Goal: Task Accomplishment & Management: Manage account settings

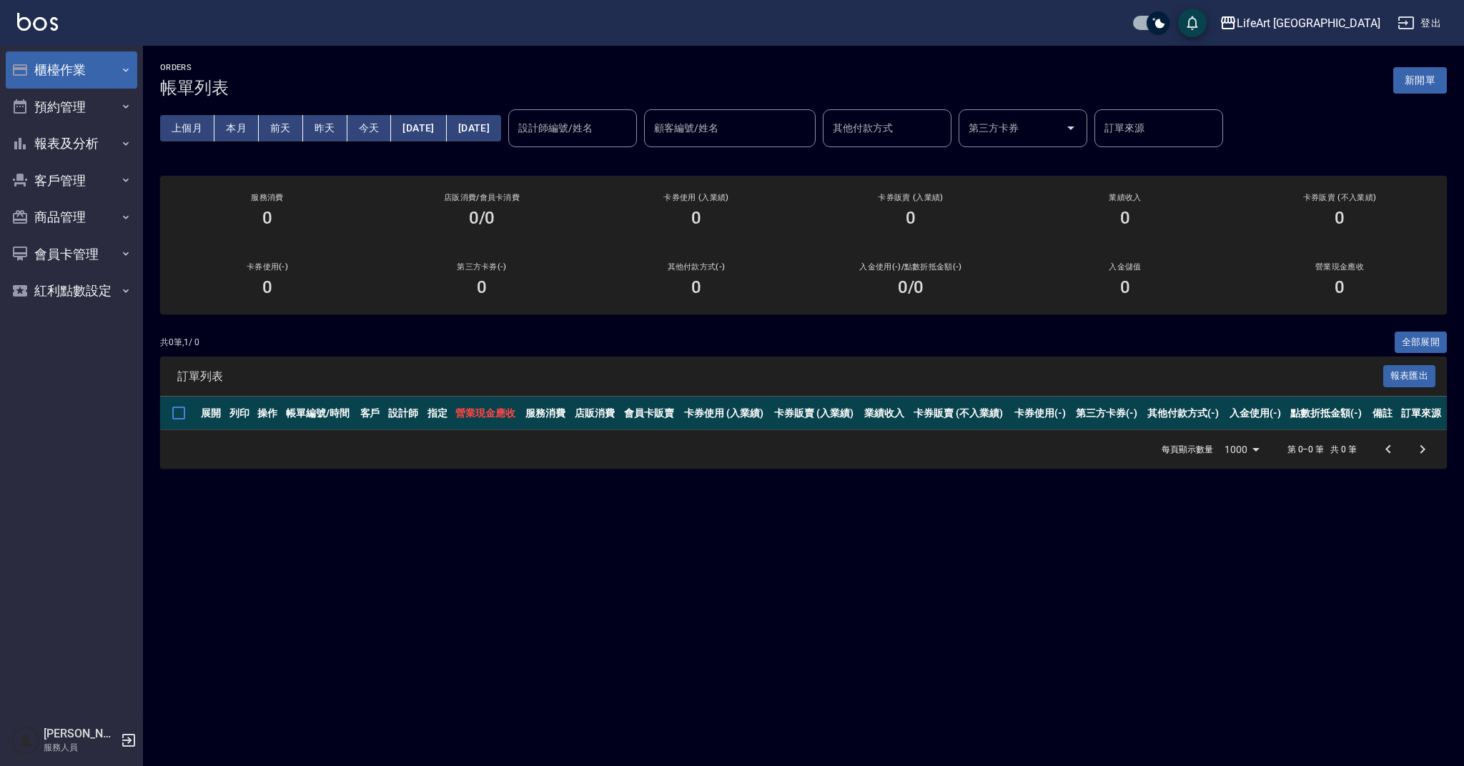
click at [109, 60] on button "櫃檯作業" at bounding box center [72, 69] width 132 height 37
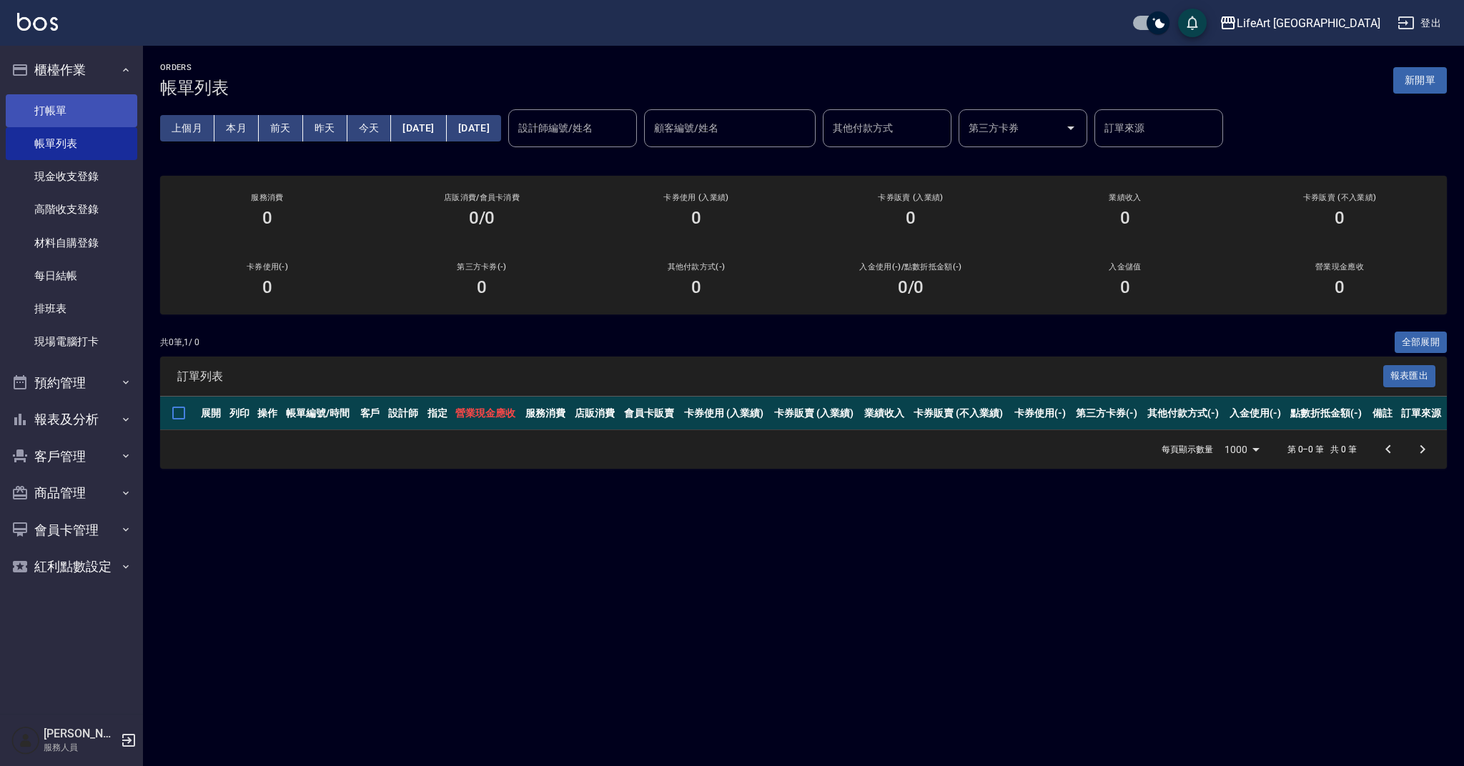
click at [99, 101] on link "打帳單" at bounding box center [72, 110] width 132 height 33
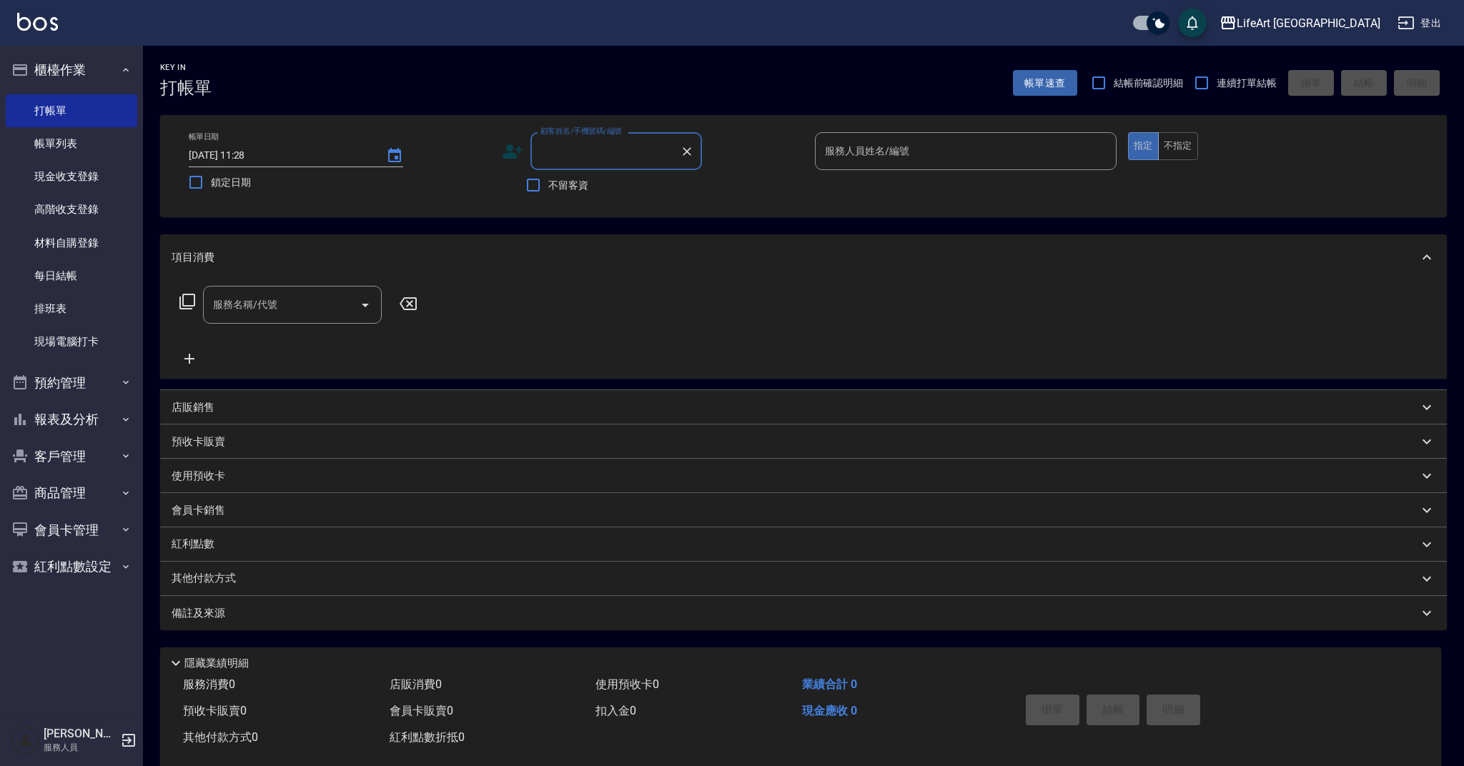
click at [585, 143] on input "顧客姓名/手機號碼/編號" at bounding box center [605, 151] width 137 height 25
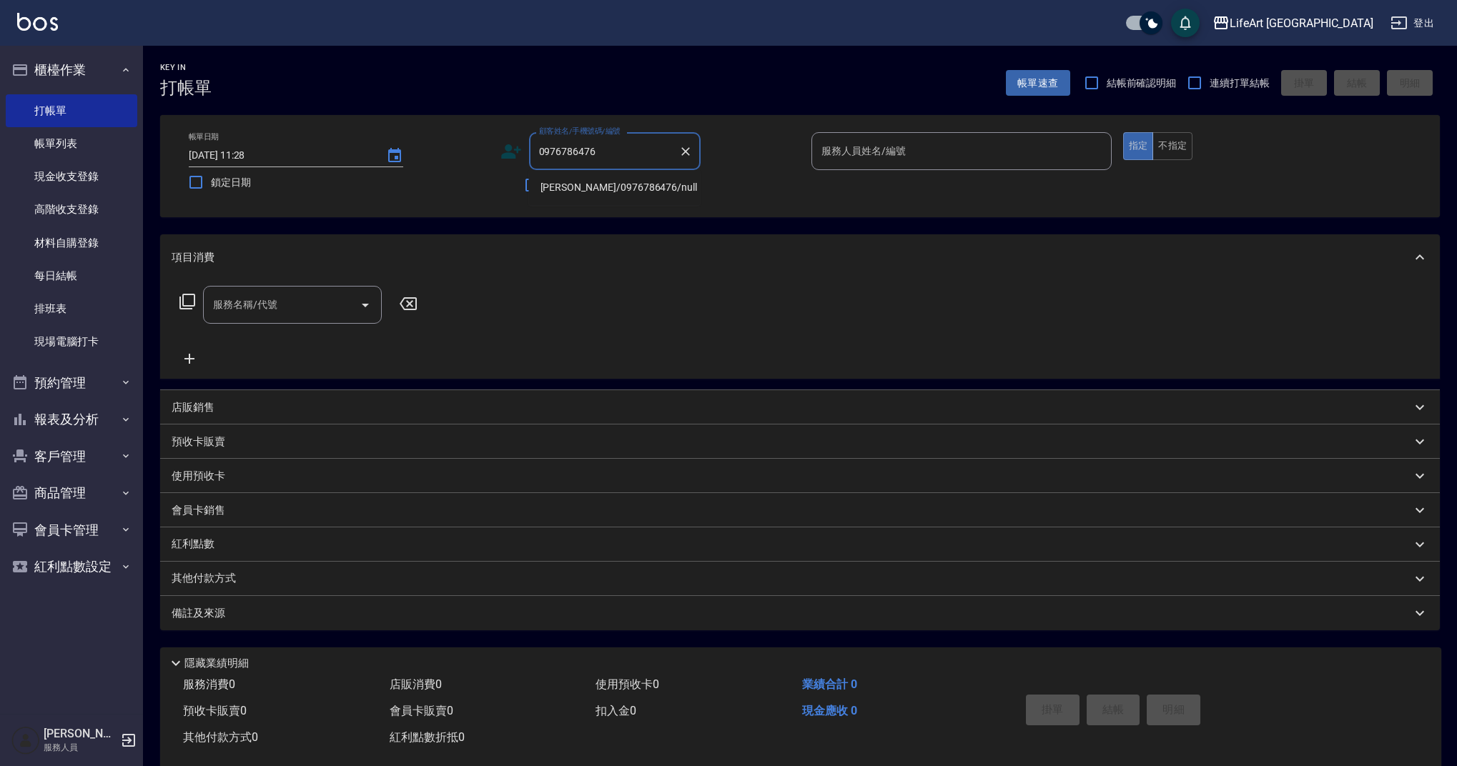
drag, startPoint x: 597, startPoint y: 188, endPoint x: 568, endPoint y: 177, distance: 30.8
click at [597, 188] on li "[PERSON_NAME]/0976786476/null" at bounding box center [615, 188] width 172 height 24
type input "[PERSON_NAME]/0976786476/null"
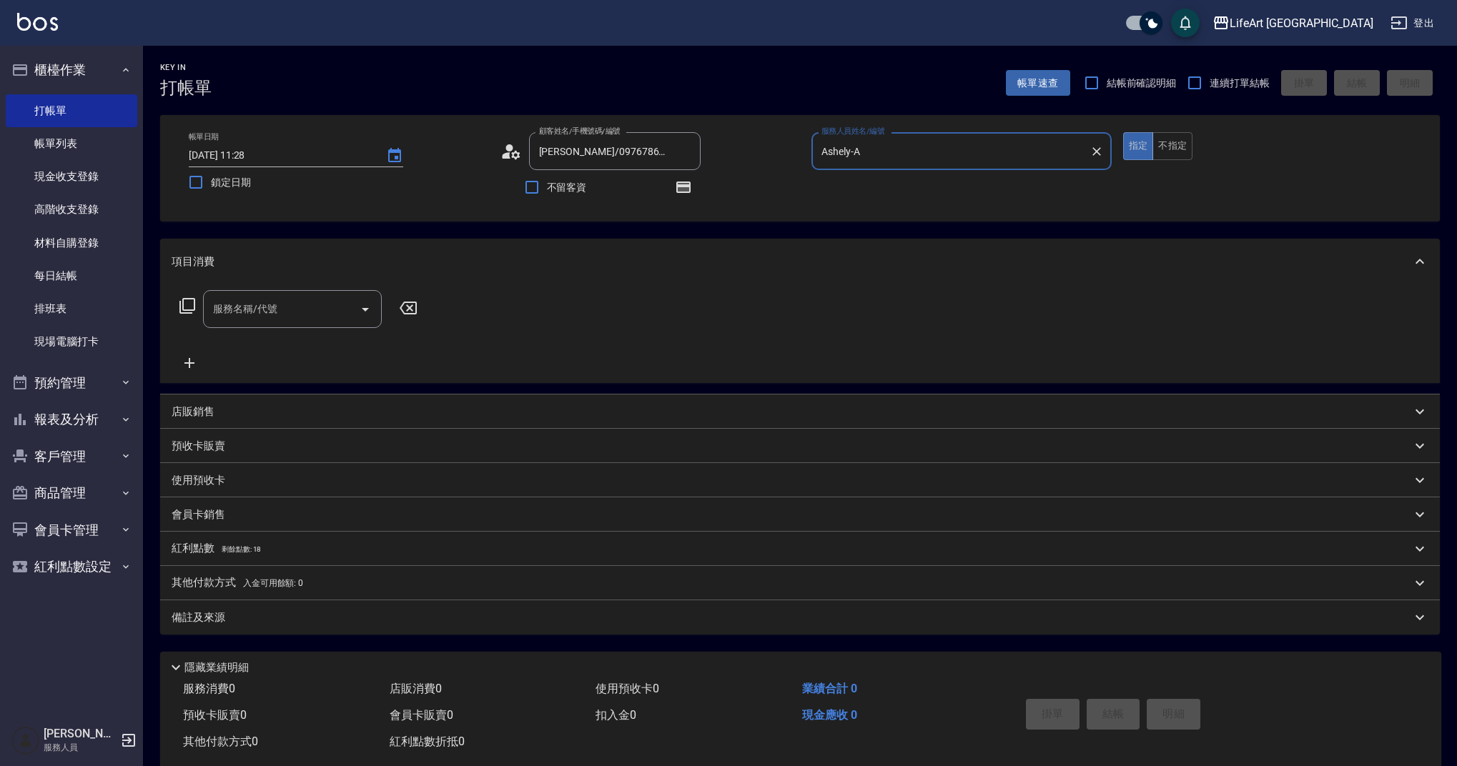
type input "Ashely-A"
click at [511, 157] on icon at bounding box center [515, 154] width 9 height 9
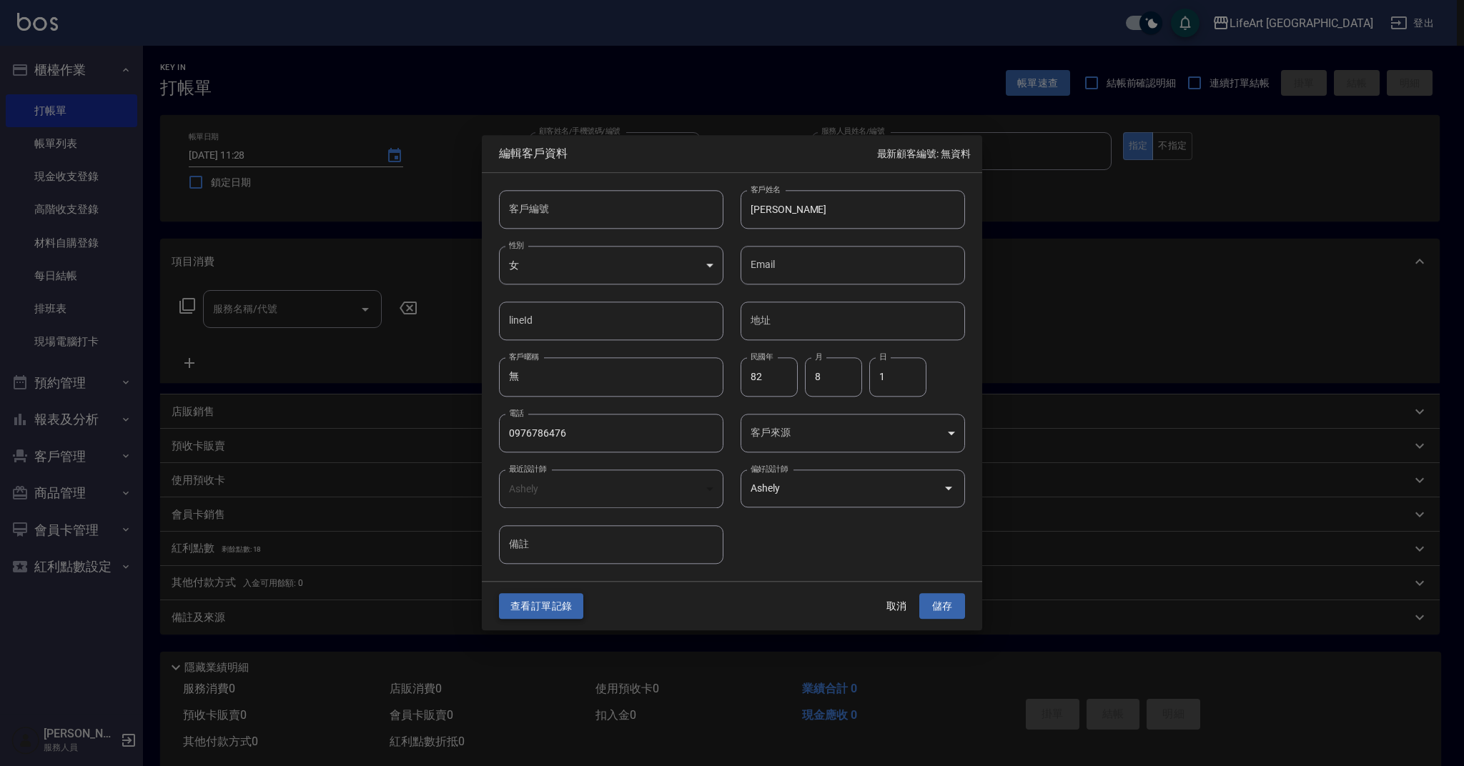
click at [540, 598] on button "查看訂單記錄" at bounding box center [541, 606] width 84 height 26
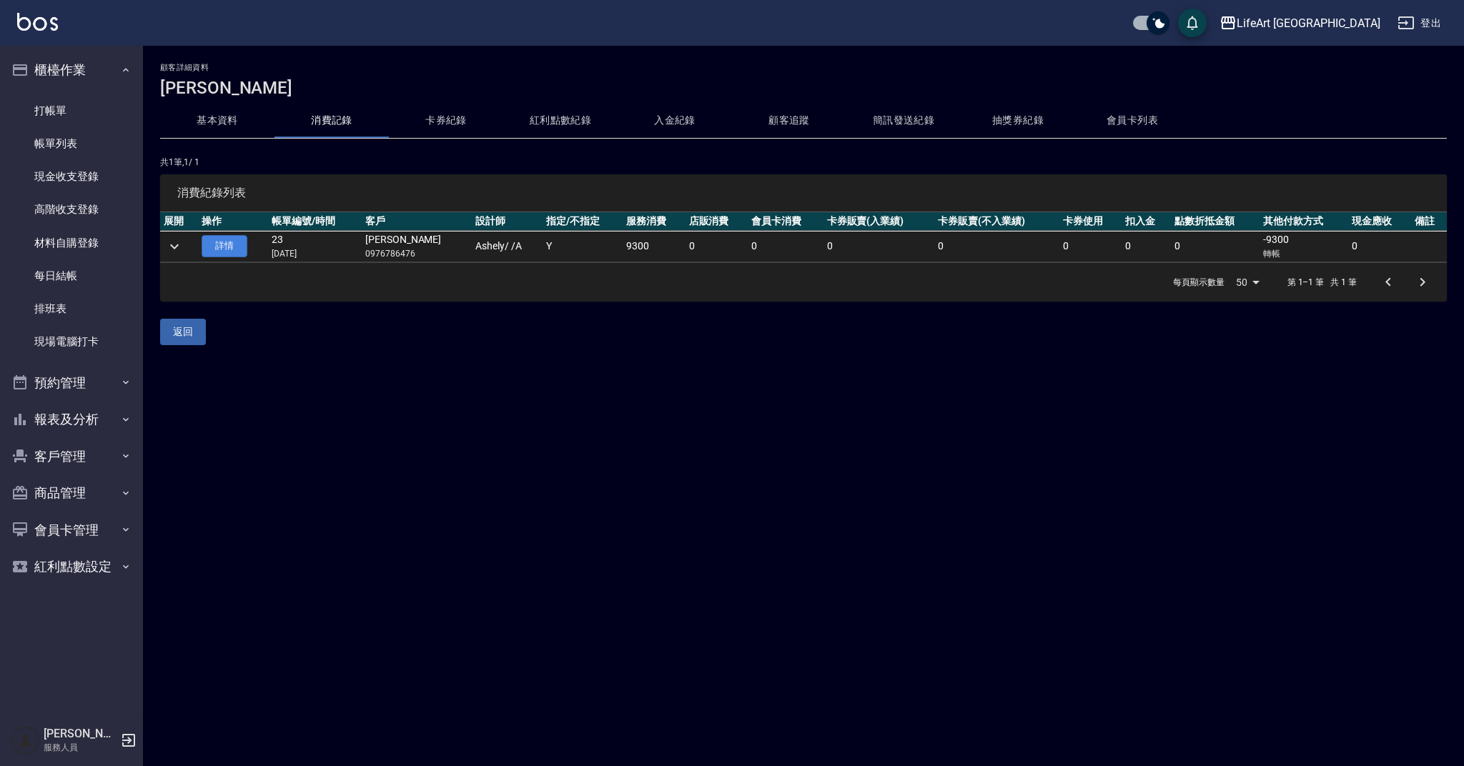
click at [212, 240] on link "詳情" at bounding box center [225, 246] width 46 height 22
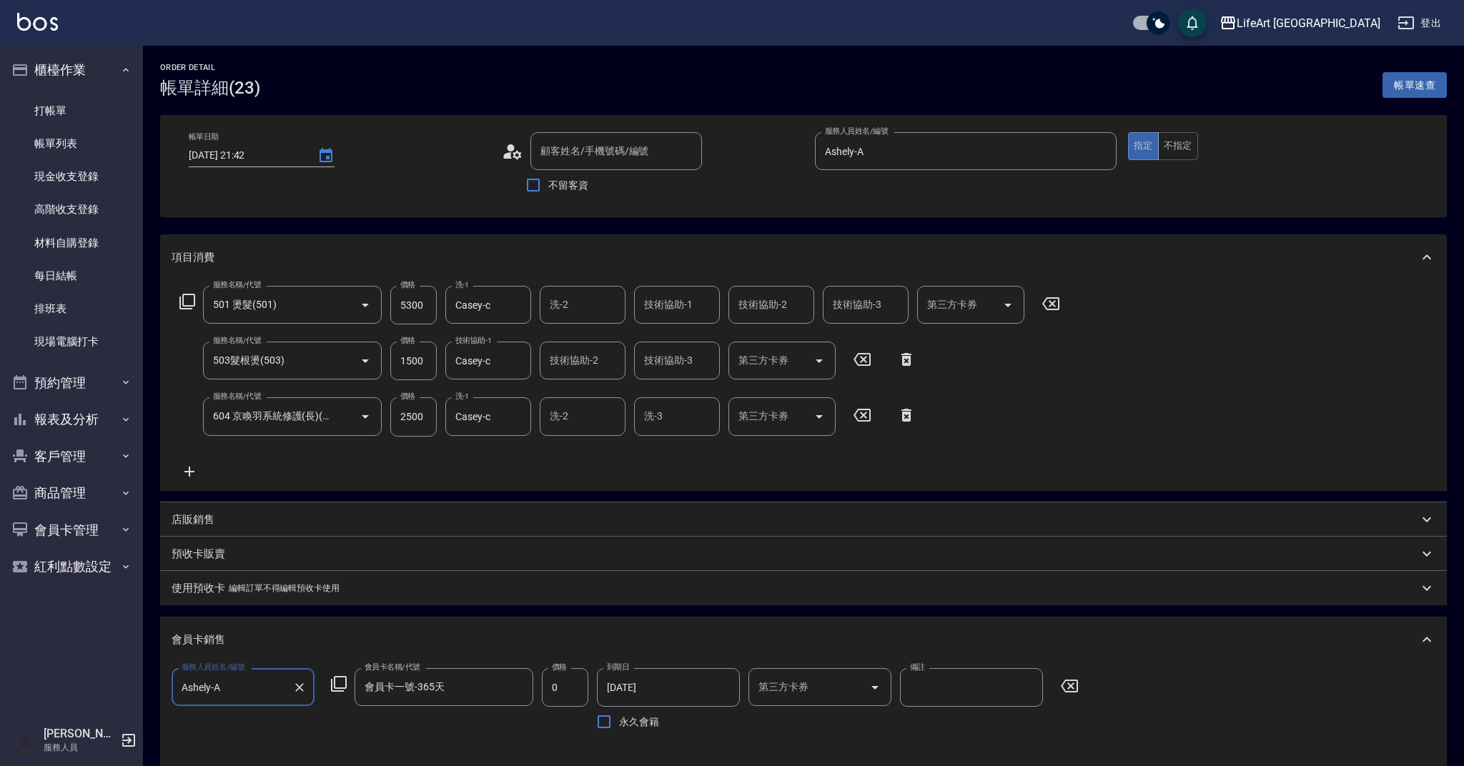
type input "[DATE] 21:42"
type input "Ashely-A"
type input "18"
type input "[PERSON_NAME]/0976786476/null"
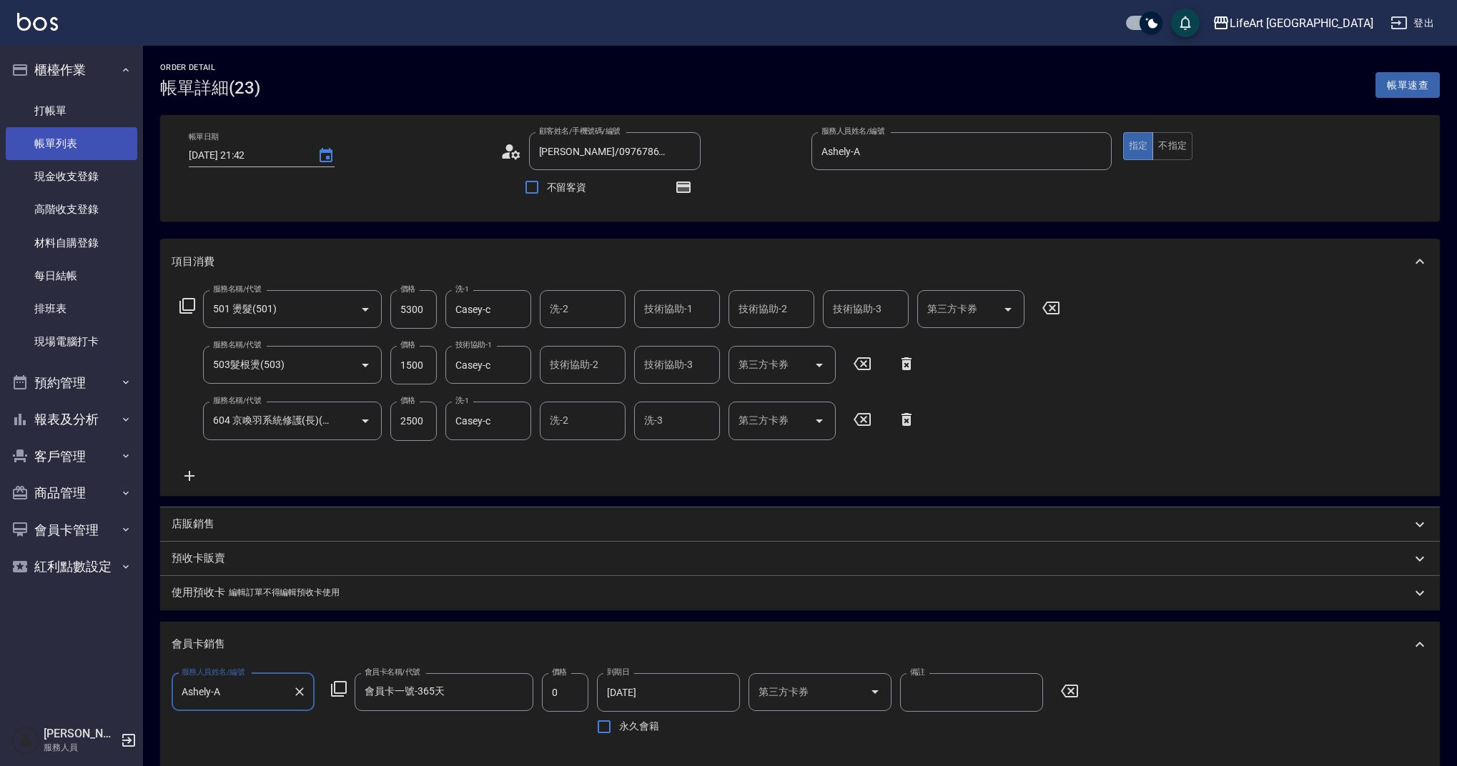
click at [101, 140] on link "帳單列表" at bounding box center [72, 143] width 132 height 33
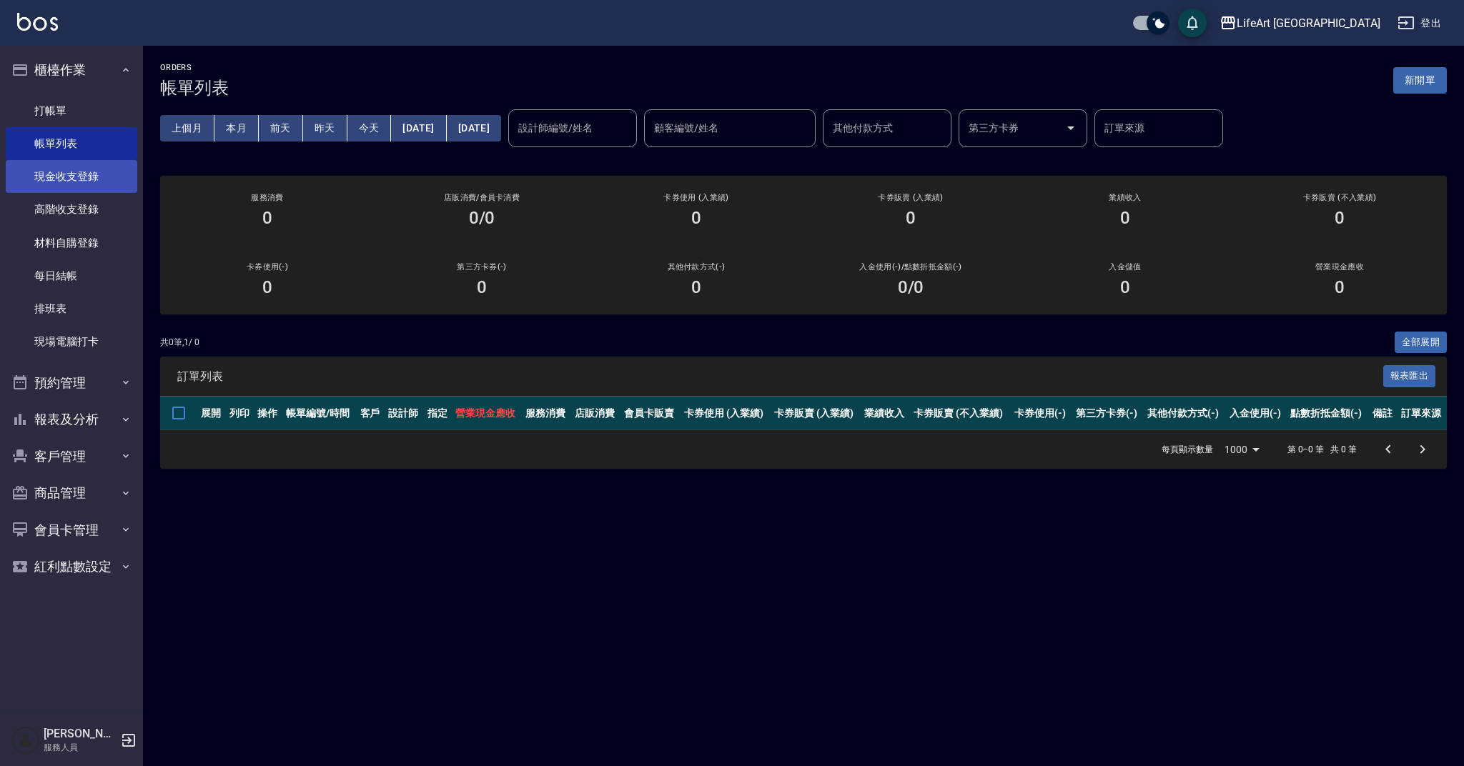
click at [91, 187] on link "現金收支登錄" at bounding box center [72, 176] width 132 height 33
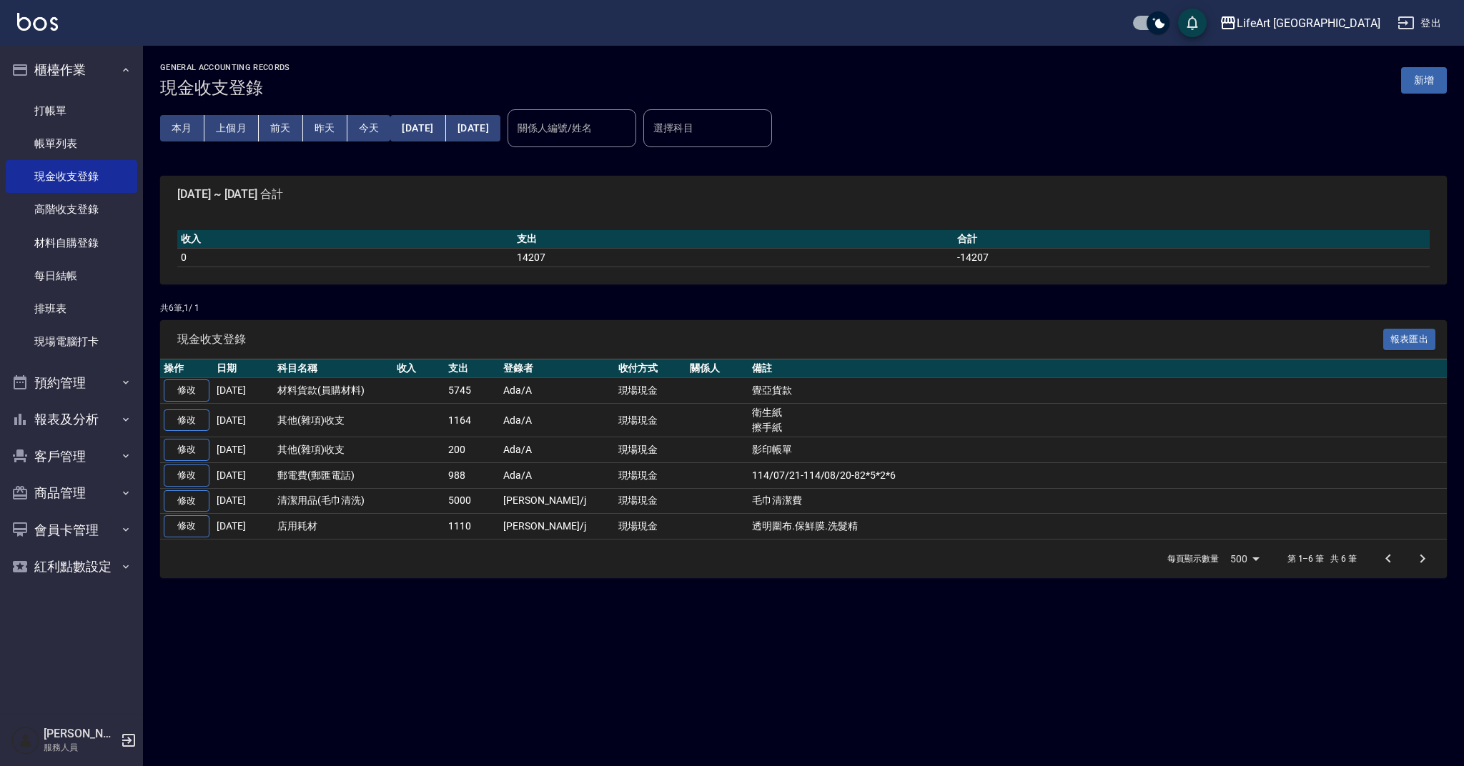
click at [427, 310] on p "共 6 筆, 1 / 1" at bounding box center [803, 308] width 1287 height 13
click at [1414, 79] on button "新增" at bounding box center [1424, 80] width 46 height 26
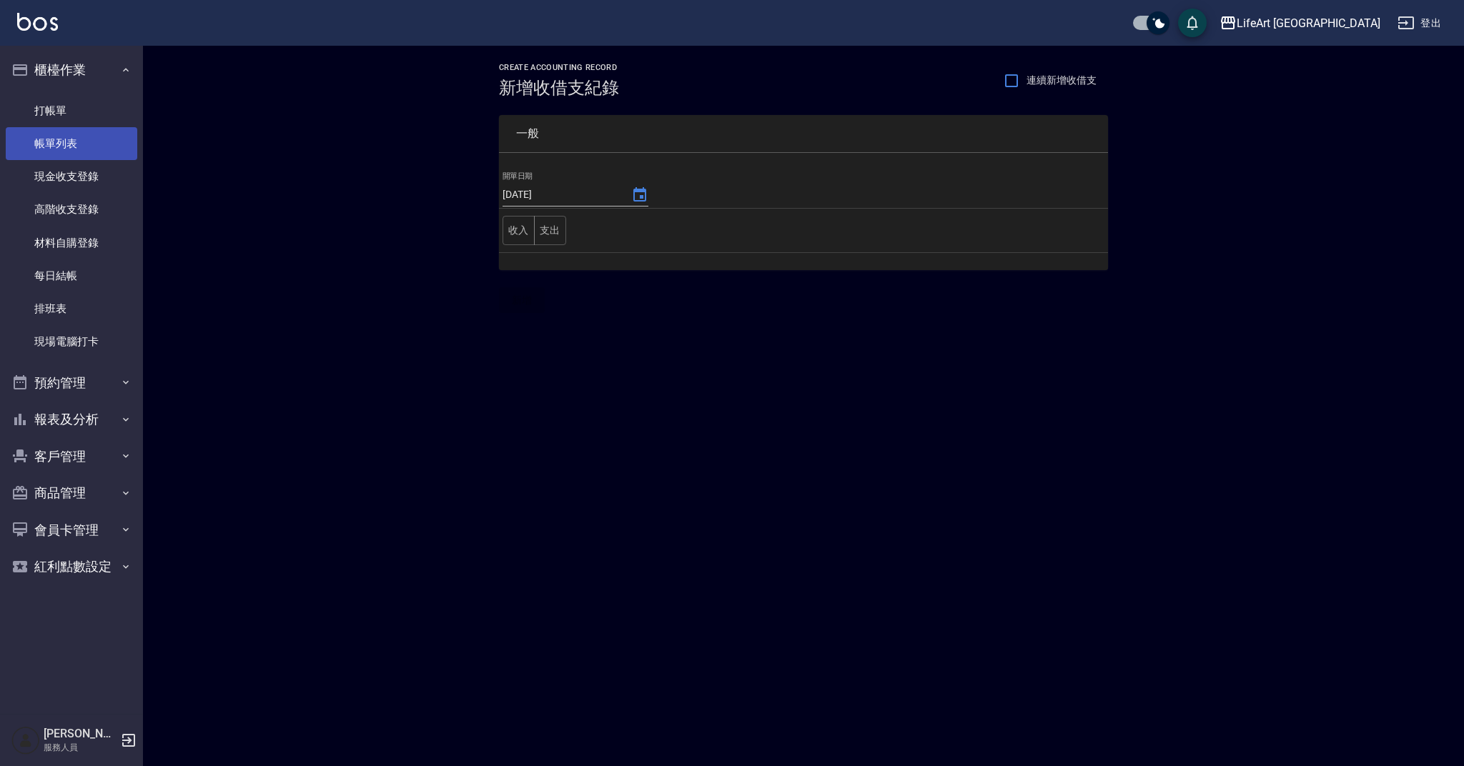
click at [56, 132] on link "帳單列表" at bounding box center [72, 143] width 132 height 33
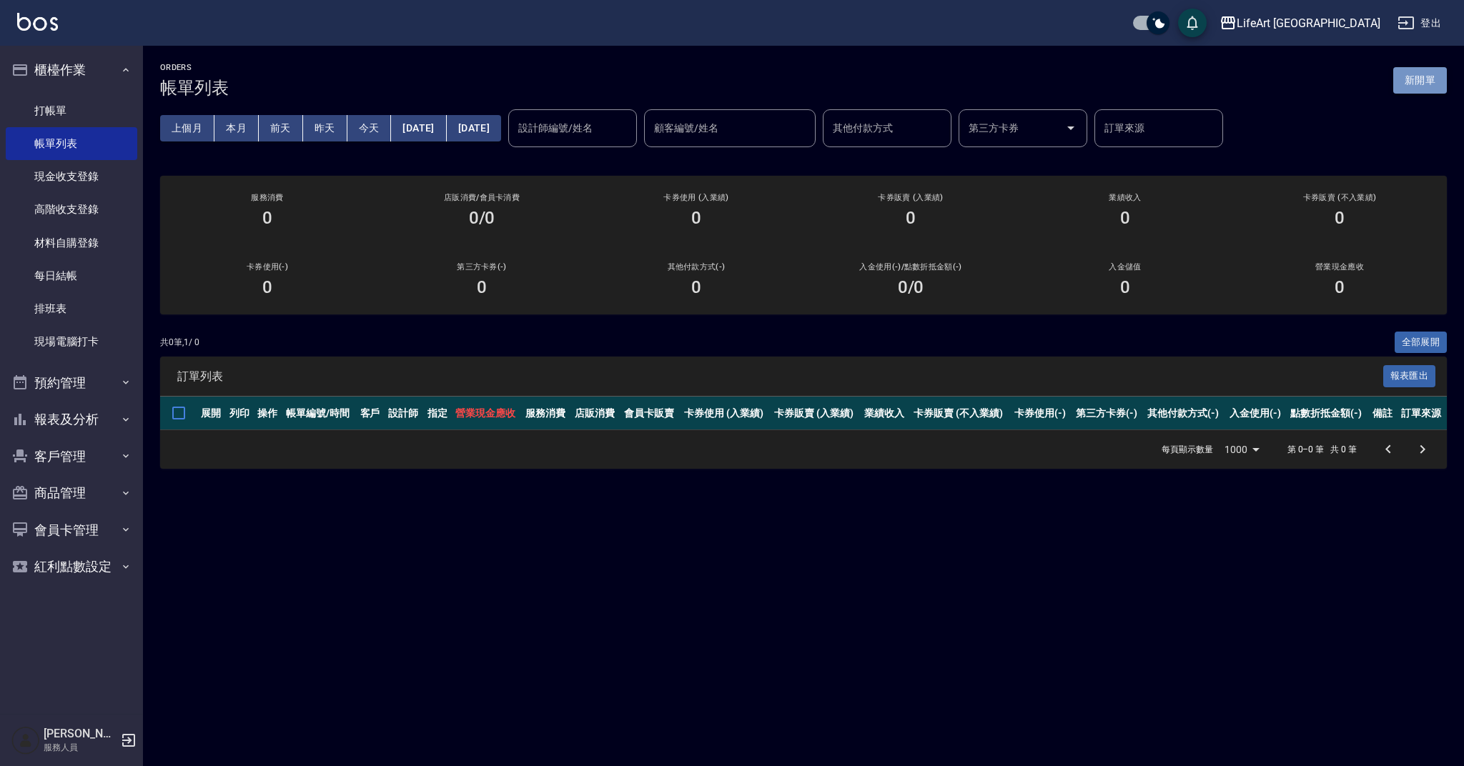
click at [1431, 82] on button "新開單" at bounding box center [1420, 80] width 54 height 26
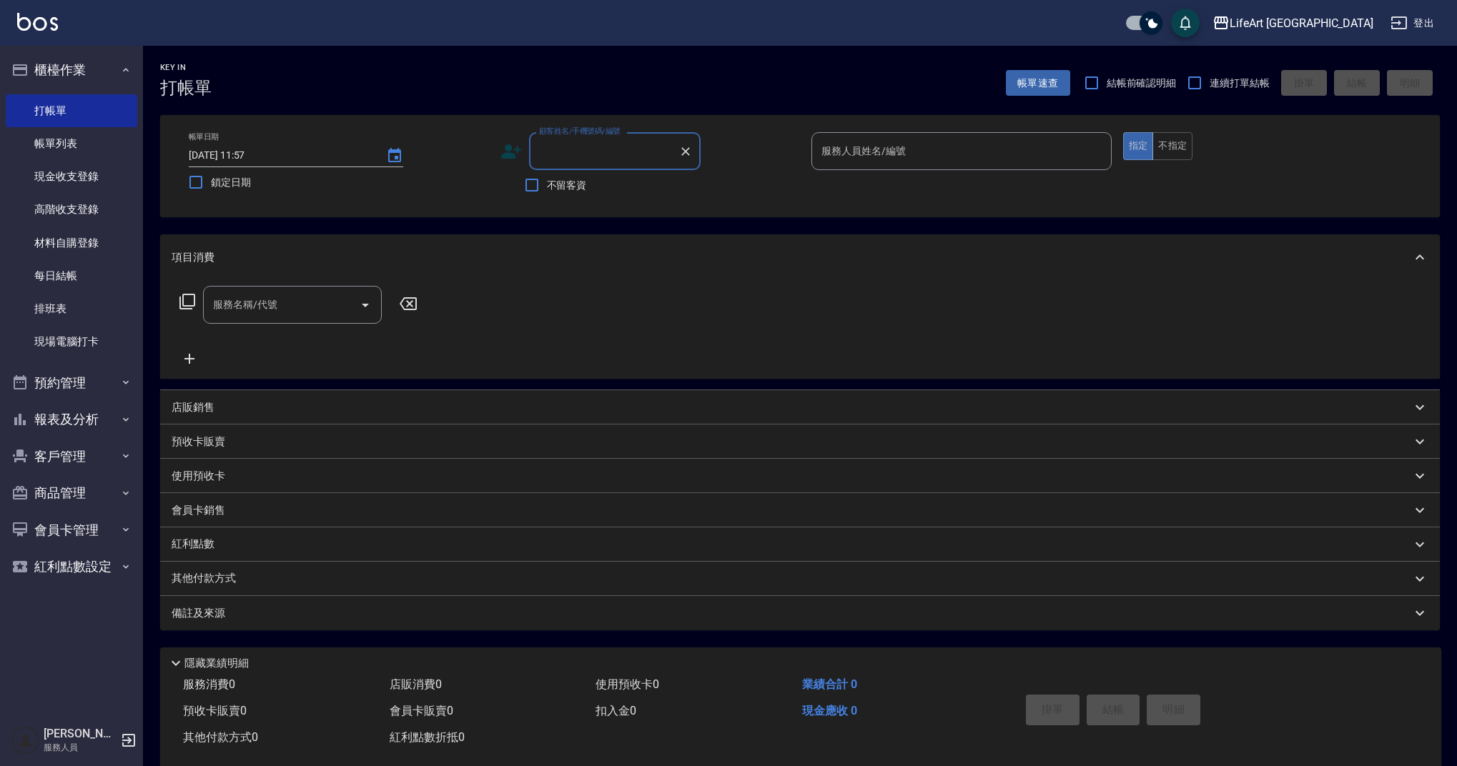
click at [557, 160] on input "顧客姓名/手機號碼/編號" at bounding box center [603, 151] width 137 height 25
type input "j"
type input "ㄓ"
click at [662, 187] on li "[PERSON_NAME]/0989716991/" at bounding box center [615, 188] width 172 height 24
type input "[PERSON_NAME]/0989716991/"
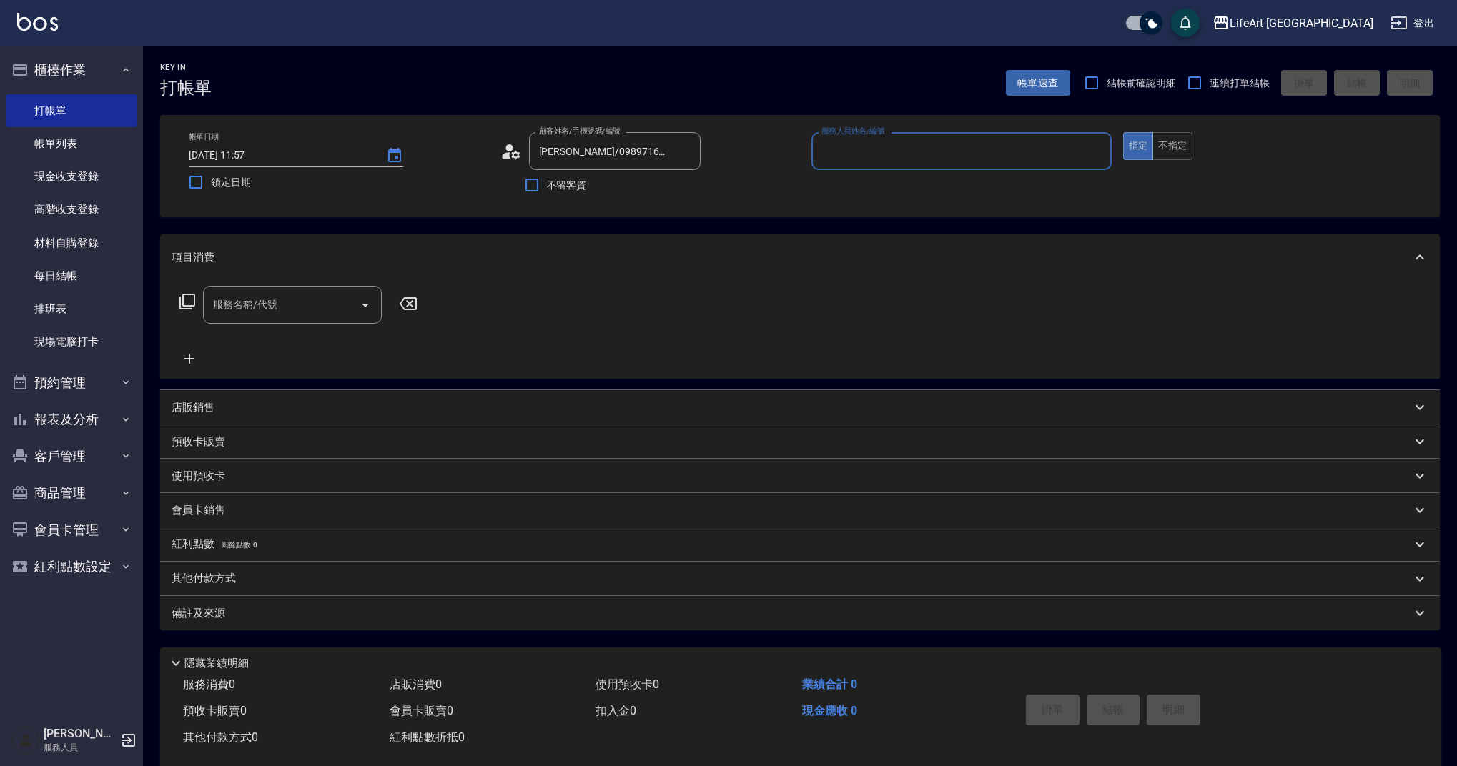
type input "Ashely-A"
click at [505, 149] on icon at bounding box center [510, 151] width 21 height 21
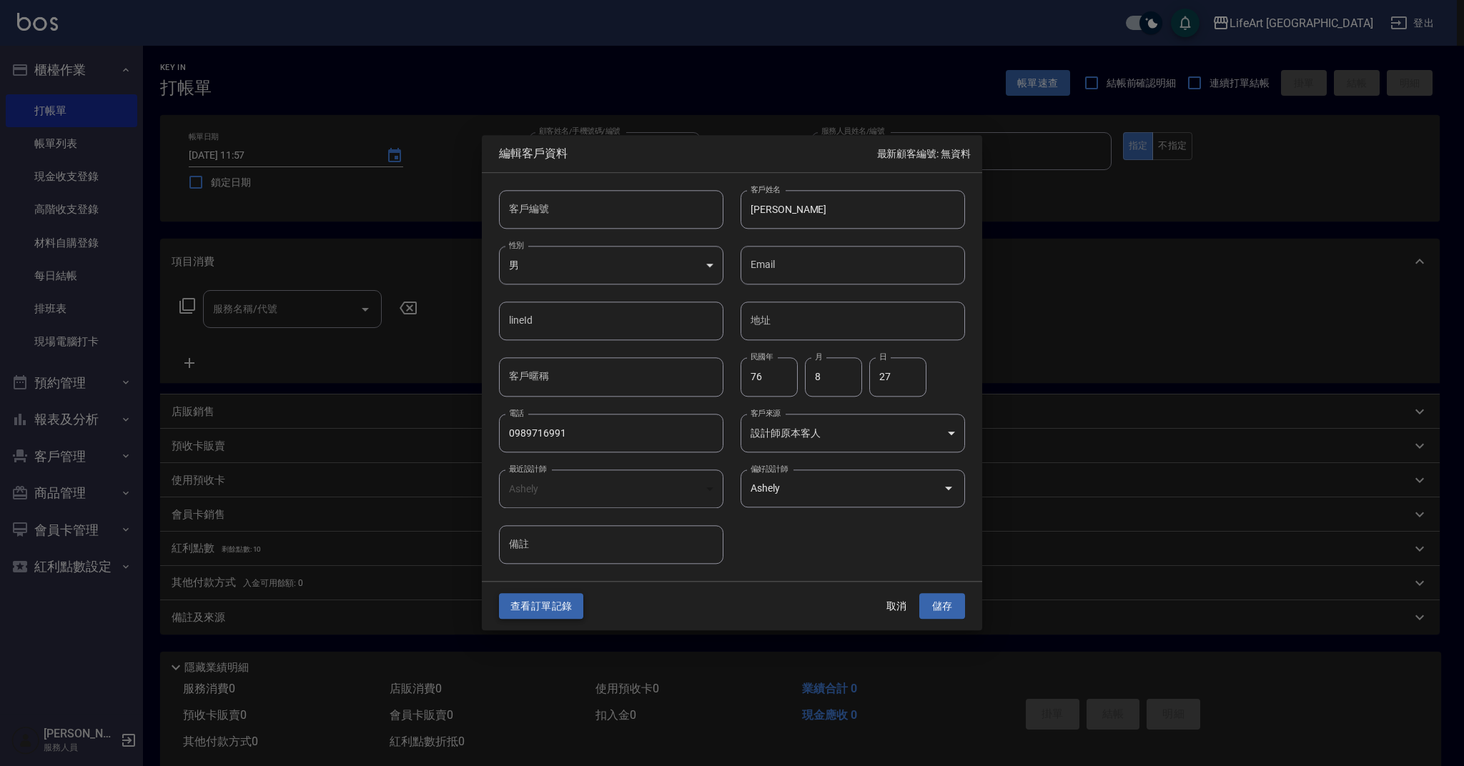
click at [549, 615] on button "查看訂單記錄" at bounding box center [541, 606] width 84 height 26
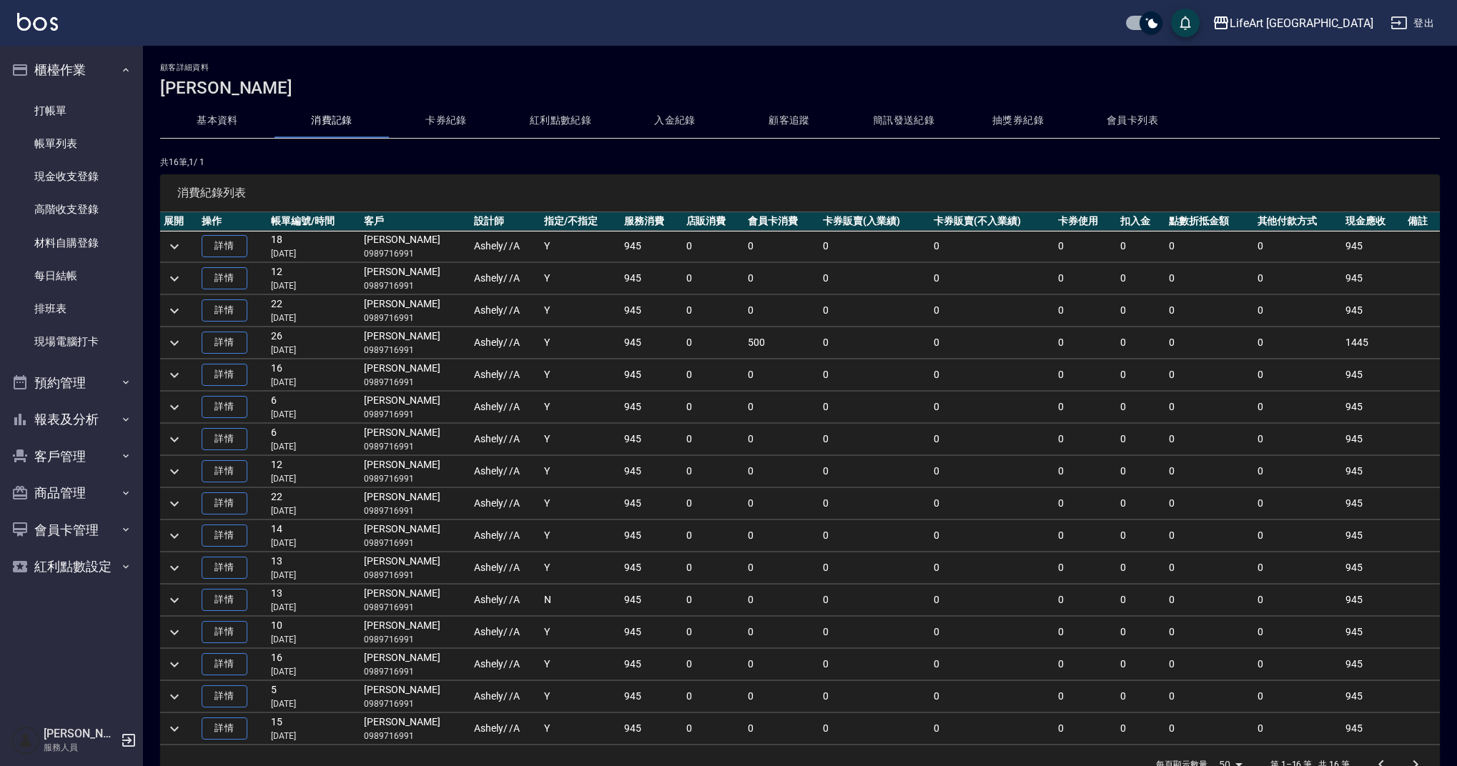
click at [556, 245] on td "Y" at bounding box center [580, 246] width 80 height 31
click at [328, 152] on div "顧客詳細資料 [PERSON_NAME] 基本資料 消費記錄 卡券紀錄 紅利點數紀錄 入金紀錄 顧客追蹤 簡訊發送紀錄 抽獎券紀錄 會員卡列表 共 16 筆,…" at bounding box center [800, 445] width 1314 height 765
click at [58, 262] on link "每日結帳" at bounding box center [72, 275] width 132 height 33
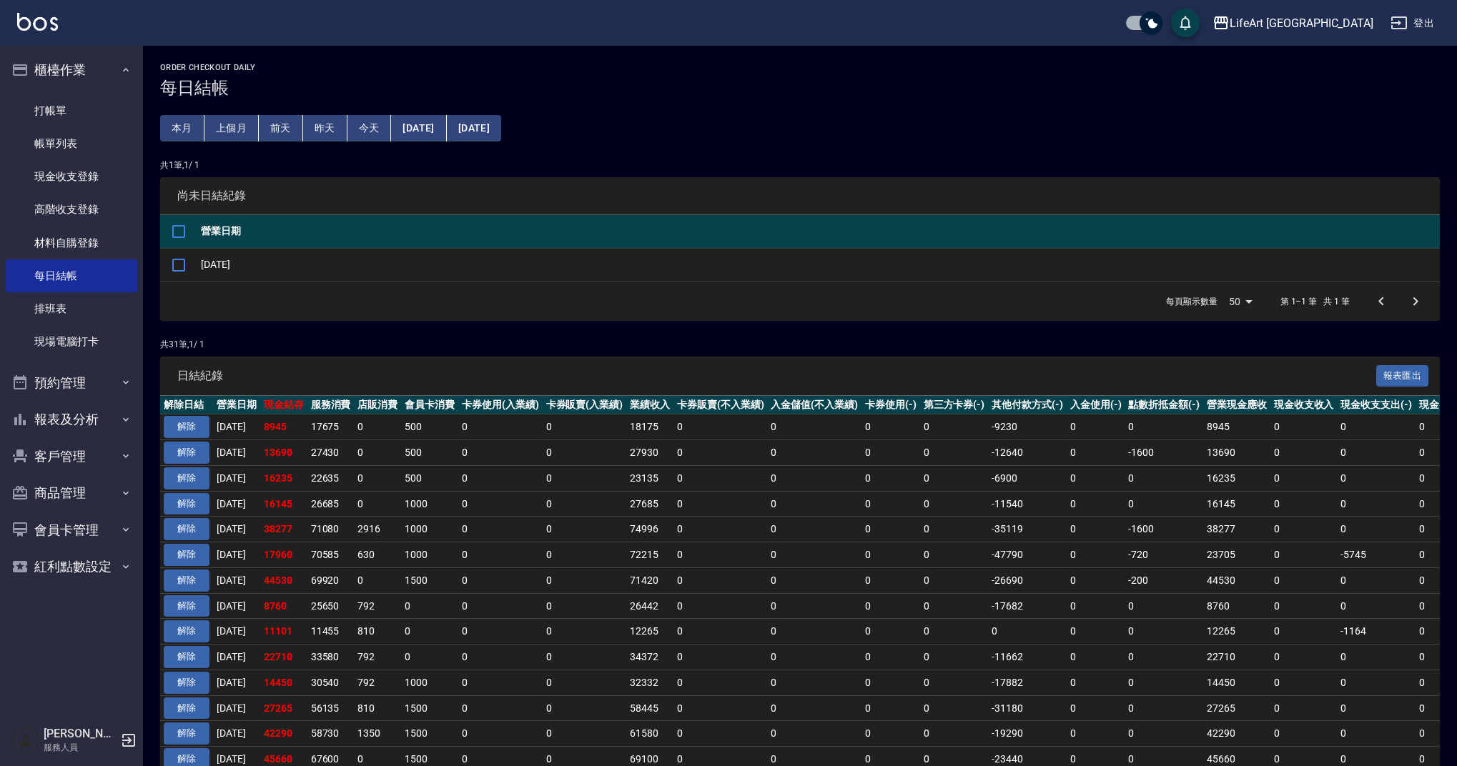
click at [652, 159] on p "共 1 筆, 1 / 1" at bounding box center [799, 165] width 1279 height 13
drag, startPoint x: 304, startPoint y: 423, endPoint x: 269, endPoint y: 430, distance: 36.3
click at [269, 430] on tr "解除 [DATE] 8945 17675 0 500 0 0 18175 0 0 0 0 -9230 0 0 8945 0 0 0 [DATE]" at bounding box center [873, 428] width 1426 height 26
click at [118, 145] on link "帳單列表" at bounding box center [72, 143] width 132 height 33
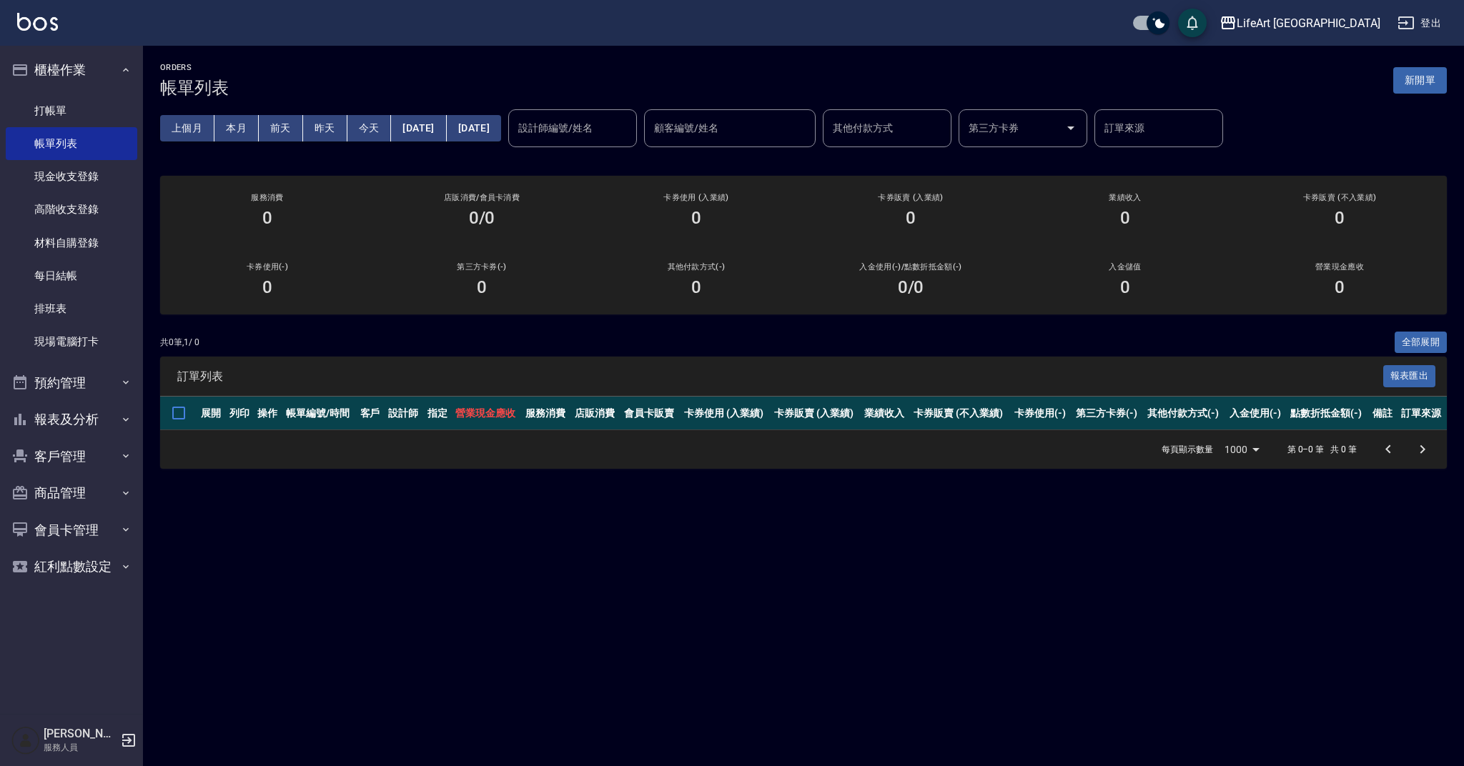
click at [364, 121] on button "今天" at bounding box center [369, 128] width 44 height 26
click at [458, 155] on div "上個月 本月 [DATE] [DATE] [DATE] [DATE] [DATE] 設計師編號/姓名 設計師編號/姓名 顧客編號/姓名 顧客編號/姓名 其他付…" at bounding box center [803, 128] width 1287 height 61
click at [68, 186] on link "現金收支登錄" at bounding box center [72, 176] width 132 height 33
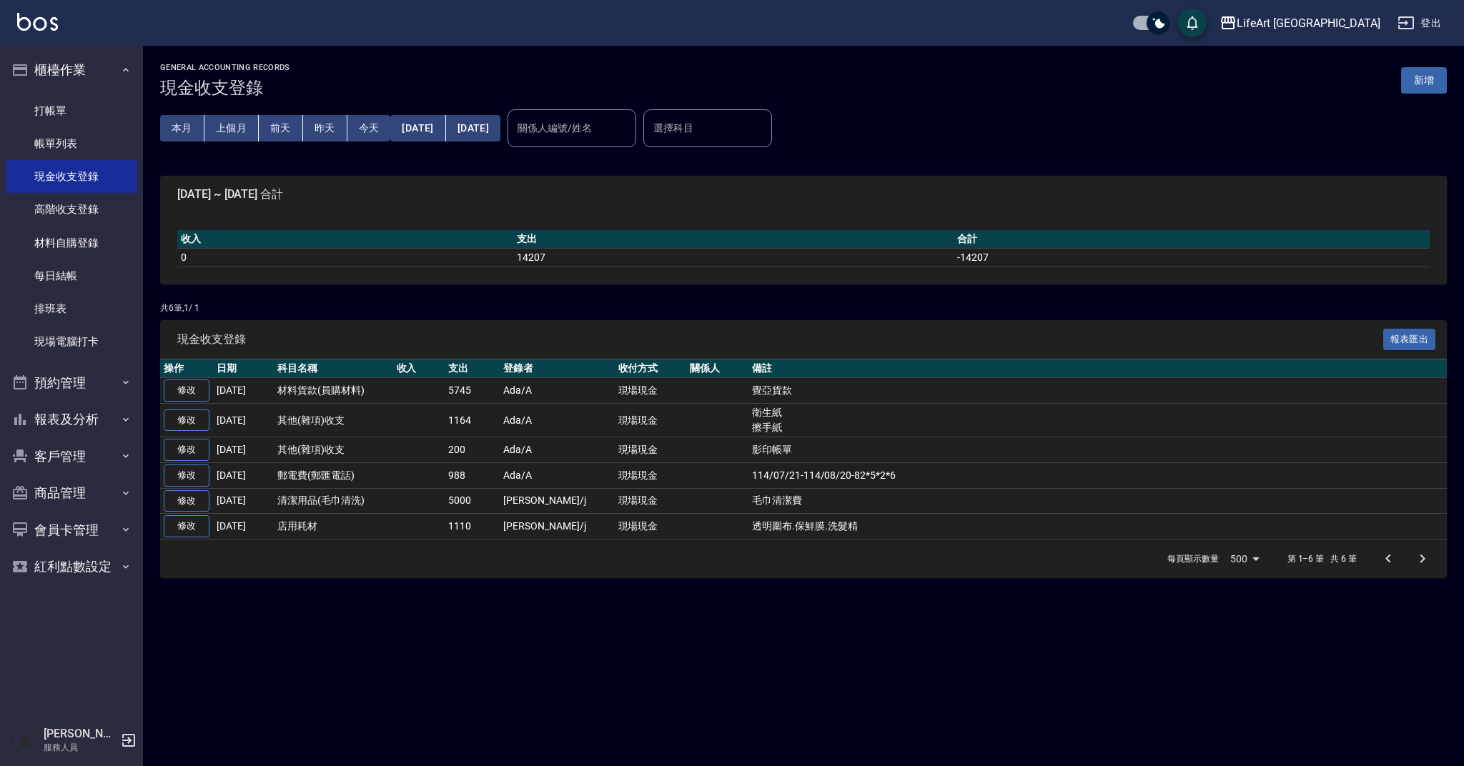
click at [1438, 79] on button "新增" at bounding box center [1424, 80] width 46 height 26
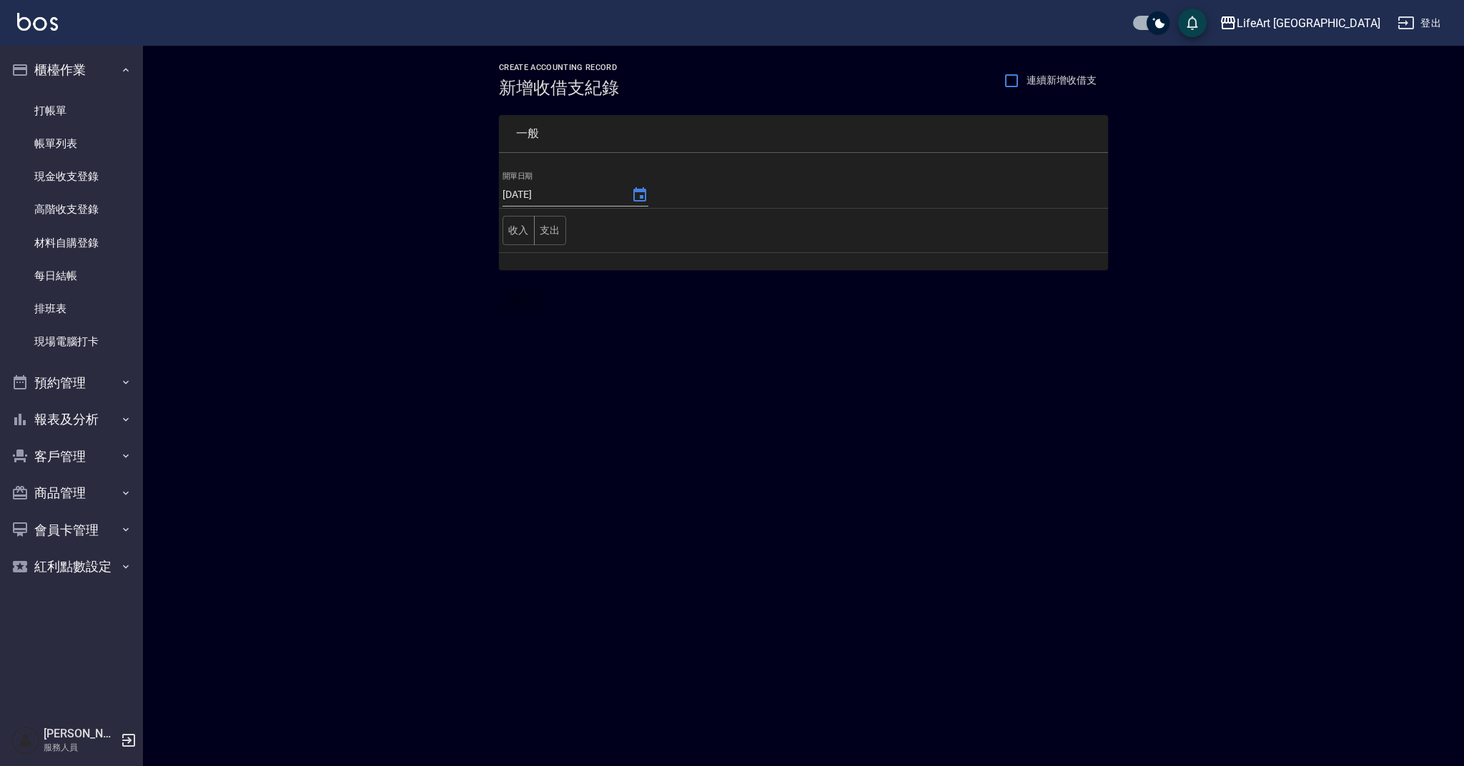
click at [566, 229] on td "收入 支出" at bounding box center [803, 231] width 609 height 44
click at [562, 229] on button "支出" at bounding box center [550, 230] width 32 height 29
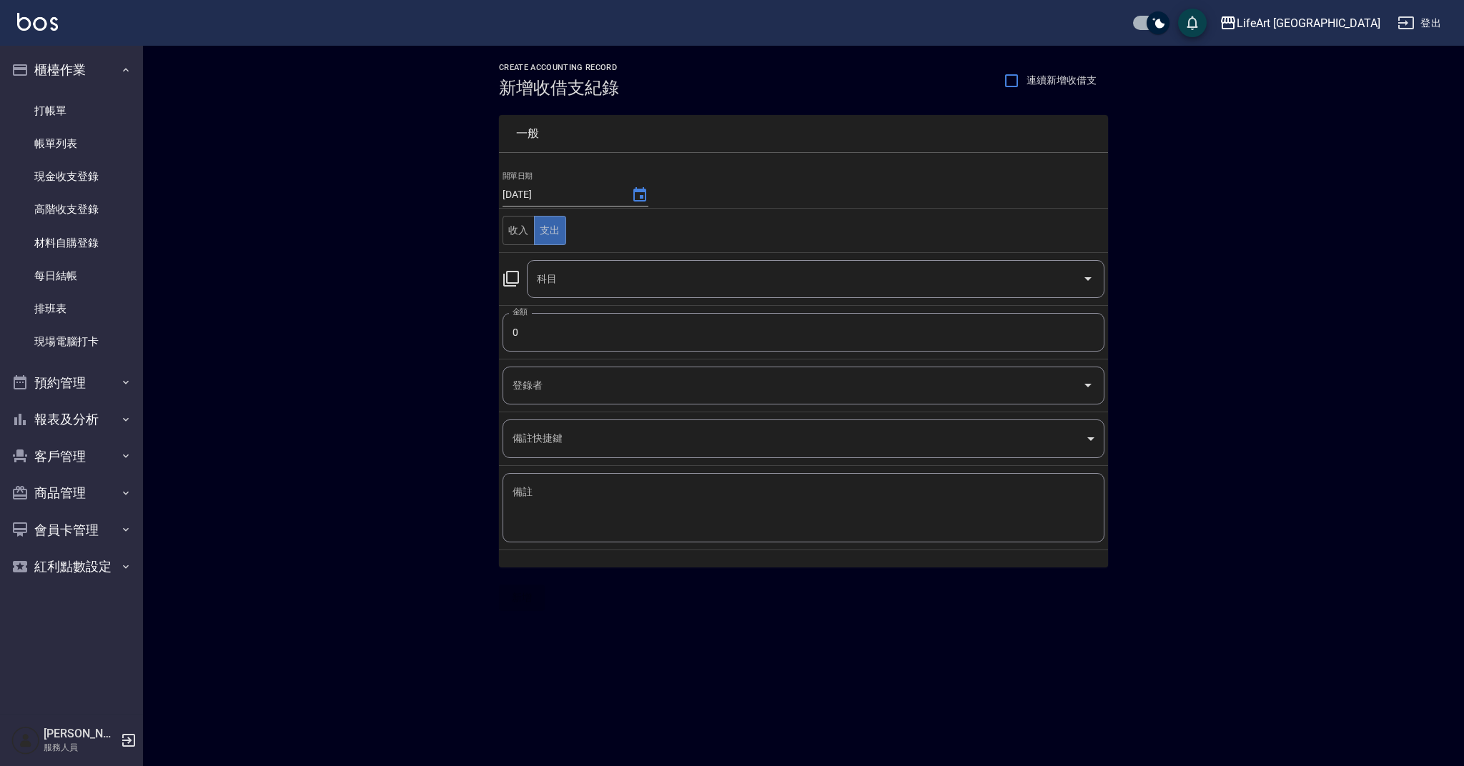
click at [602, 292] on div "科目" at bounding box center [816, 279] width 578 height 38
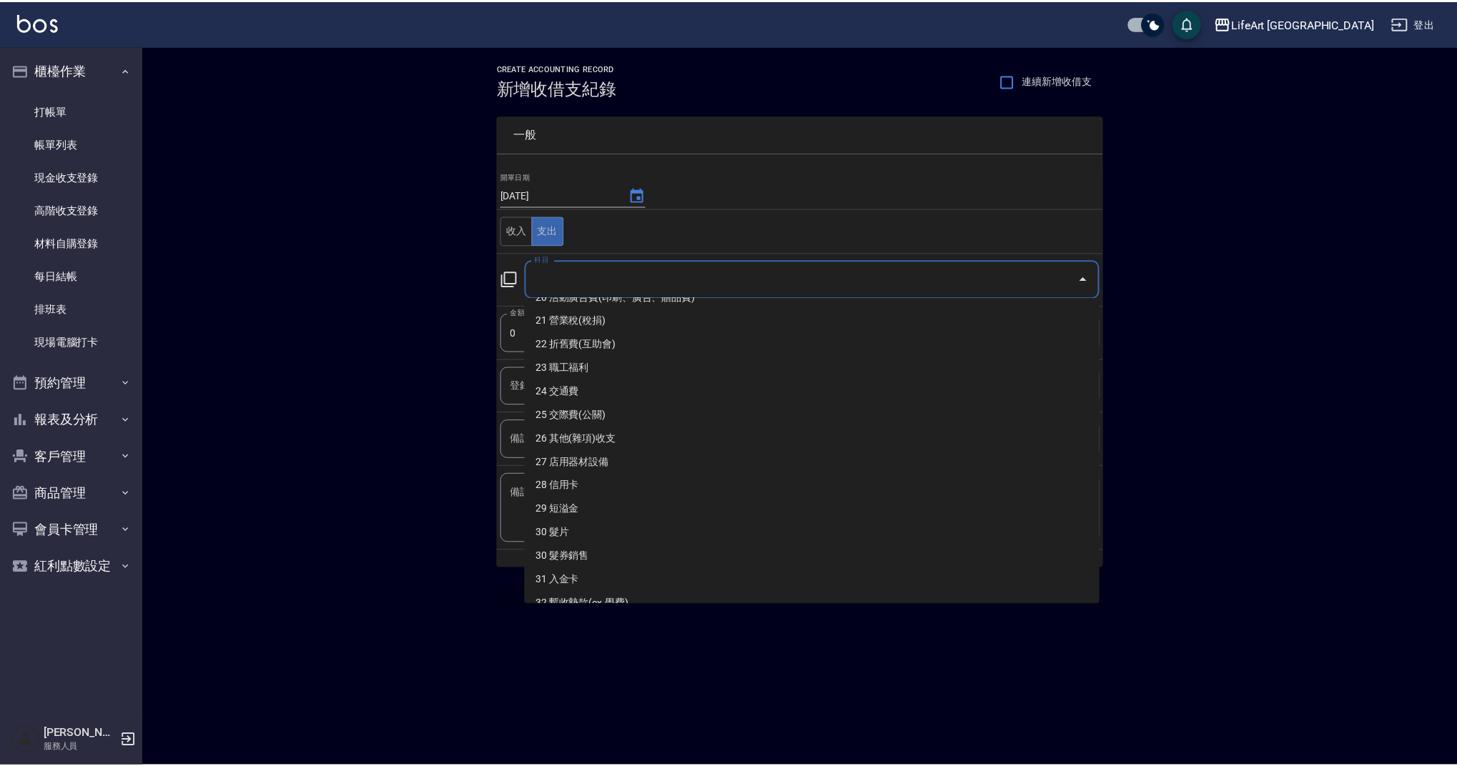
scroll to position [501, 0]
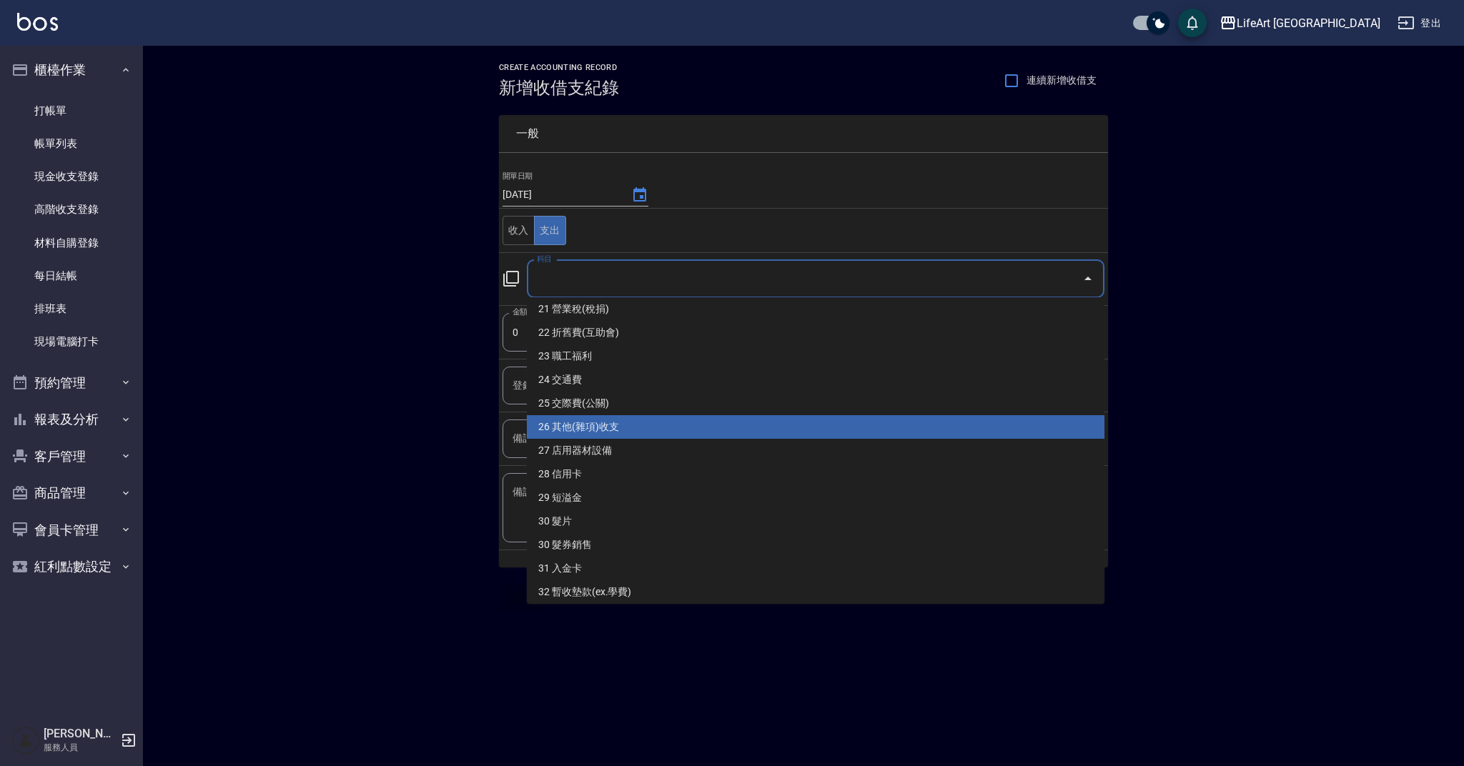
click at [890, 426] on li "26 其他(雜項)收支" at bounding box center [816, 427] width 578 height 24
type input "26 其他(雜項)收支"
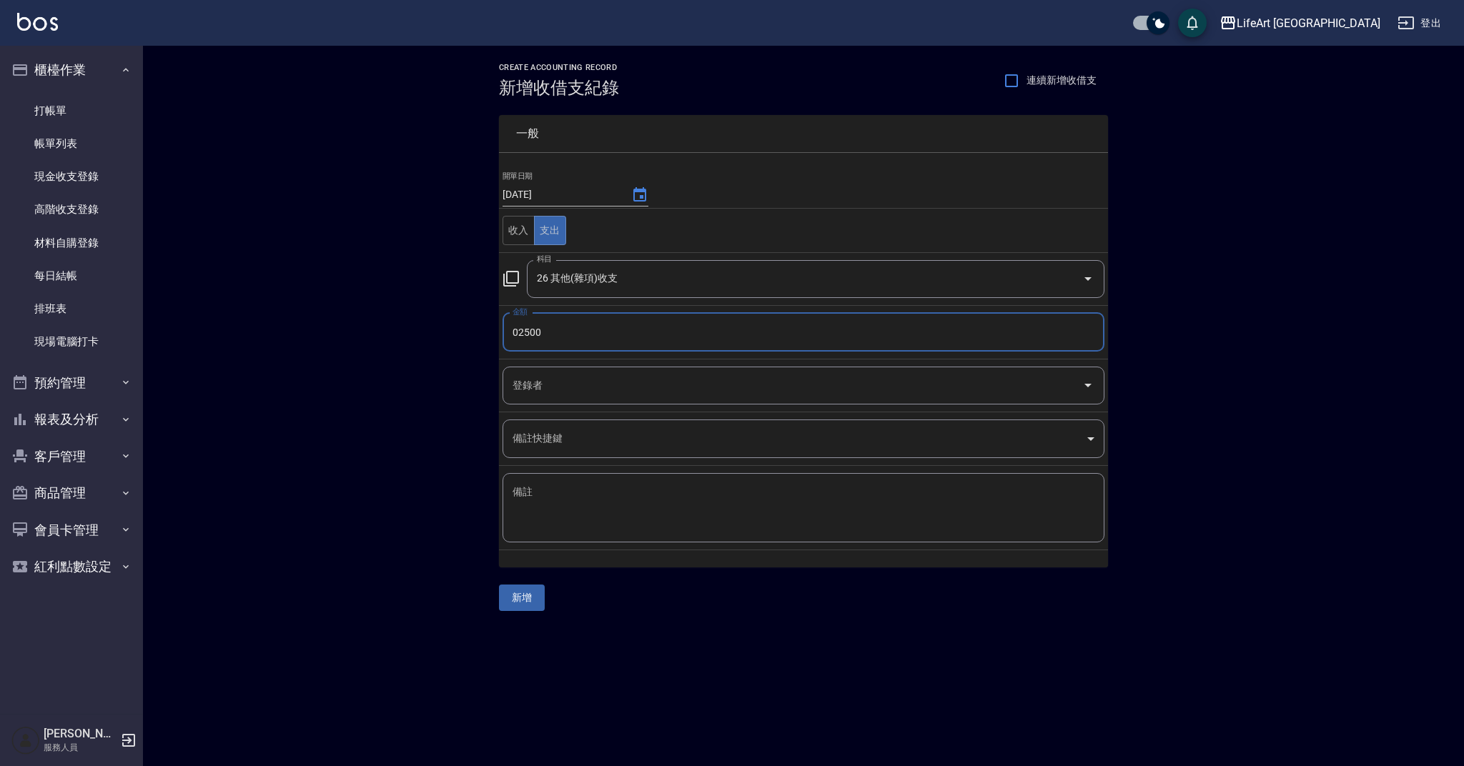
drag, startPoint x: 569, startPoint y: 330, endPoint x: 501, endPoint y: 332, distance: 67.9
click at [501, 332] on td "金額 02500 金額" at bounding box center [803, 332] width 609 height 54
type input "2500"
click at [584, 377] on input "登錄者" at bounding box center [793, 385] width 568 height 25
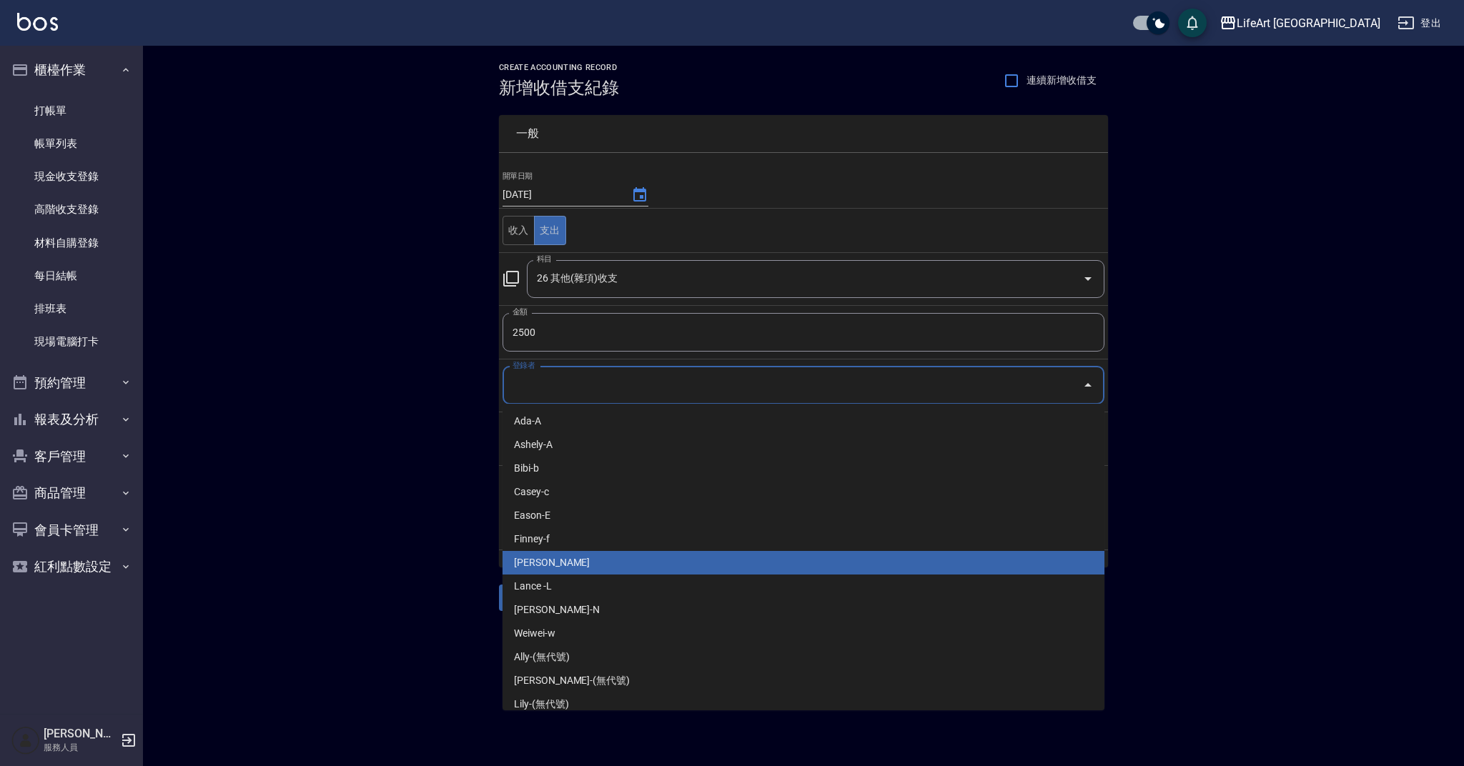
click at [574, 557] on li "[PERSON_NAME]" at bounding box center [803, 563] width 602 height 24
type input "[PERSON_NAME]"
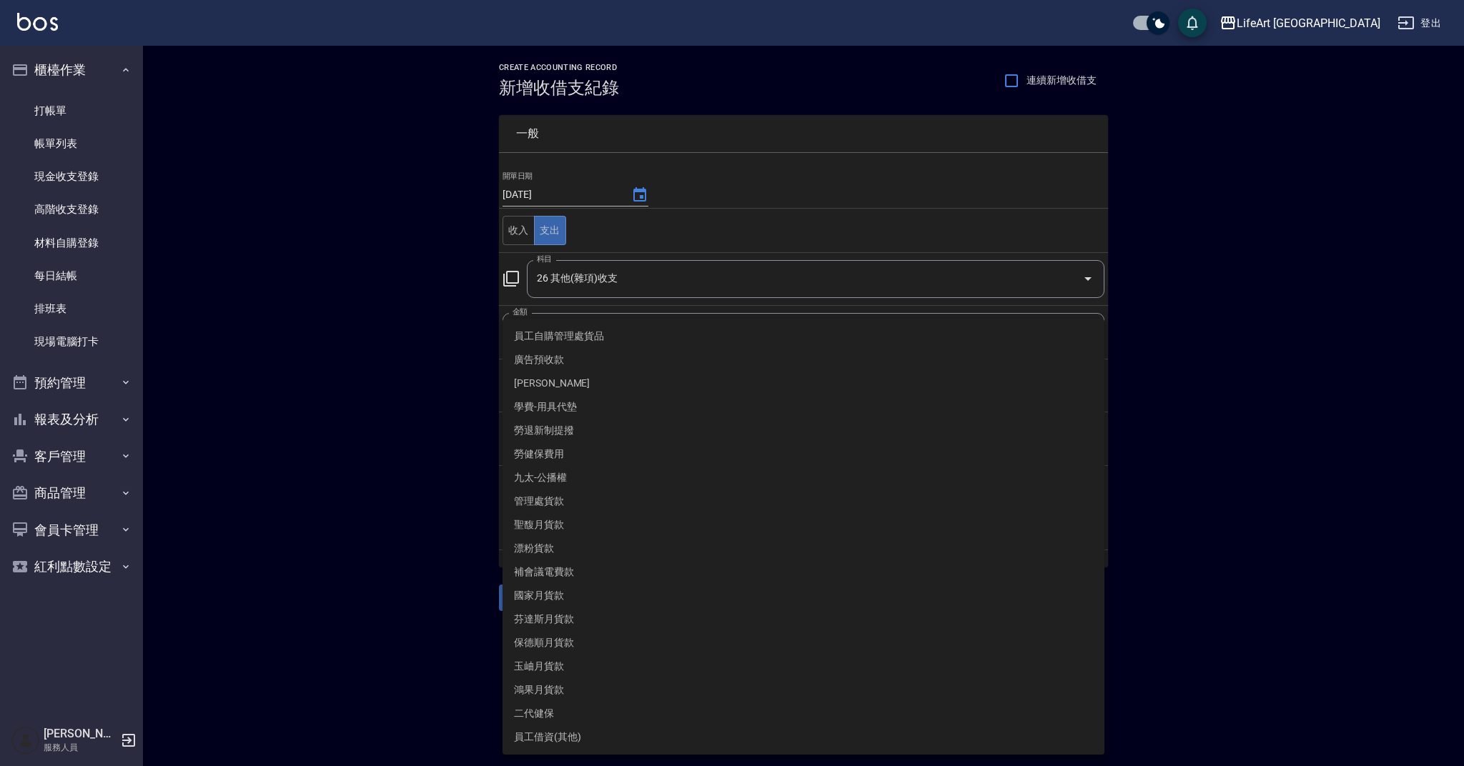
click at [573, 435] on body "LifeArt 蘆洲 登出 櫃檯作業 打帳單 帳單列表 現金收支登錄 高階收支登錄 材料自購登錄 每日結帳 排班表 現場電腦打卡 預約管理 預約管理 單日預約…" at bounding box center [732, 383] width 1464 height 766
click at [434, 535] on div at bounding box center [732, 383] width 1464 height 766
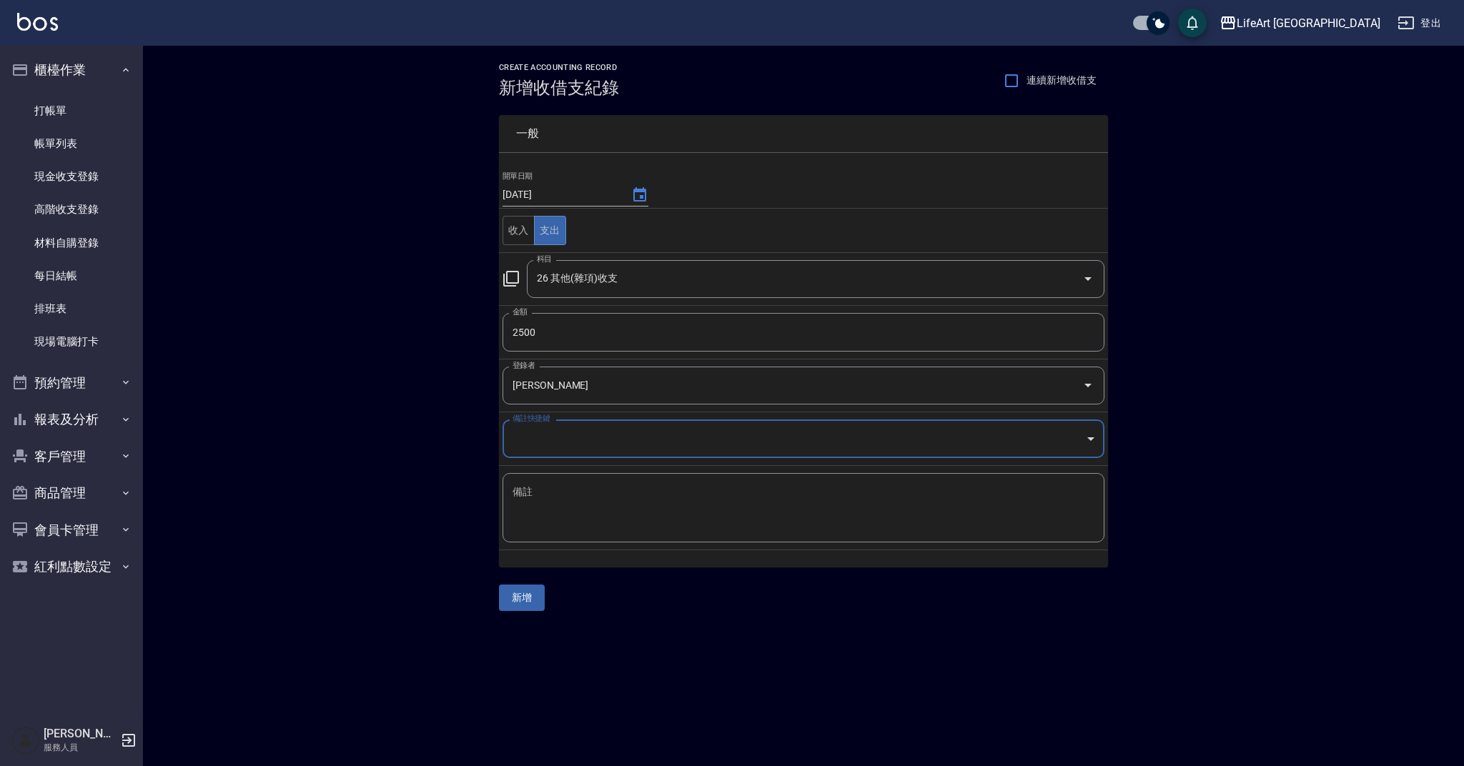
click at [555, 480] on div "x 備註" at bounding box center [803, 507] width 602 height 69
type textarea "x"
type textarea "垃圾清潔費"
click at [523, 590] on button "新增" at bounding box center [522, 598] width 46 height 26
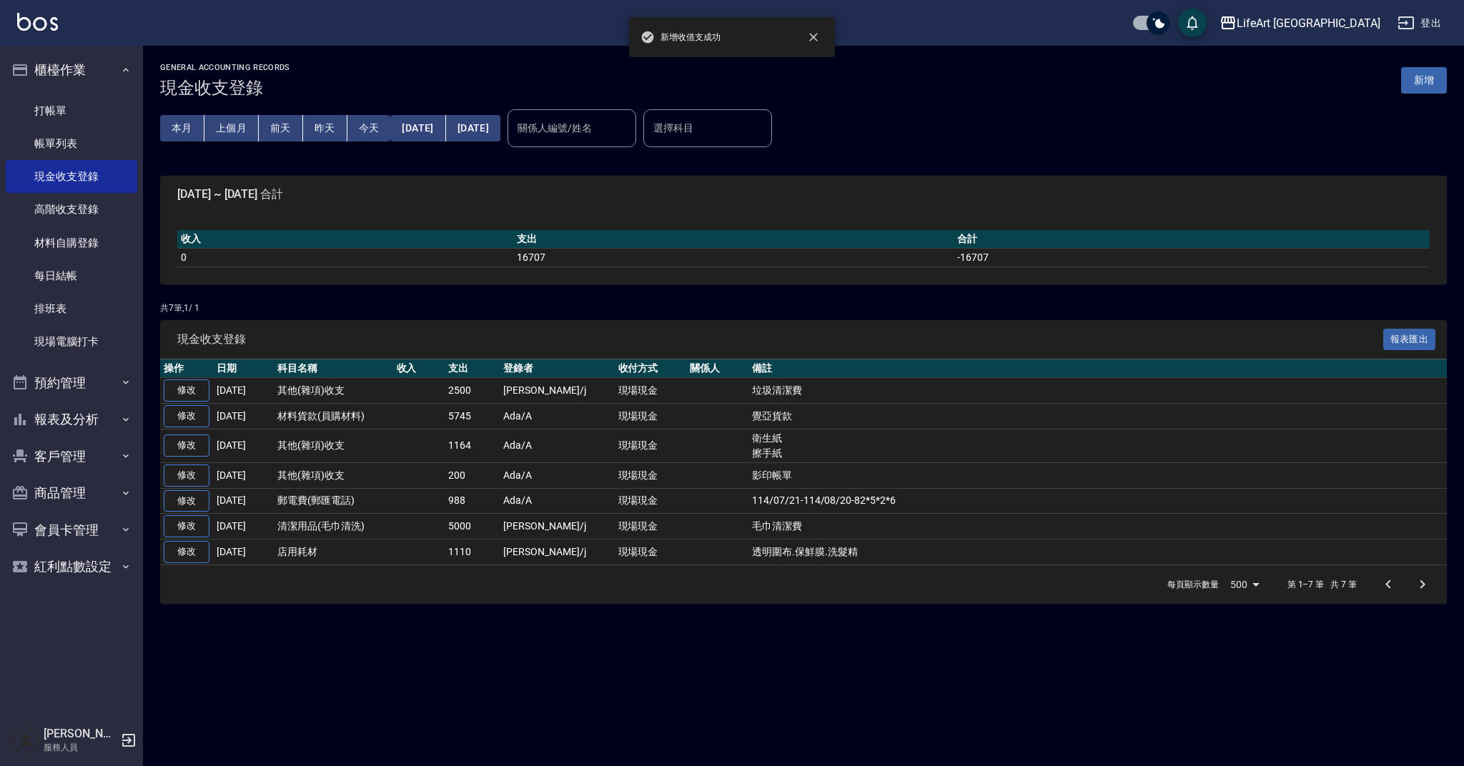
click at [507, 302] on p "共 7 筆, 1 / 1" at bounding box center [803, 308] width 1287 height 13
click at [79, 139] on link "帳單列表" at bounding box center [72, 143] width 132 height 33
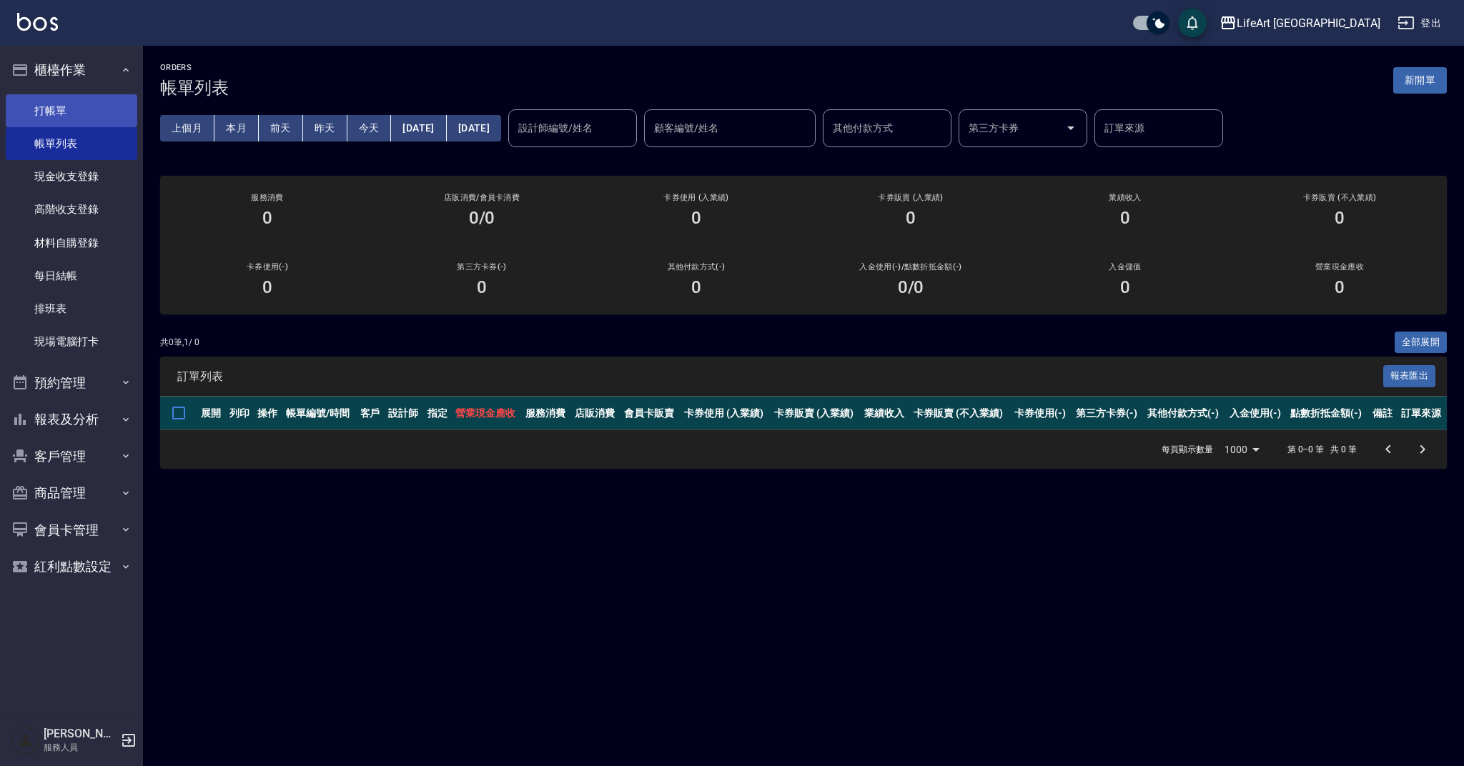
click at [91, 103] on link "打帳單" at bounding box center [72, 110] width 132 height 33
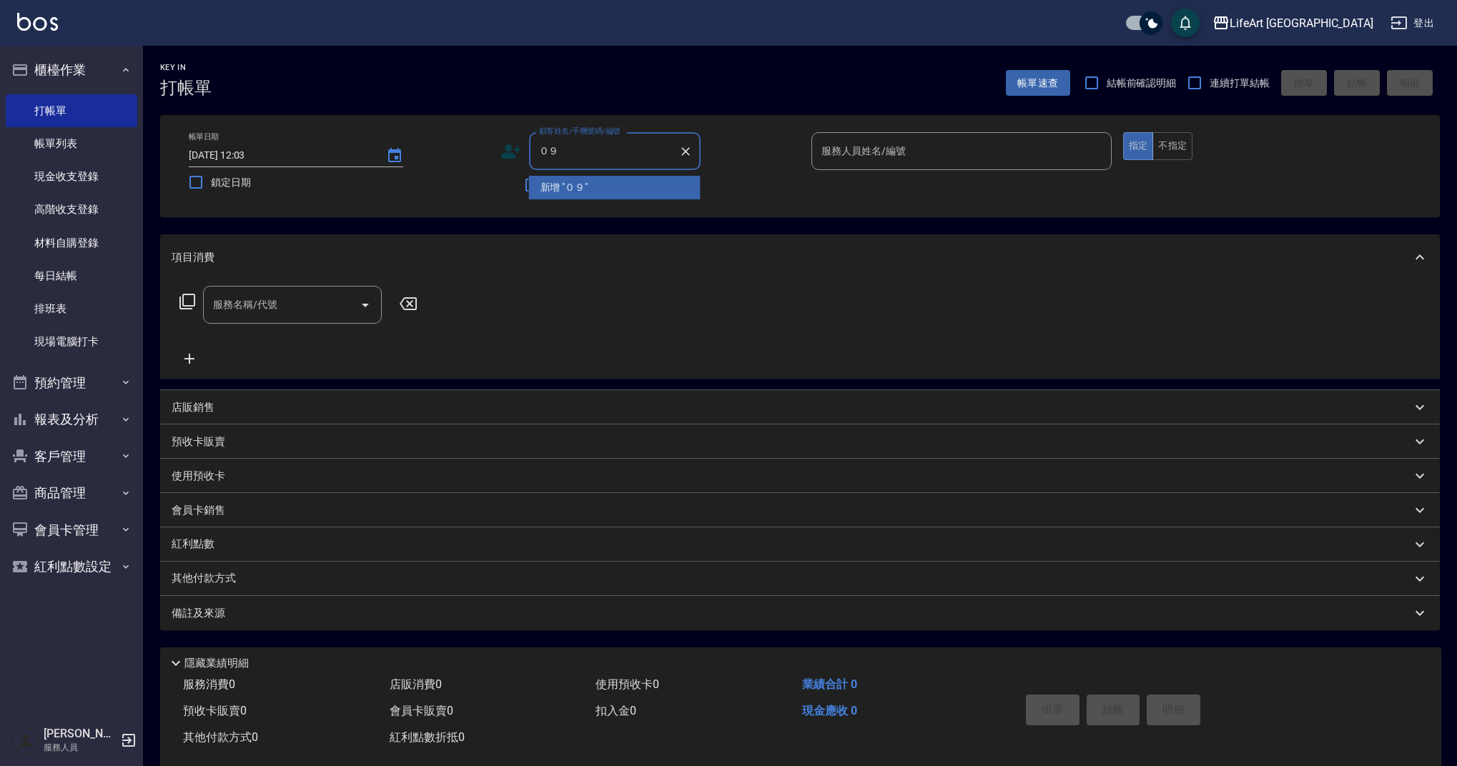
type input "０"
click at [654, 189] on li "[PERSON_NAME]/0912699046/" at bounding box center [615, 188] width 172 height 24
type input "[PERSON_NAME]/0912699046/"
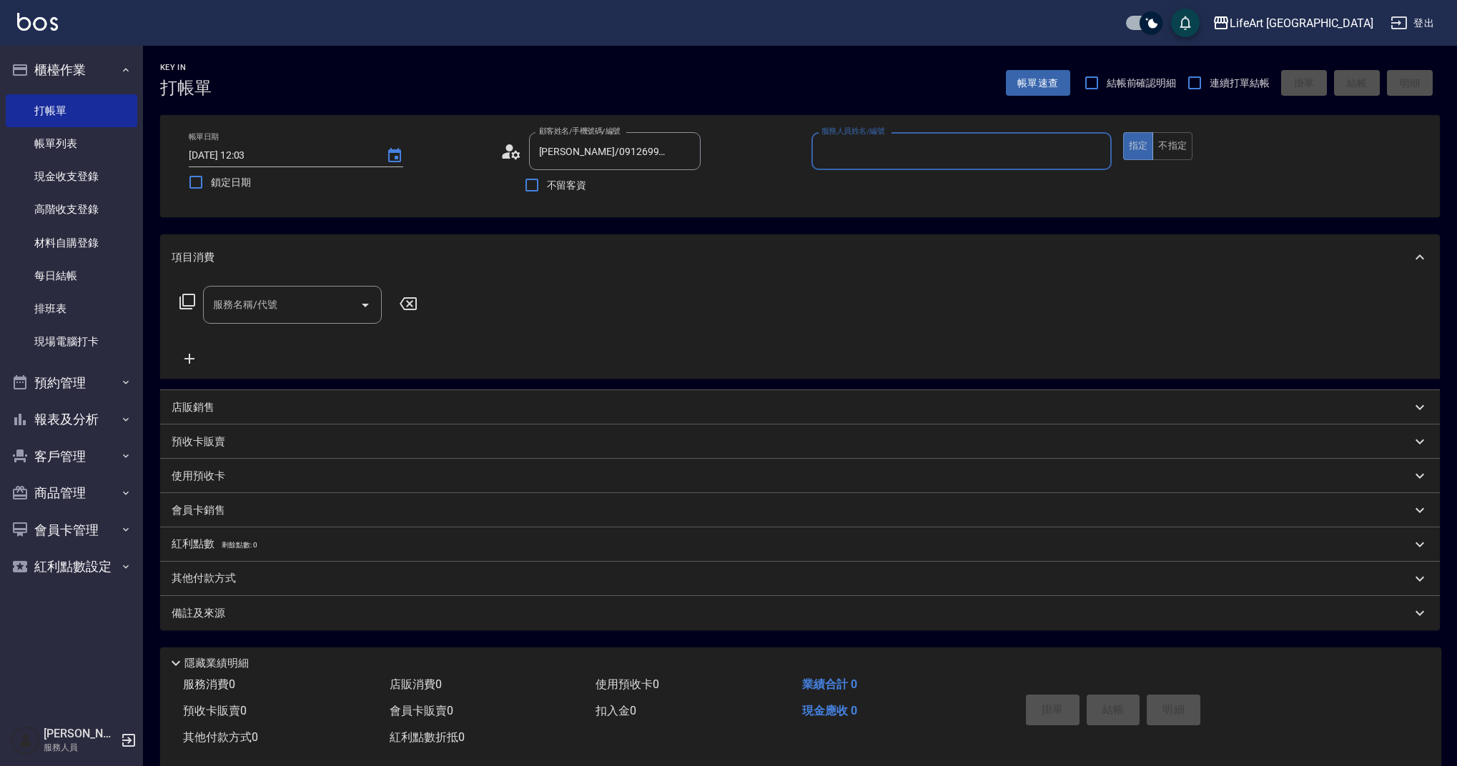
type input "Ashely-A"
click at [679, 183] on icon "button" at bounding box center [683, 187] width 17 height 17
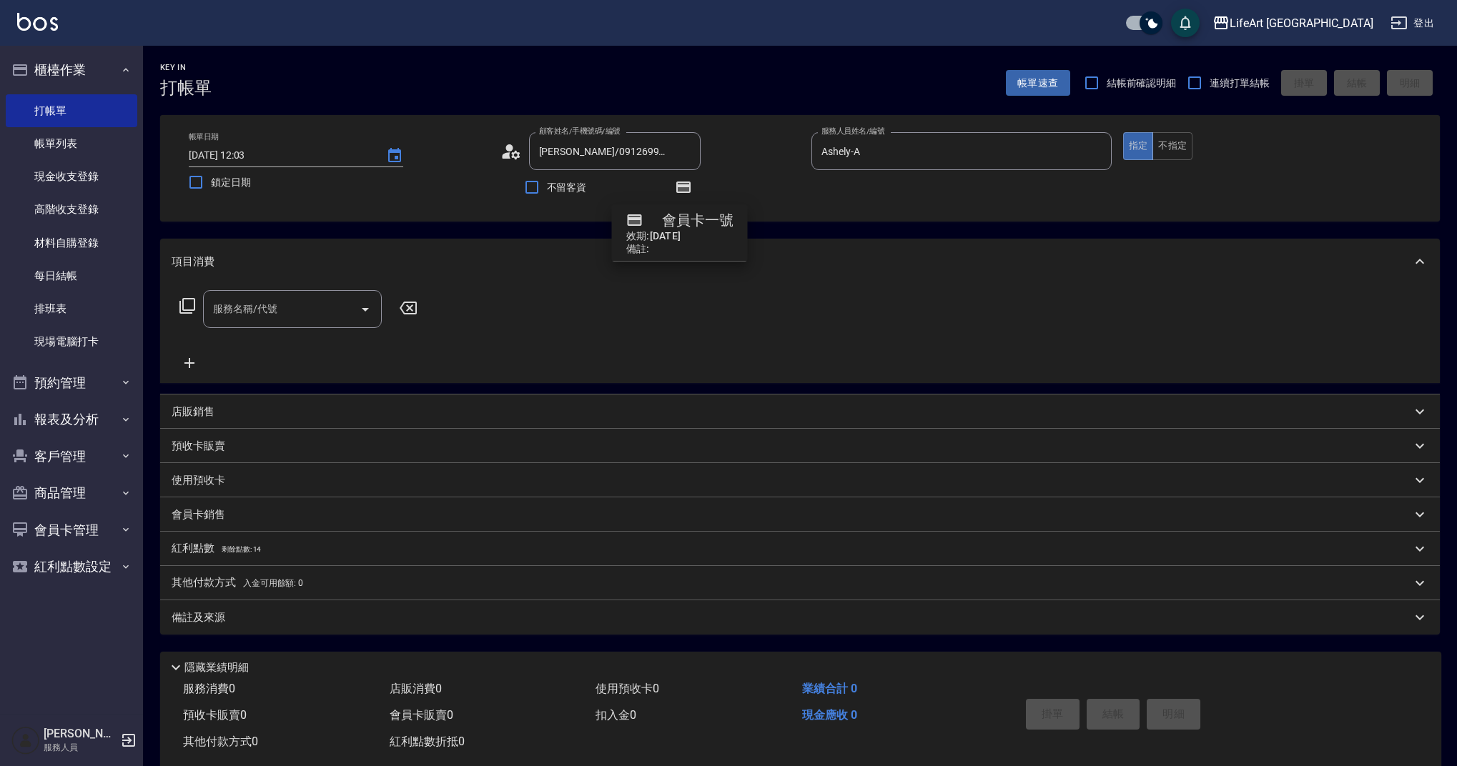
click at [755, 149] on div "顧客姓名/手機號碼/編號 [PERSON_NAME]/0912699046/ 顧客姓名/手機號碼/編號" at bounding box center [650, 151] width 300 height 38
click at [515, 150] on icon at bounding box center [510, 151] width 21 height 21
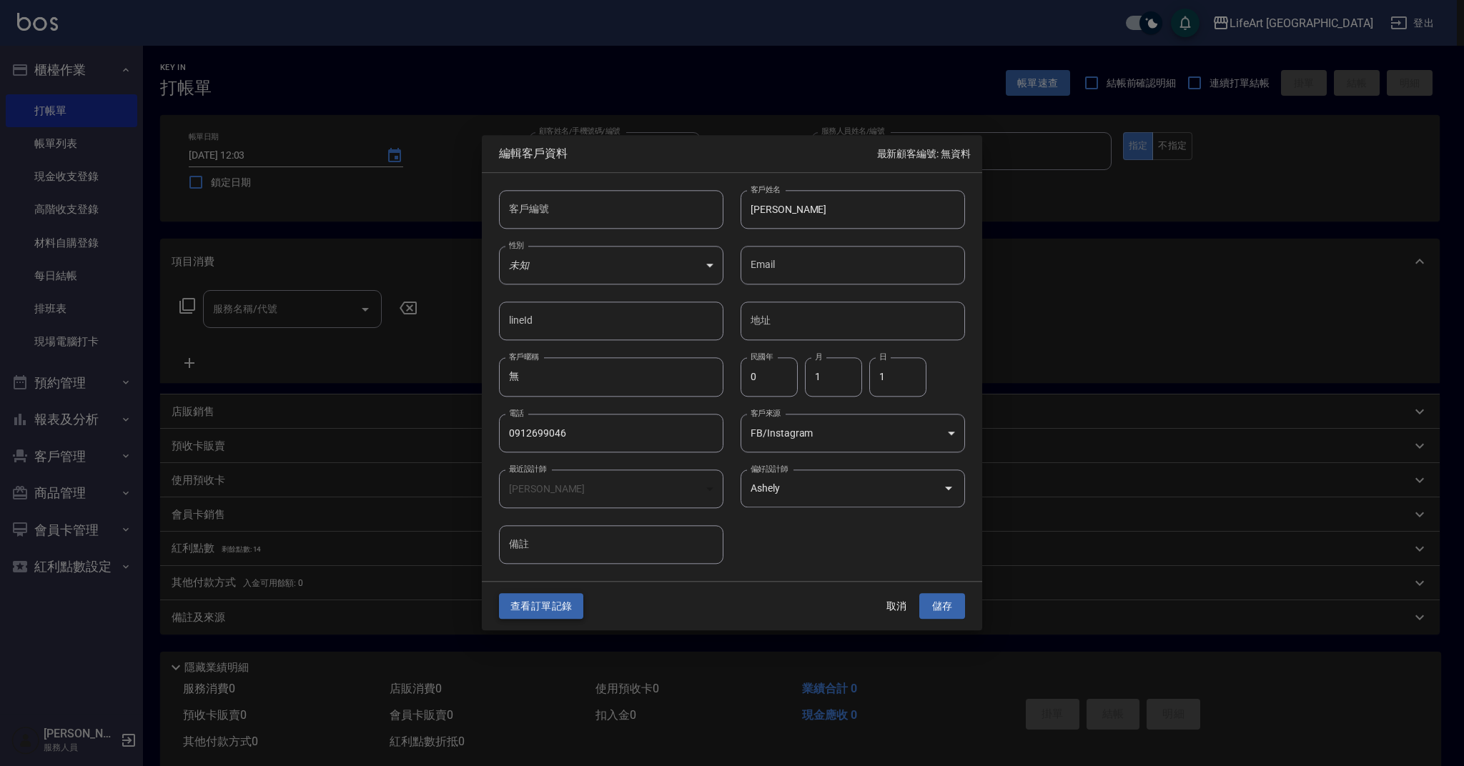
click at [573, 598] on button "查看訂單記錄" at bounding box center [541, 606] width 84 height 26
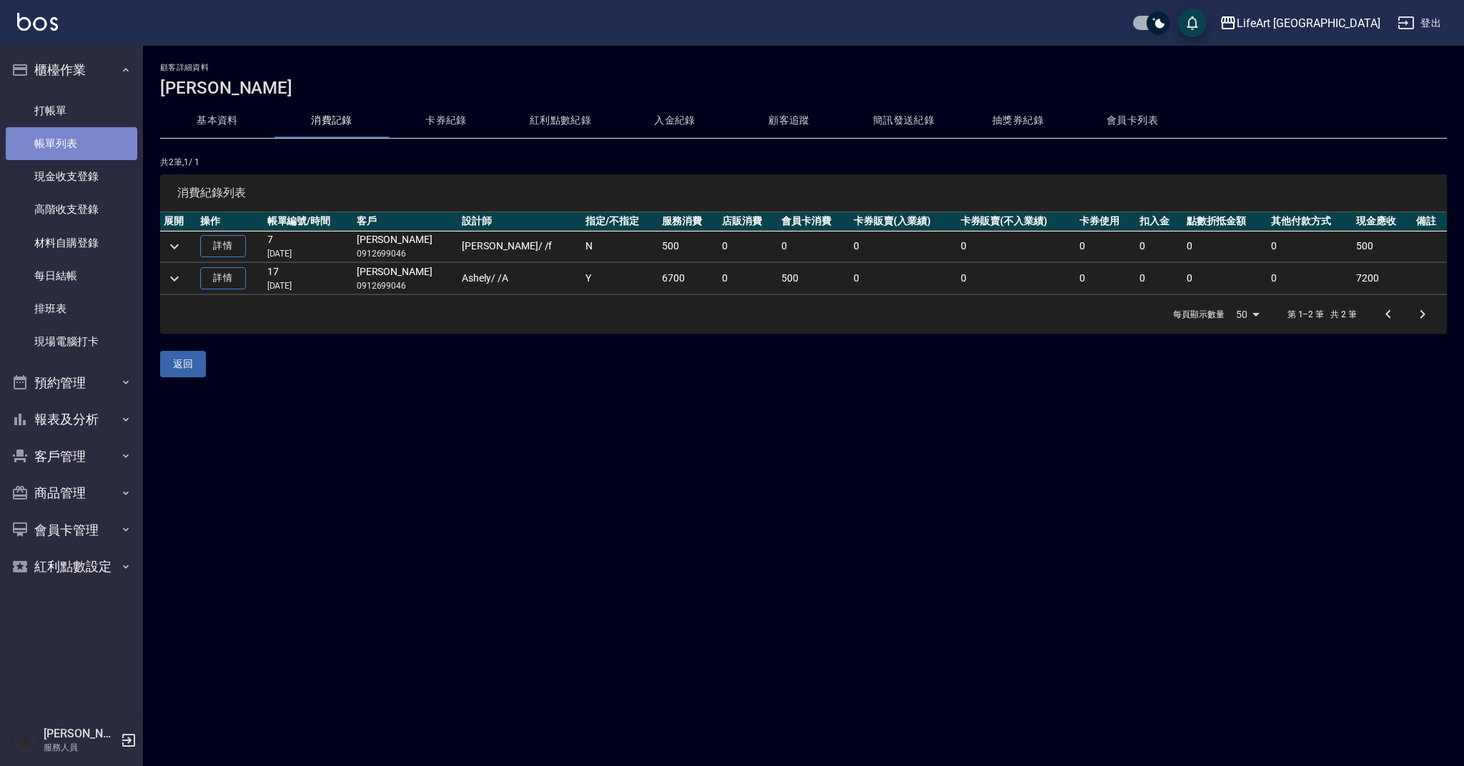
click at [71, 147] on link "帳單列表" at bounding box center [72, 143] width 132 height 33
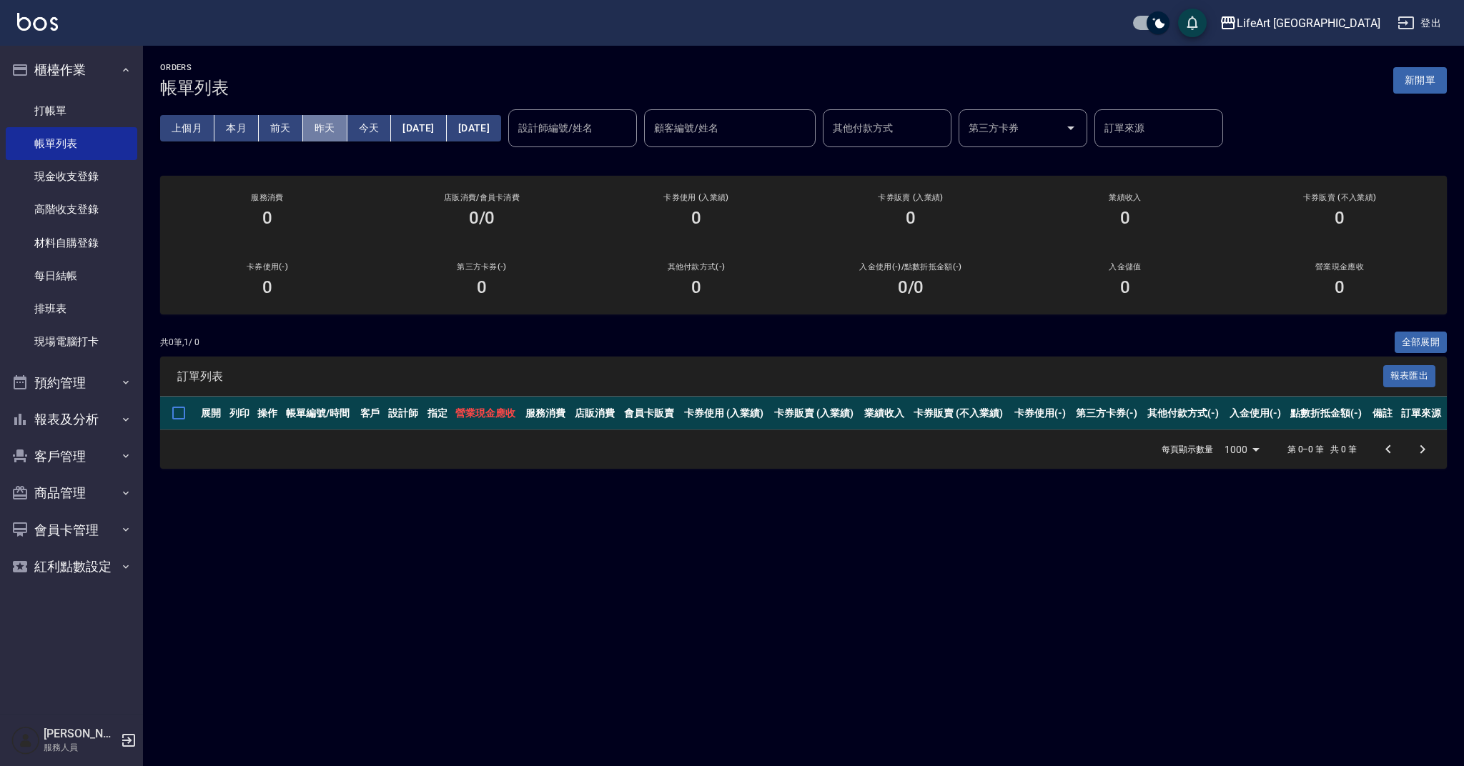
click at [327, 126] on button "昨天" at bounding box center [325, 128] width 44 height 26
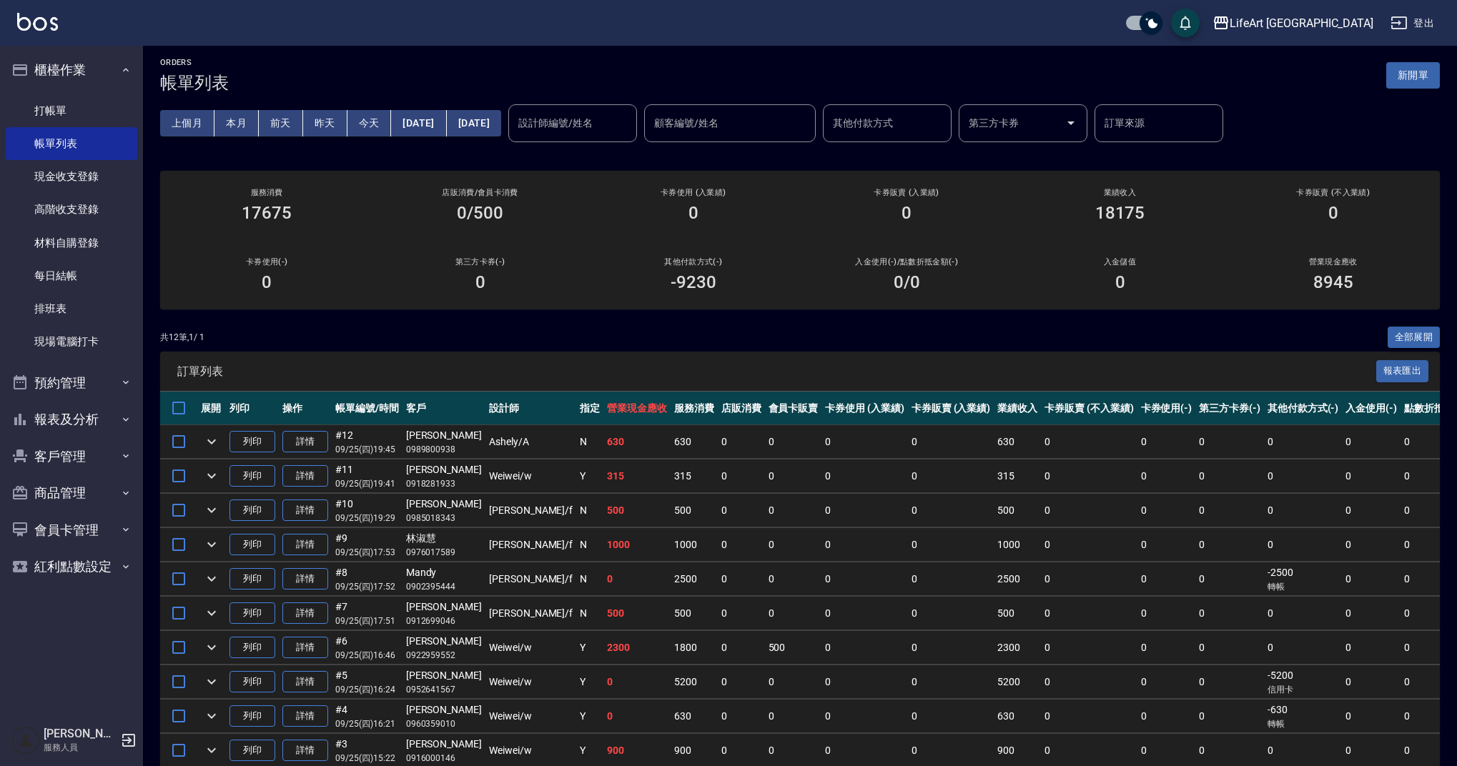
scroll to position [3, 0]
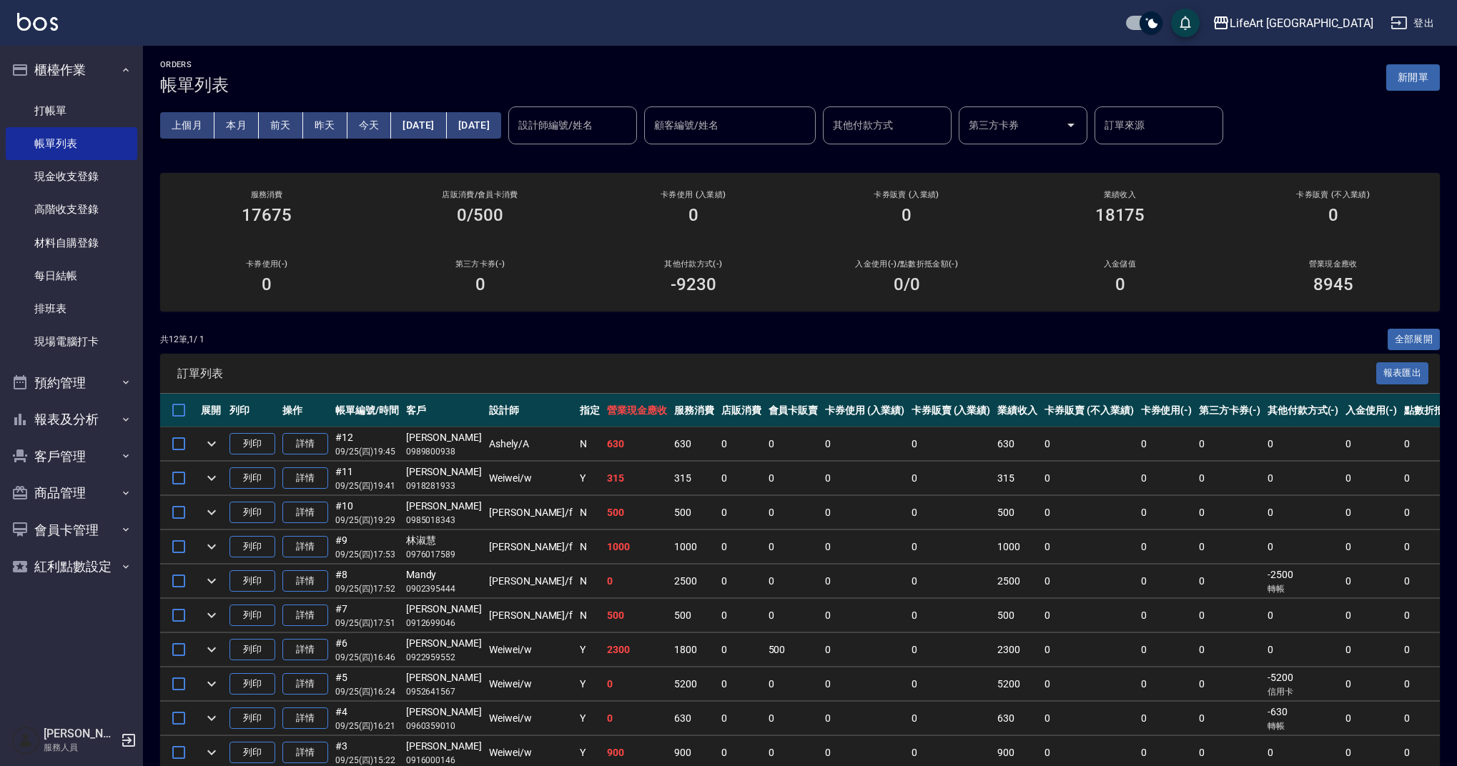
click at [602, 132] on input "設計師編號/姓名" at bounding box center [573, 125] width 116 height 25
click at [382, 119] on button "今天" at bounding box center [369, 125] width 44 height 26
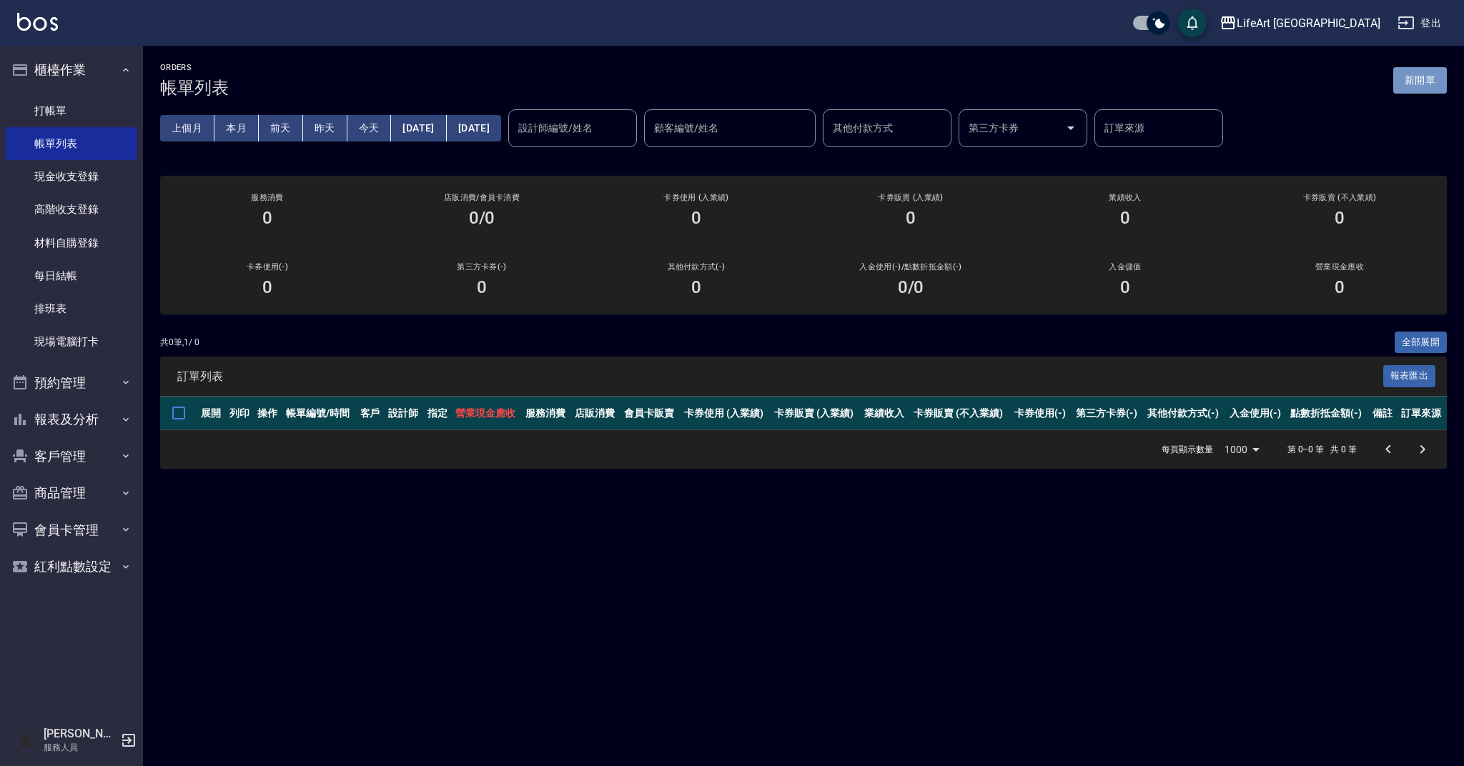
click at [1430, 86] on button "新開單" at bounding box center [1420, 80] width 54 height 26
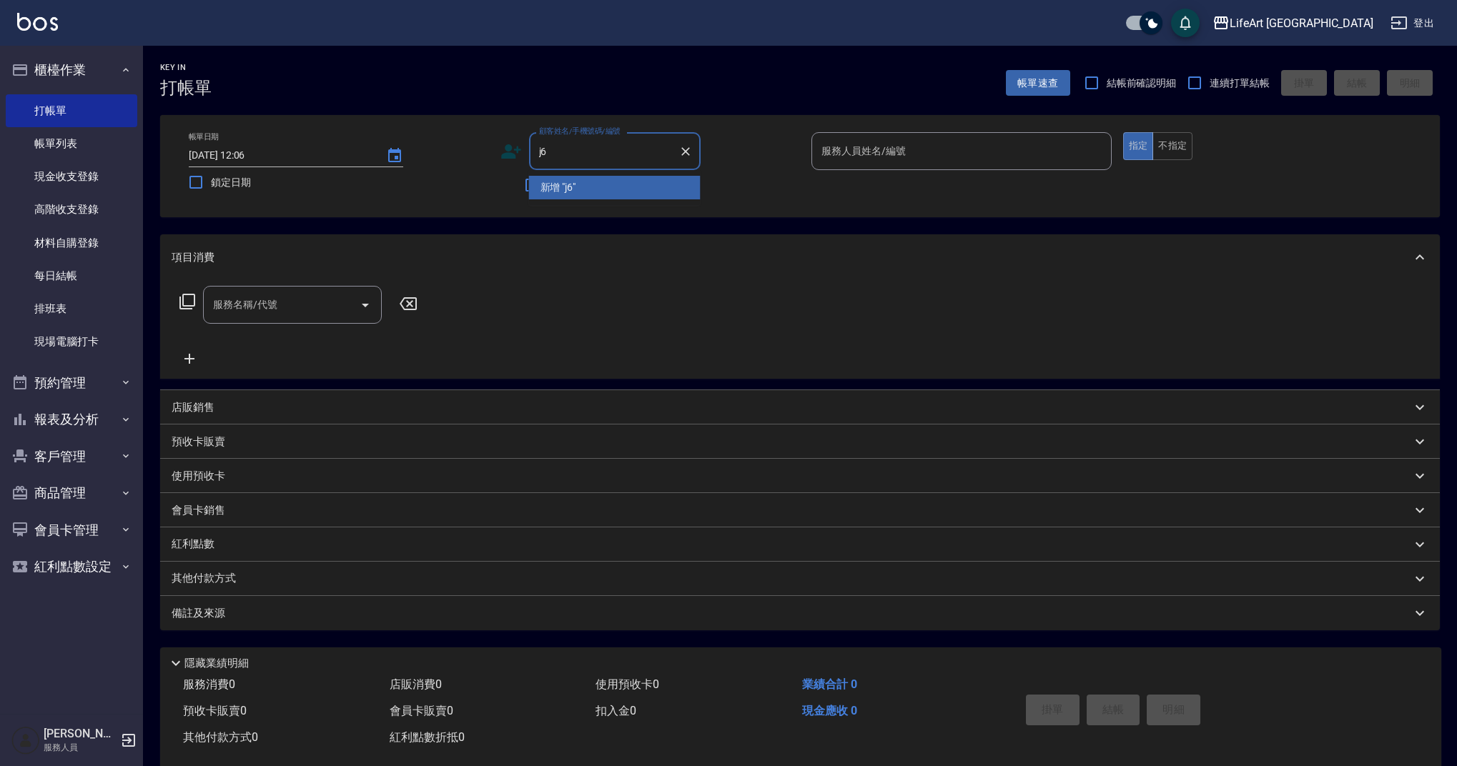
type input "j"
click at [630, 189] on li "[PERSON_NAME]/0989716991/" at bounding box center [615, 188] width 172 height 24
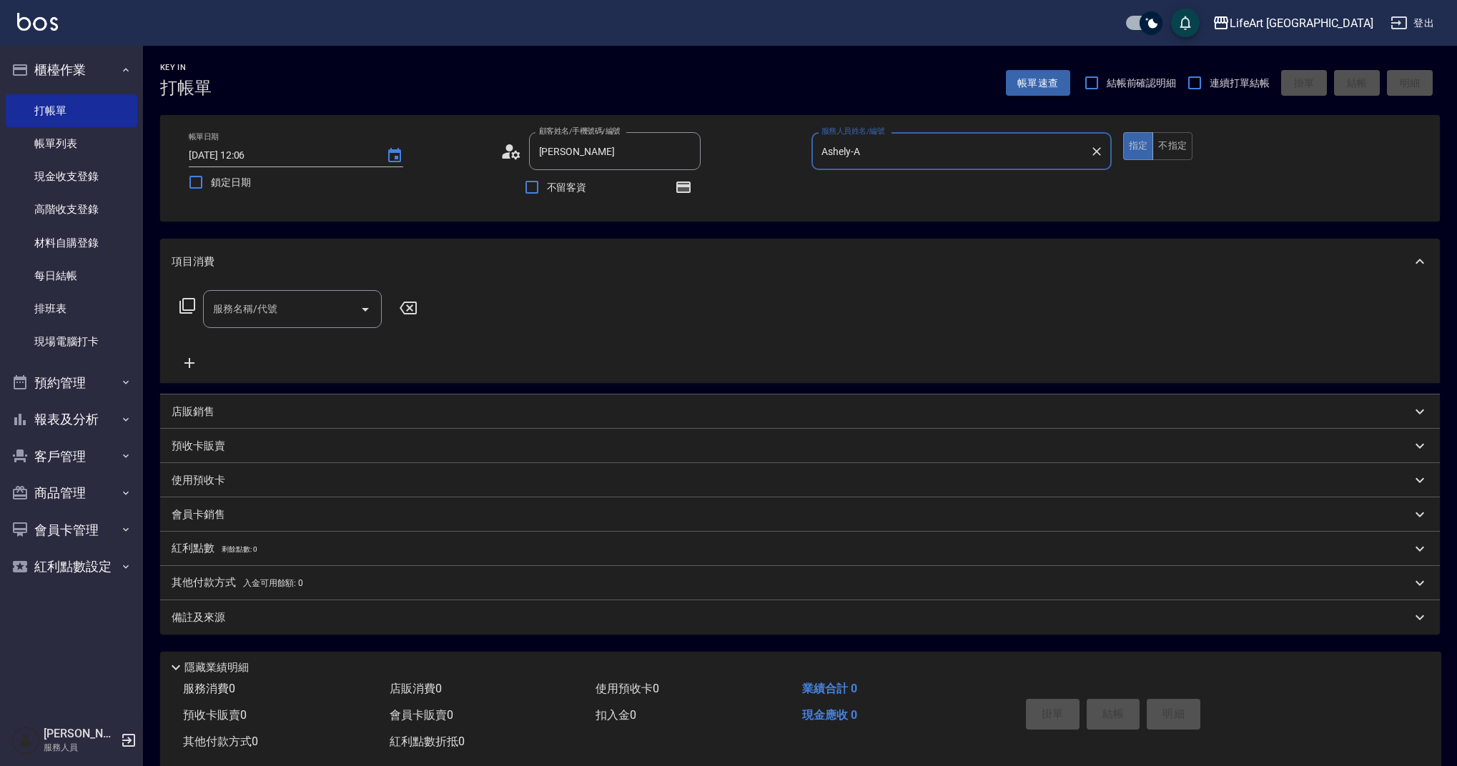
type input "[PERSON_NAME]/0989716991/"
type input "Ashely-A"
click at [685, 184] on icon "button" at bounding box center [683, 187] width 14 height 11
click at [771, 189] on div "顧客姓名/手機號碼/編號 [PERSON_NAME]/0989716991/ 顧客姓名/手機號碼/編號 不留客資" at bounding box center [650, 168] width 300 height 72
drag, startPoint x: 276, startPoint y: 308, endPoint x: 277, endPoint y: 320, distance: 12.2
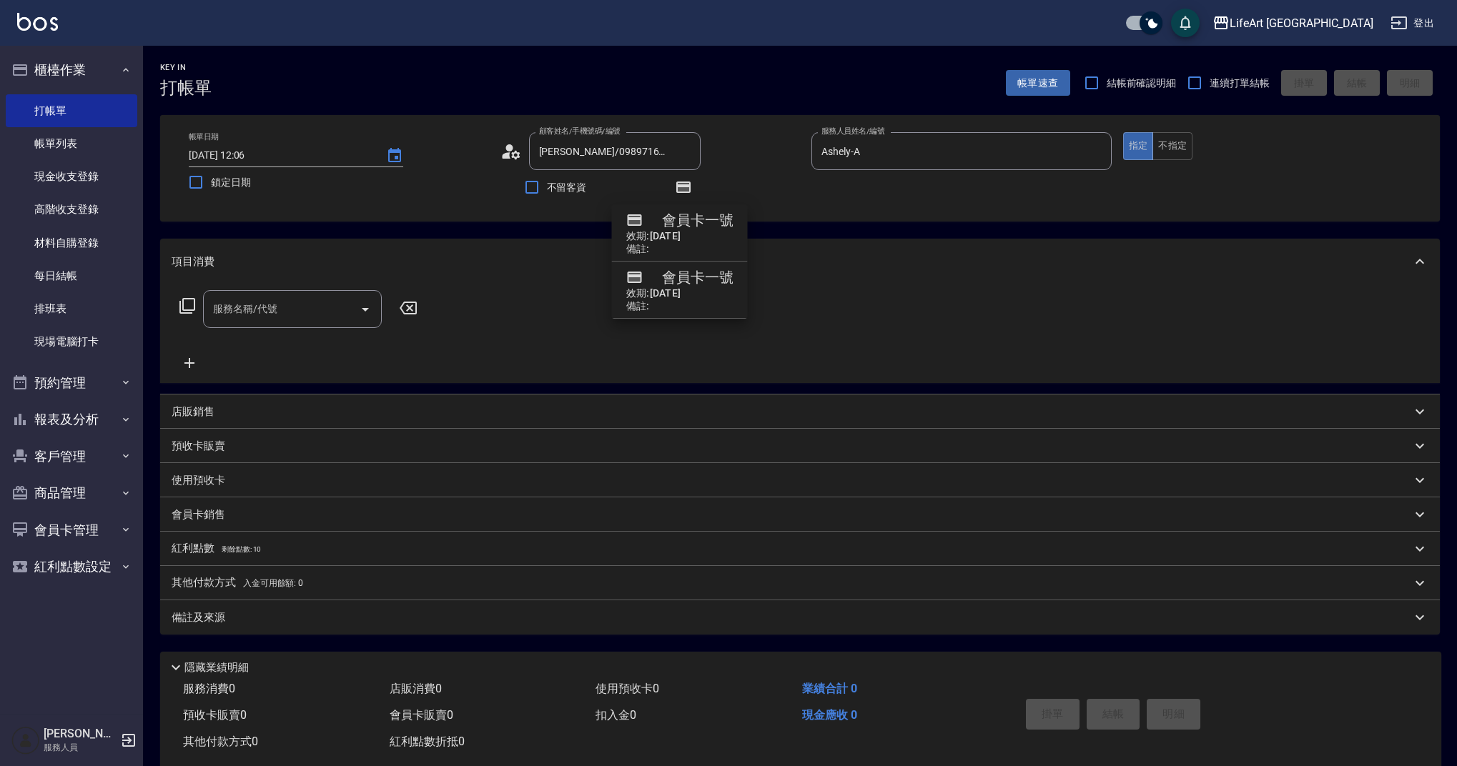
click at [276, 308] on input "服務名稱/代號" at bounding box center [281, 309] width 144 height 25
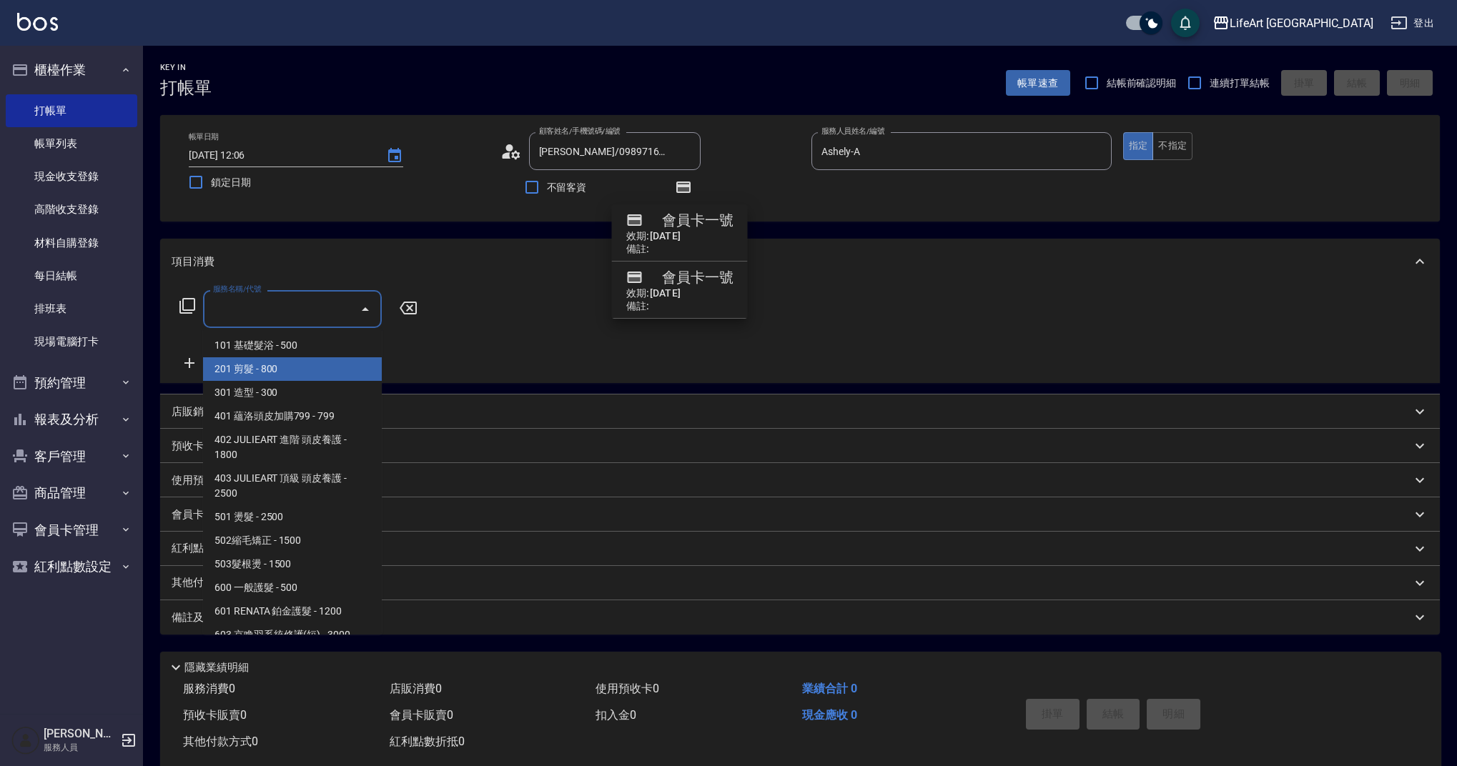
click at [277, 378] on span "201 剪髮 - 800" at bounding box center [292, 369] width 179 height 24
type input "201 剪髮(201)"
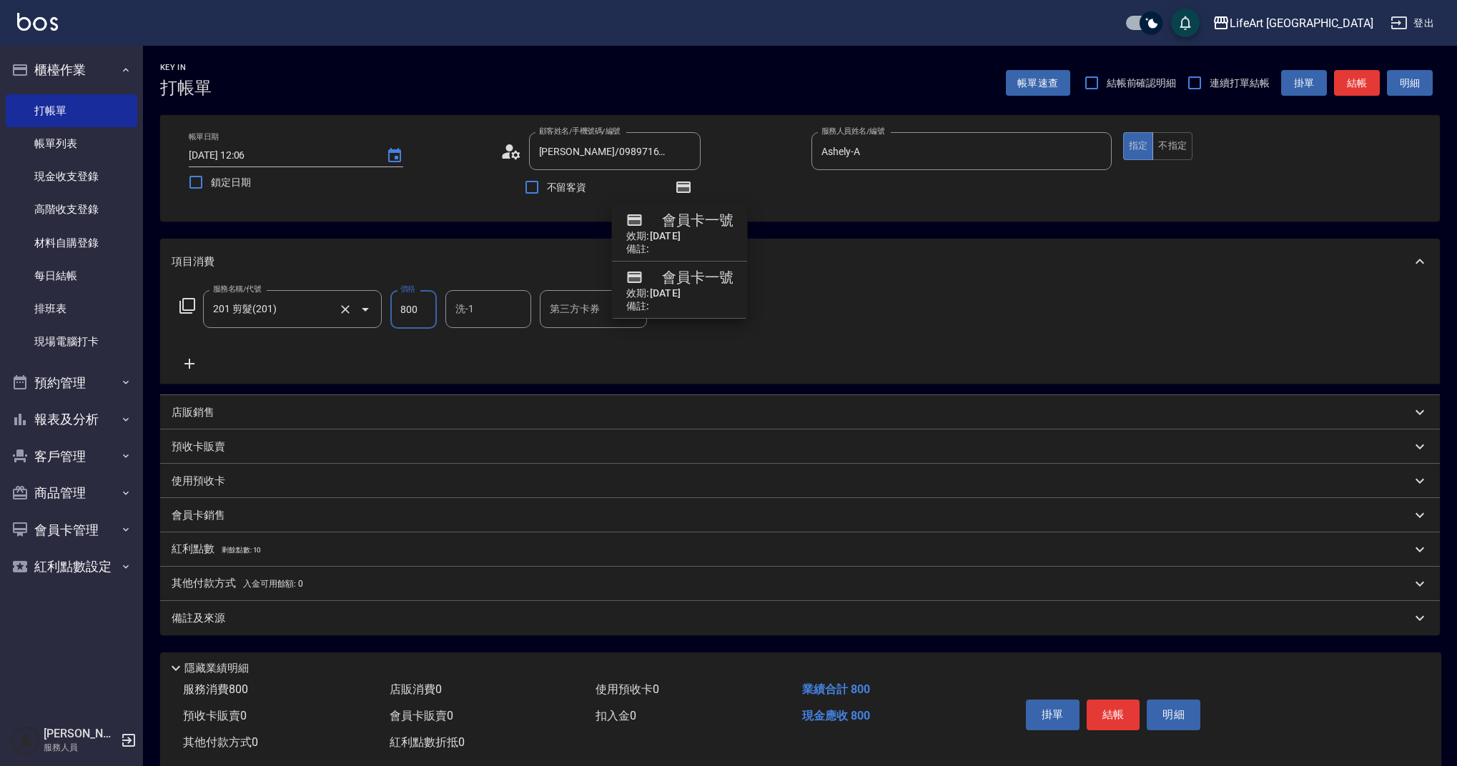
drag, startPoint x: 426, startPoint y: 302, endPoint x: 370, endPoint y: 314, distance: 57.1
click at [370, 314] on div "服務名稱/代號 201 剪髮(201) 服務名稱/代號 價格 800 價格 洗-1 洗-1 第三方卡券 第三方卡券" at bounding box center [432, 309] width 520 height 39
drag, startPoint x: 399, startPoint y: 307, endPoint x: 446, endPoint y: 312, distance: 47.4
click at [446, 312] on div "服務名稱/代號 201 剪髮(201) 服務名稱/代號 價格 800 價格 洗-1 洗-1 第三方卡券 第三方卡券" at bounding box center [432, 309] width 520 height 39
type input "945"
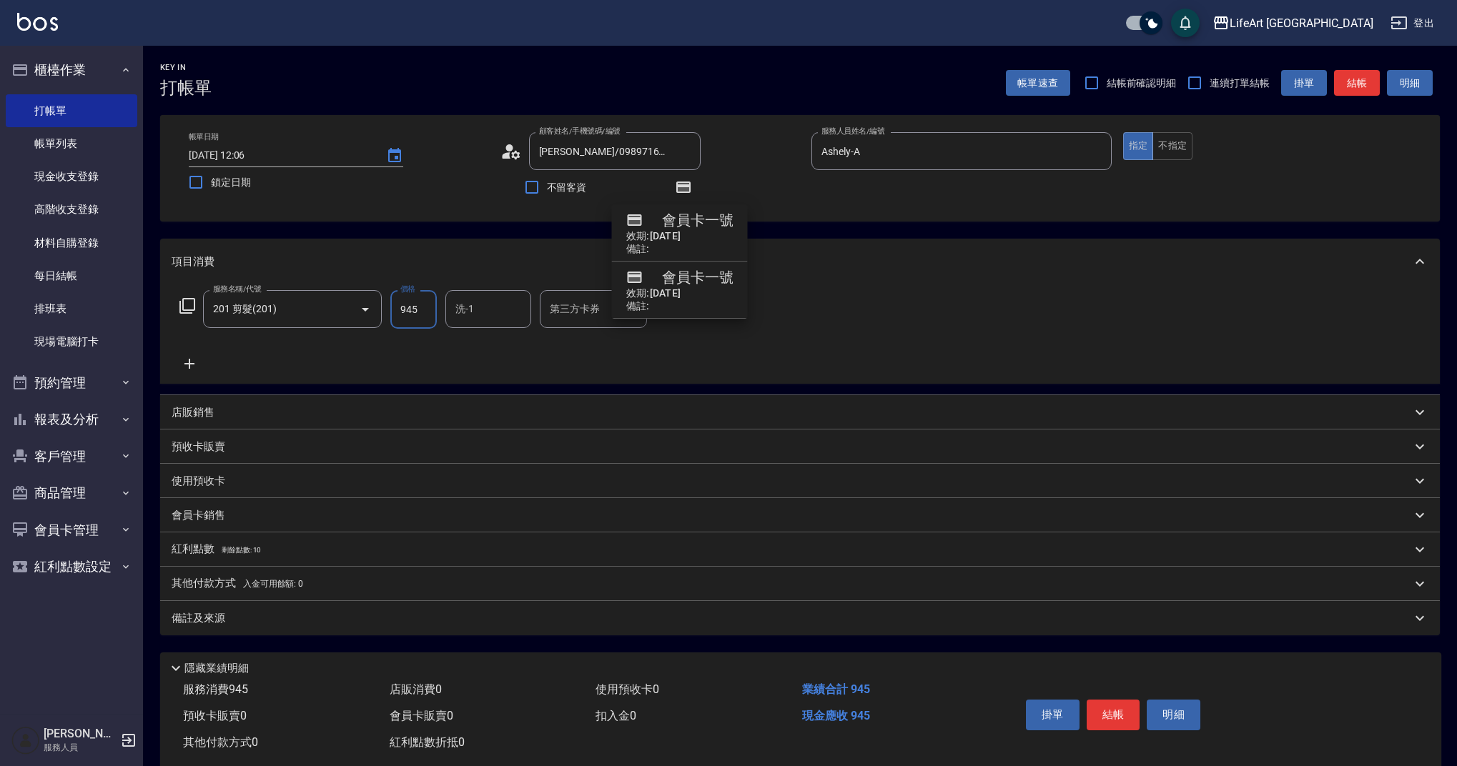
click at [276, 553] on div "紅利點數 剩餘點數: 10" at bounding box center [791, 550] width 1239 height 16
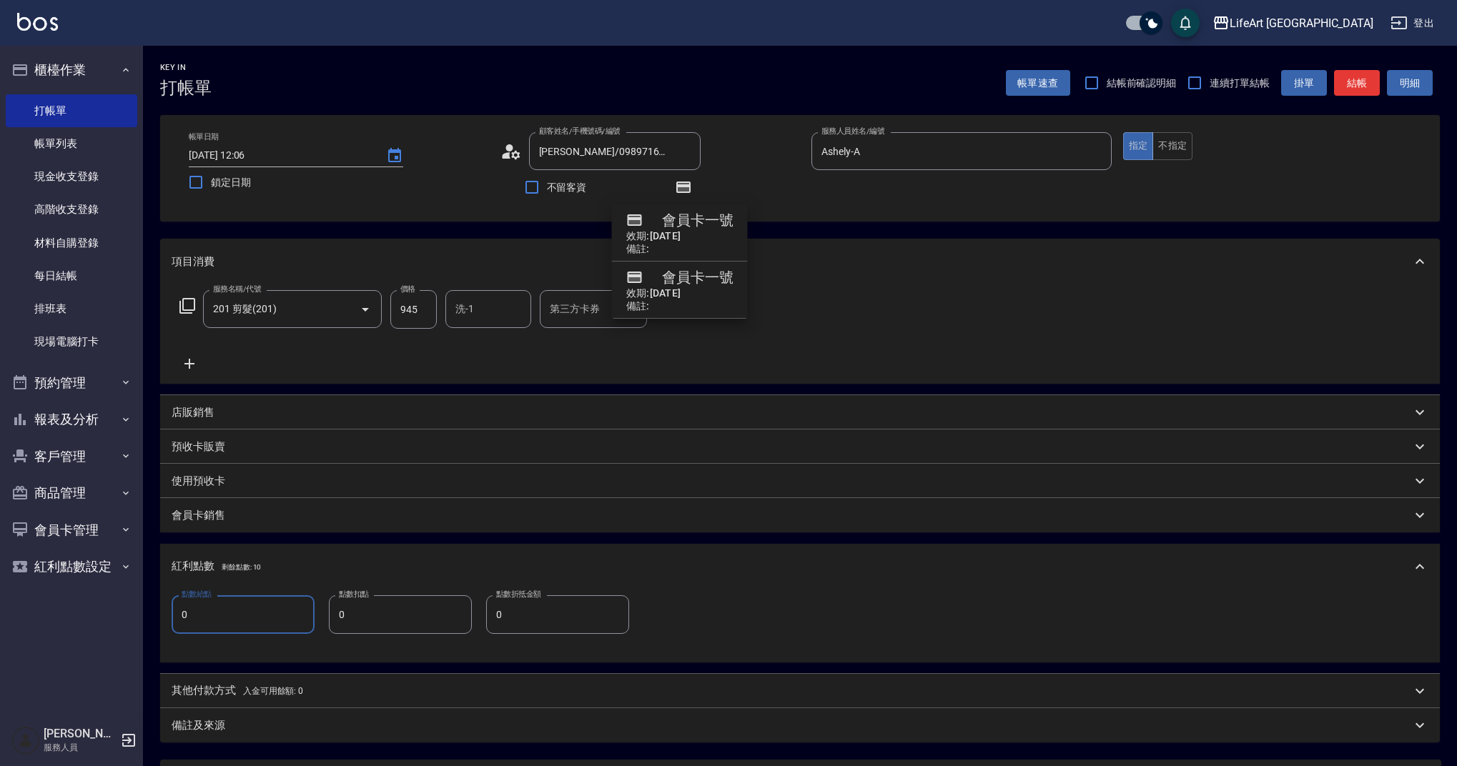
drag, startPoint x: 180, startPoint y: 618, endPoint x: 157, endPoint y: 622, distance: 24.0
click at [157, 622] on div "Key In 打帳單 帳單速查 結帳前確認明細 連續打單結帳 掛單 結帳 明細 帳單日期 [DATE] 12:06 鎖定日期 顧客姓名/手機號碼/編號 [PE…" at bounding box center [800, 472] width 1314 height 852
drag, startPoint x: 204, startPoint y: 618, endPoint x: 170, endPoint y: 615, distance: 33.8
click at [170, 615] on div "點數給點 0 點數給點 點數扣點 0 點數扣點 點數折抵金額 0 點數折抵金額" at bounding box center [799, 626] width 1279 height 73
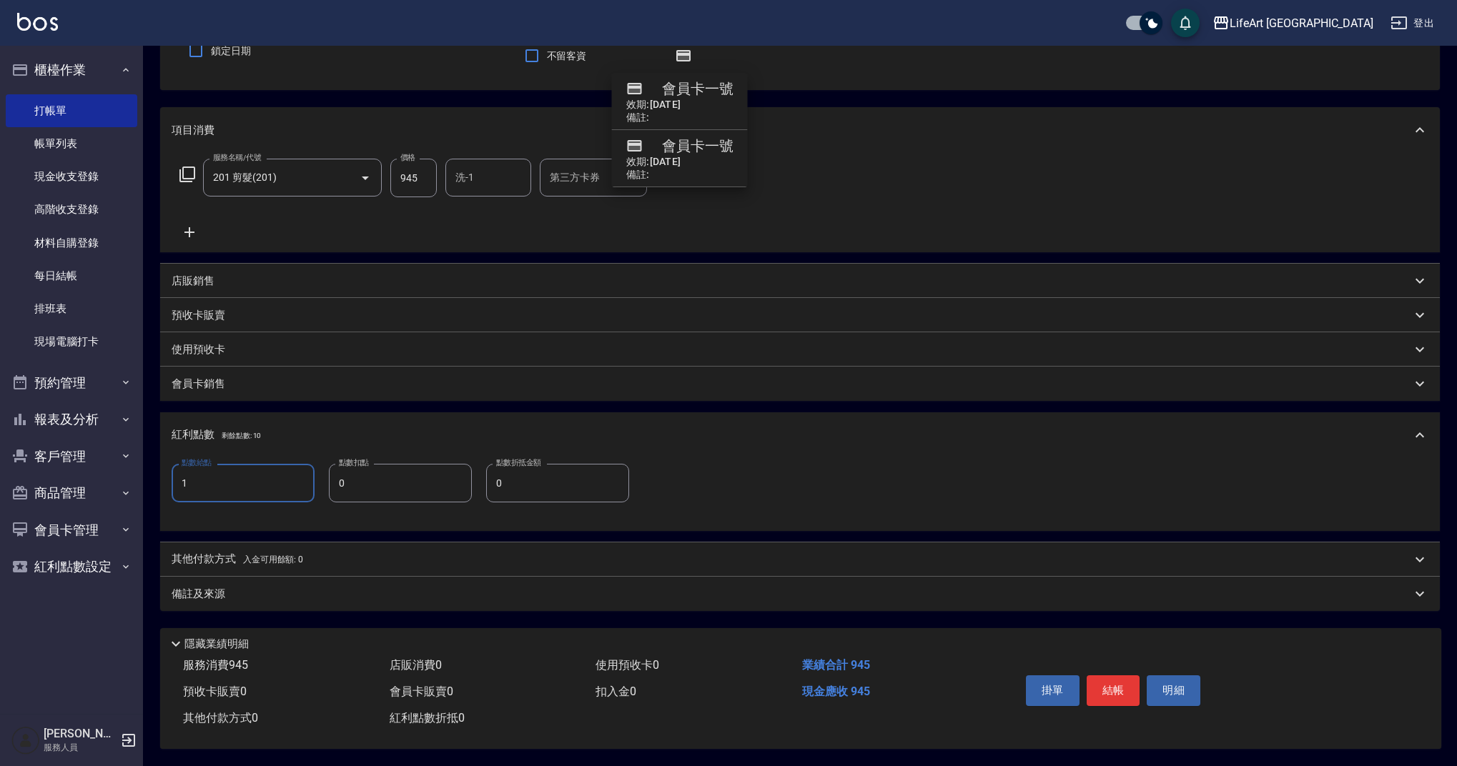
type input "1"
click at [410, 555] on div "其他付款方式 入金可用餘額: 0" at bounding box center [791, 560] width 1239 height 16
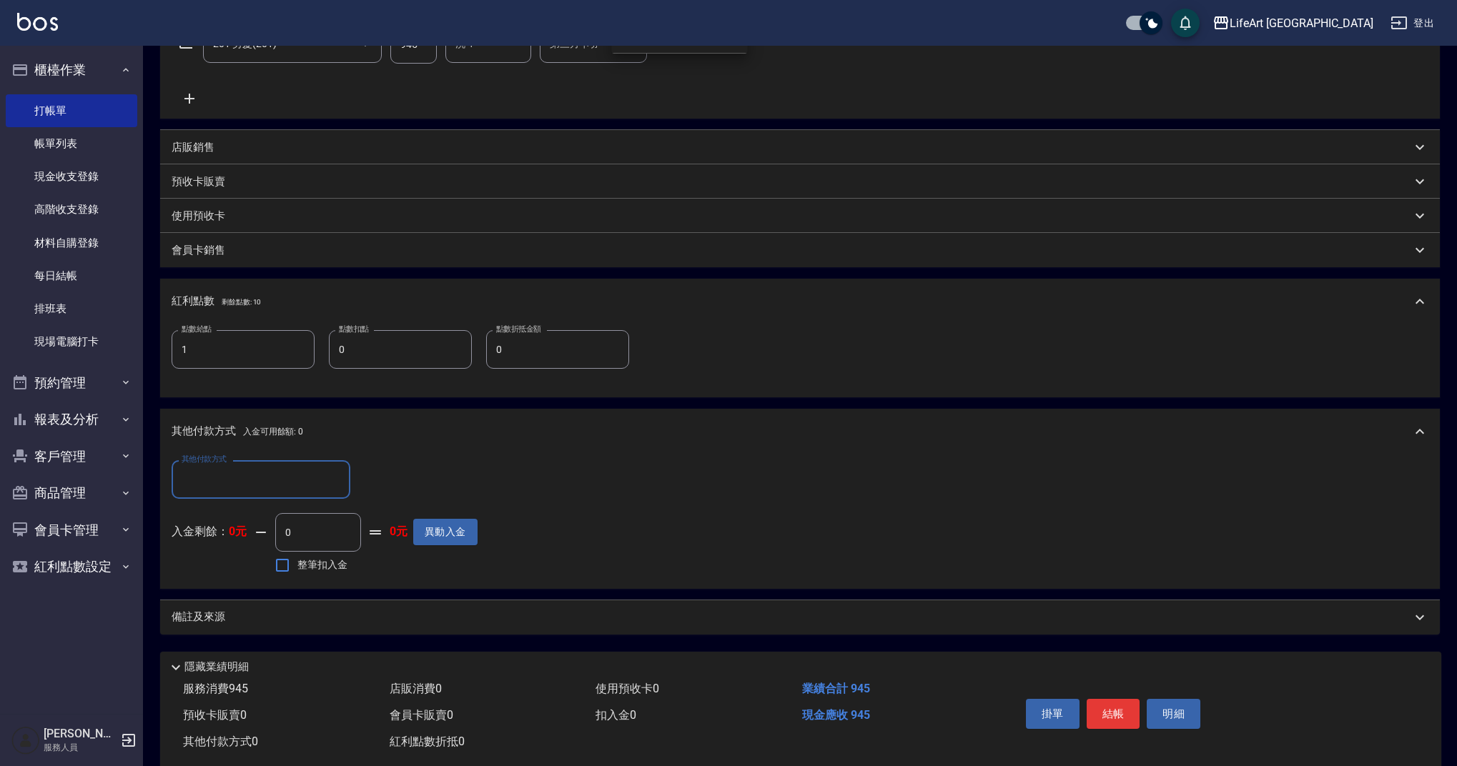
scroll to position [295, 0]
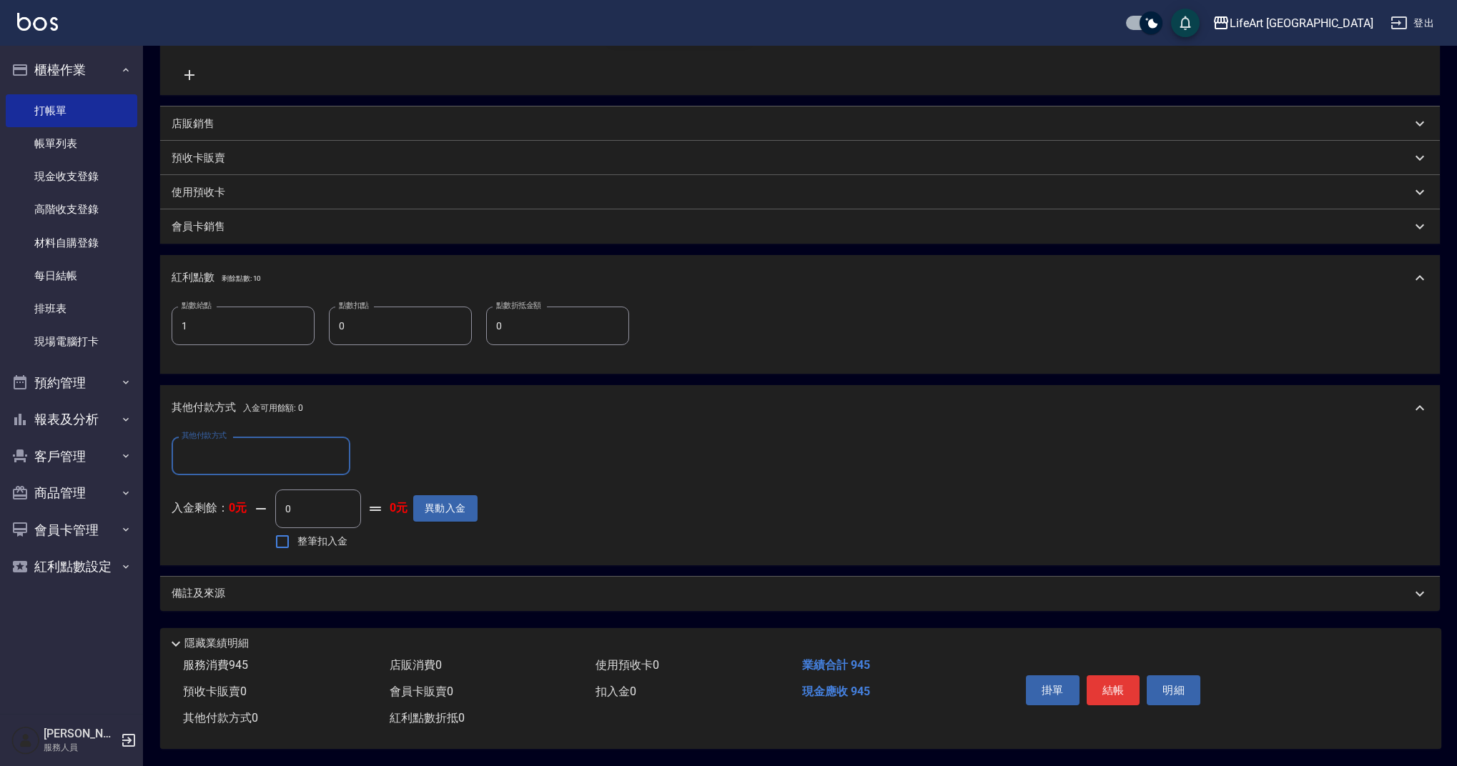
click at [375, 586] on div "備註及來源" at bounding box center [791, 593] width 1239 height 15
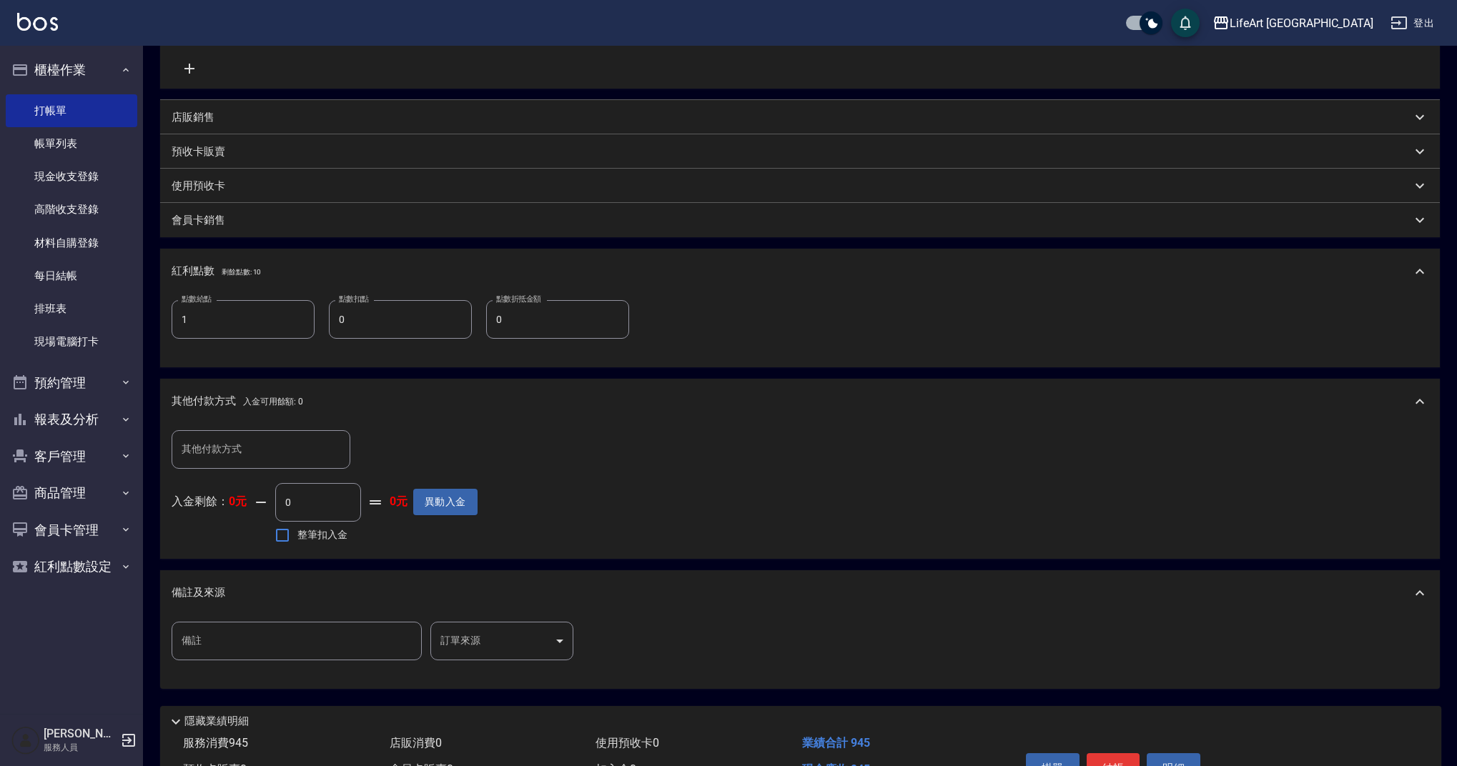
click at [533, 639] on body "LifeArt 蘆洲 登出 櫃檯作業 打帳單 帳單列表 現金收支登錄 高階收支登錄 材料自購登錄 每日結帳 排班表 現場電腦打卡 預約管理 預約管理 單日預約…" at bounding box center [728, 274] width 1457 height 1139
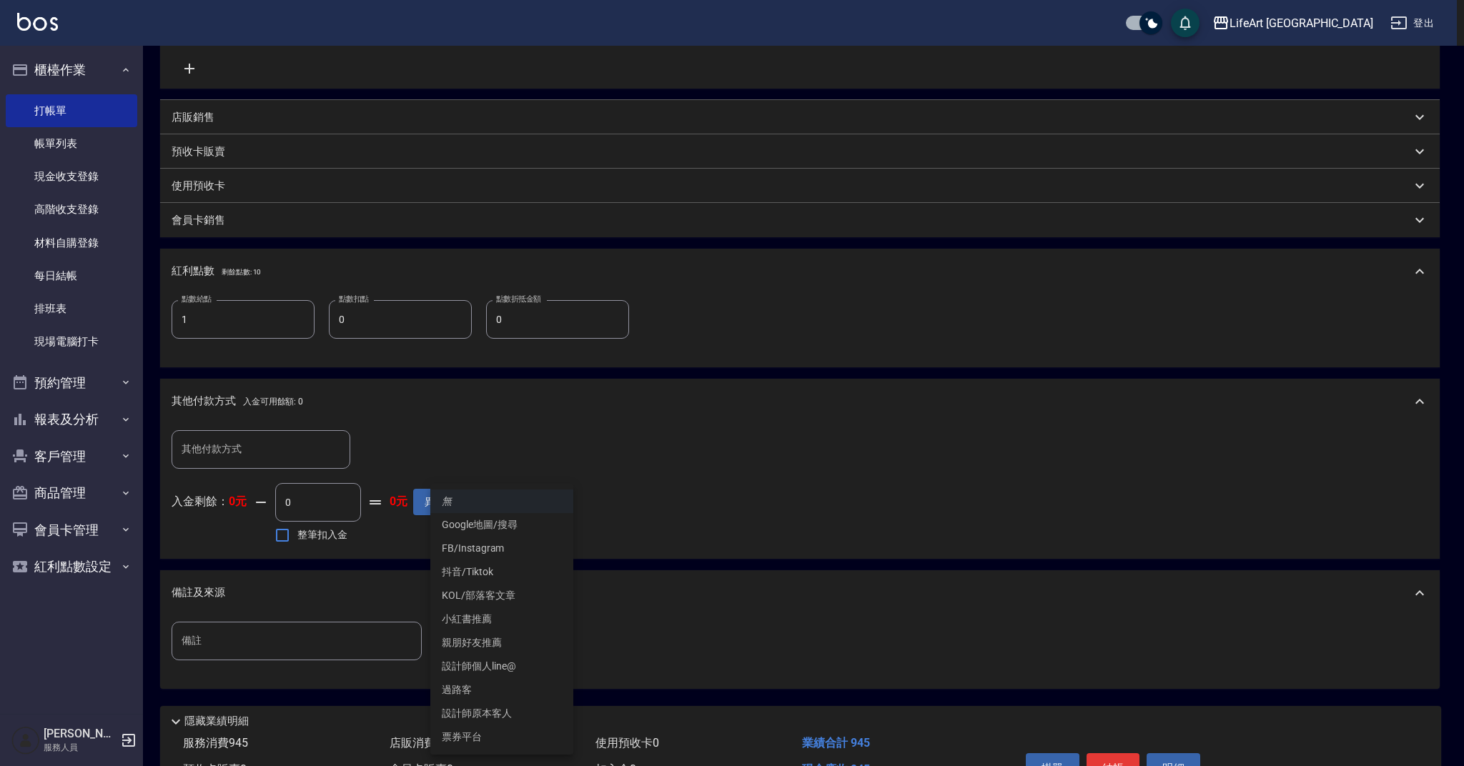
click at [498, 707] on li "設計師原本客人" at bounding box center [501, 714] width 143 height 24
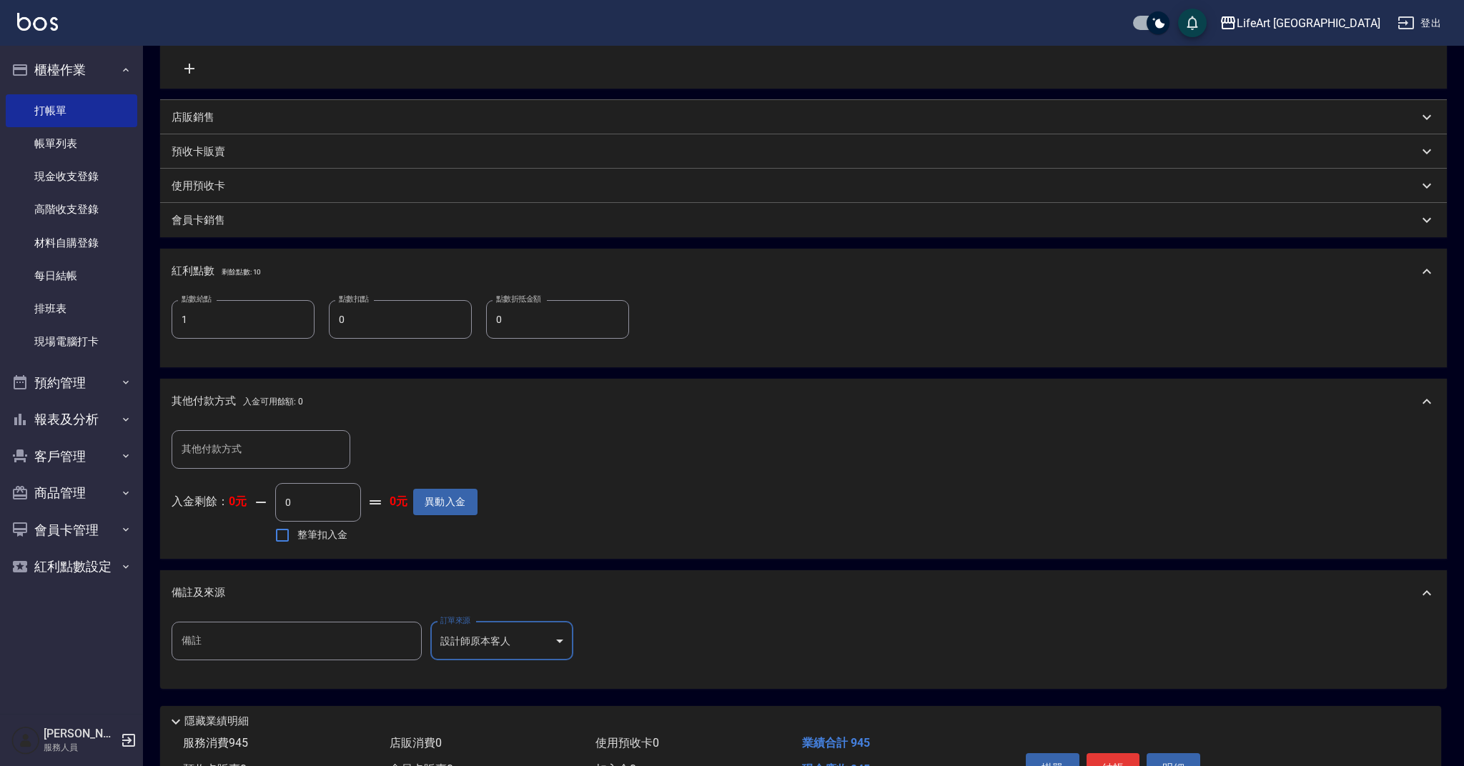
type input "設計師原本客人"
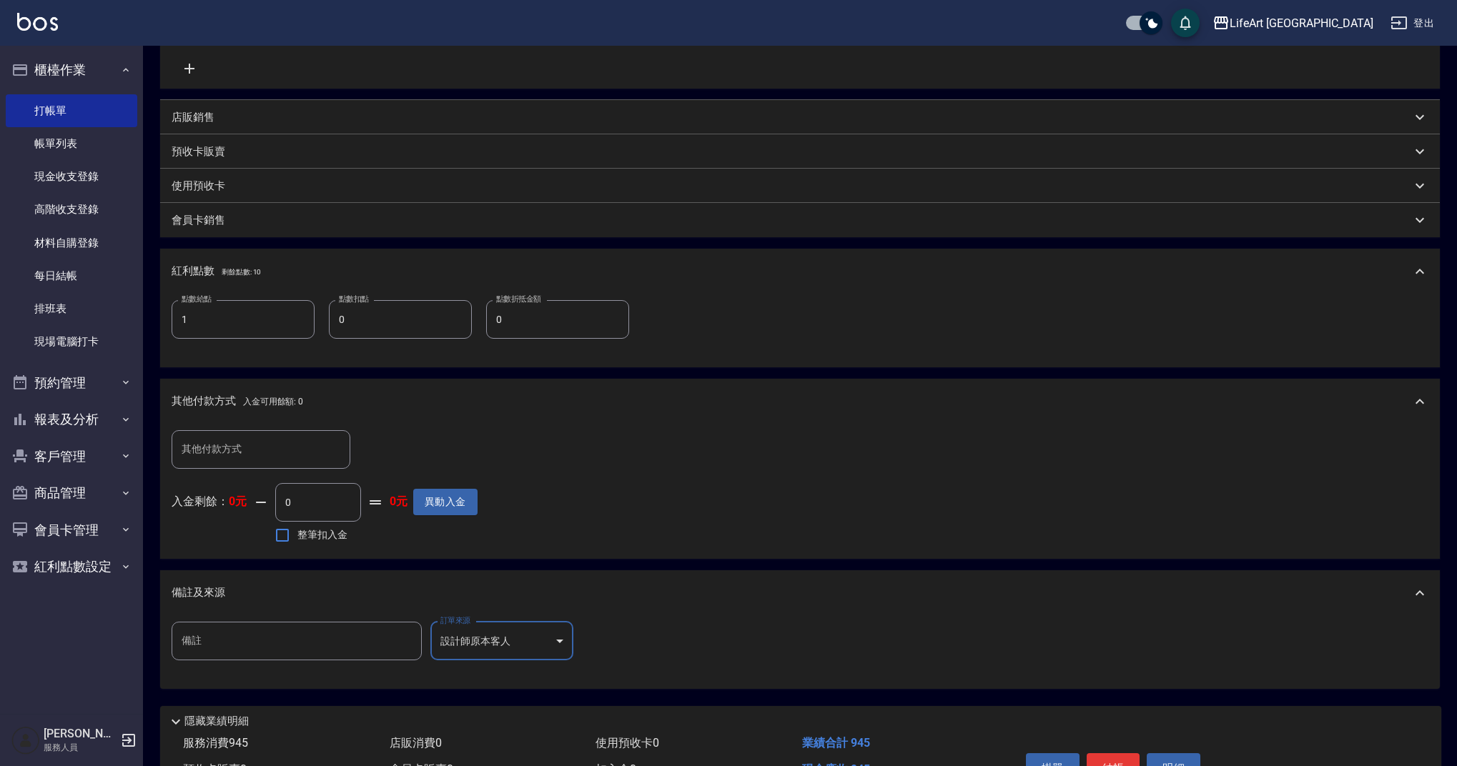
scroll to position [380, 0]
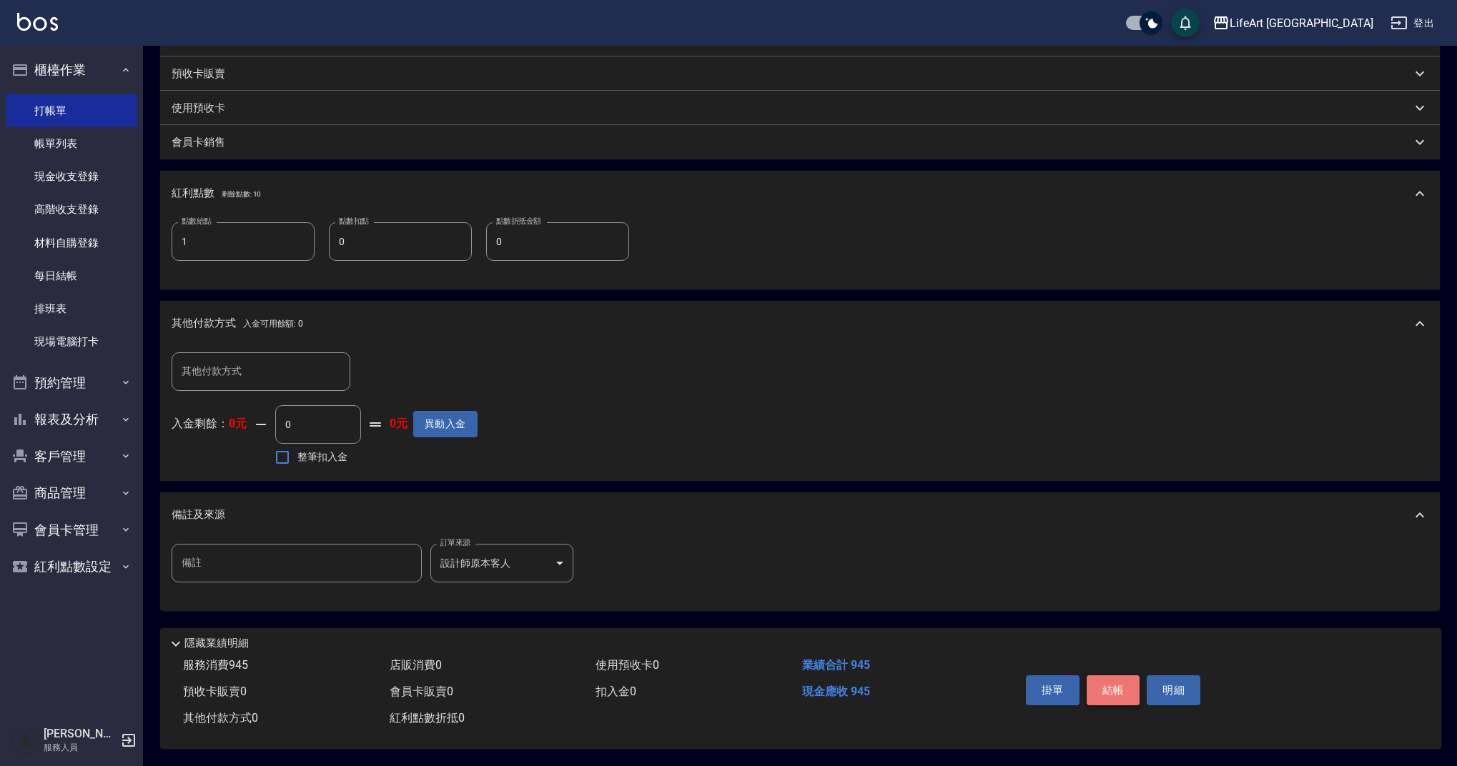
click at [1112, 683] on button "結帳" at bounding box center [1113, 690] width 54 height 30
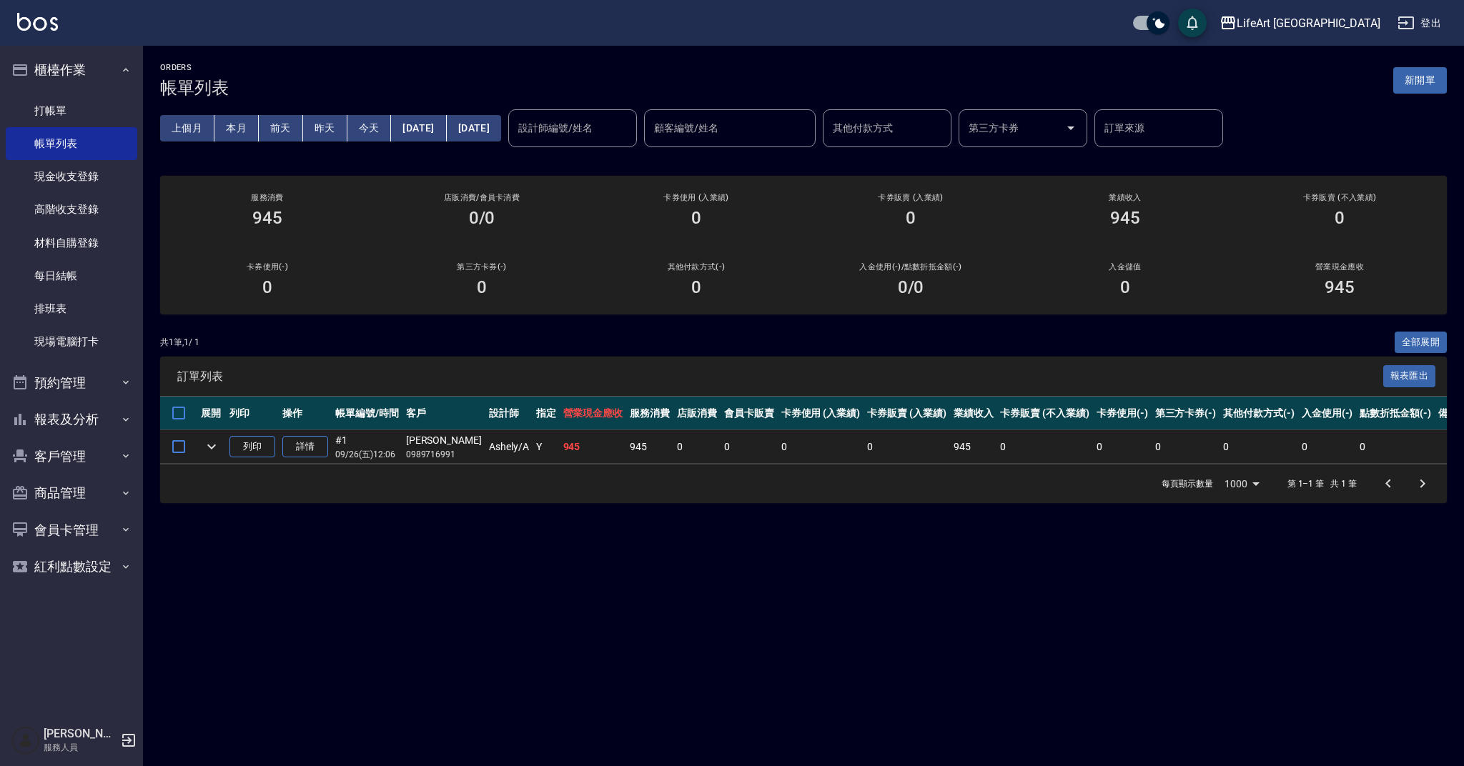
click at [1422, 66] on div "ORDERS 帳單列表 新開單" at bounding box center [803, 80] width 1287 height 35
click at [1422, 73] on button "新開單" at bounding box center [1420, 80] width 54 height 26
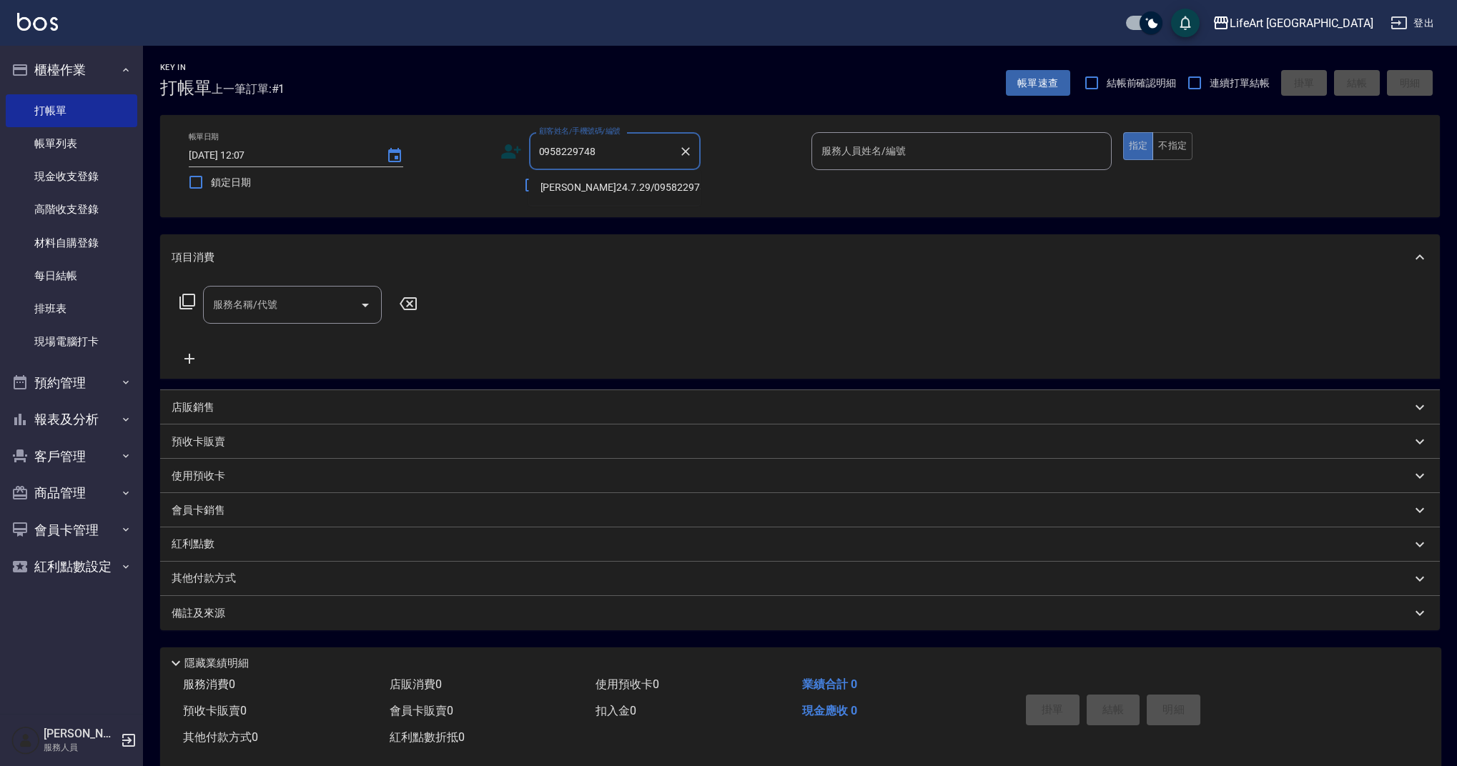
click at [618, 187] on li "[PERSON_NAME]24.7.29/0958229748/null" at bounding box center [615, 188] width 172 height 24
type input "[PERSON_NAME]24.7.29/0958229748/null"
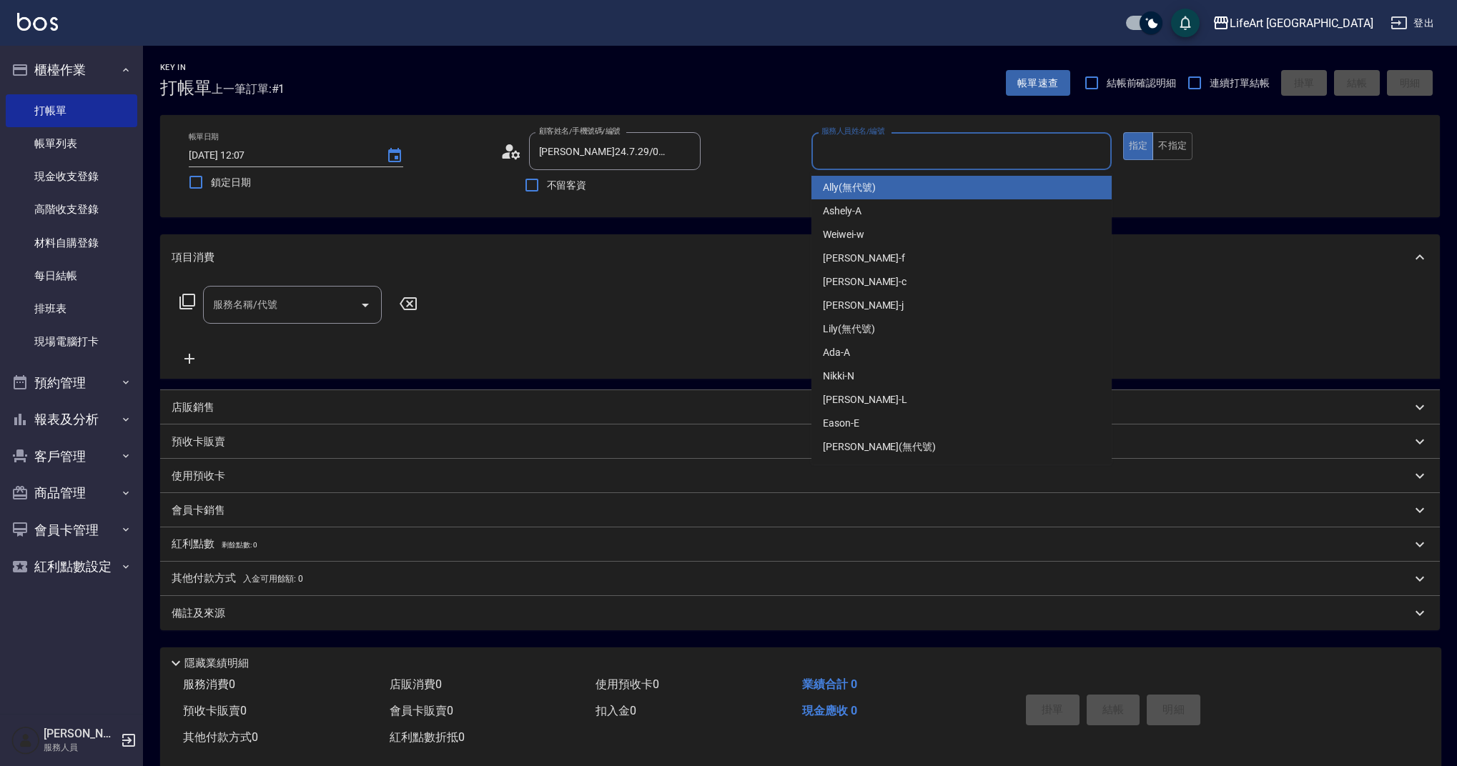
click at [893, 154] on input "服務人員姓名/編號" at bounding box center [961, 151] width 287 height 25
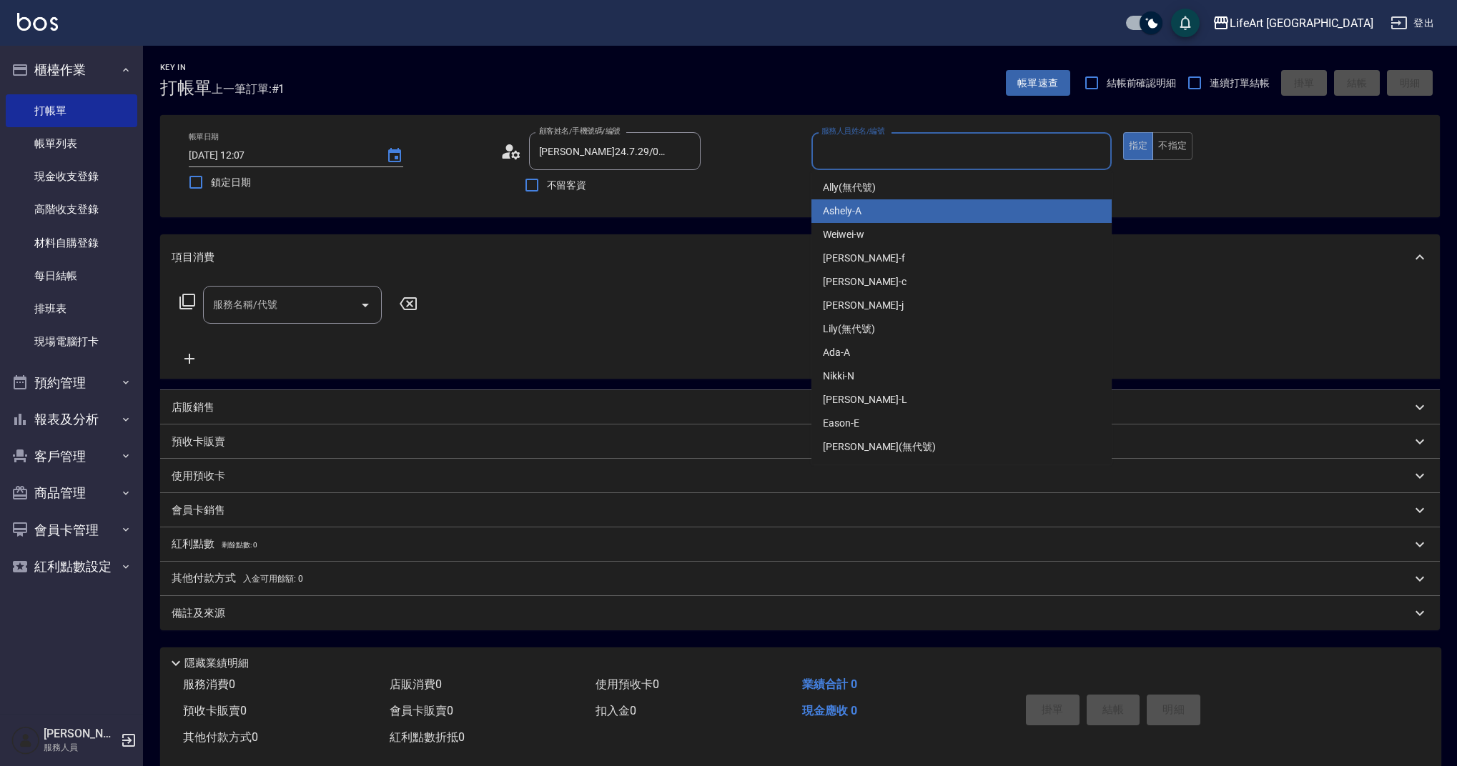
click at [877, 213] on div "Ashely -A" at bounding box center [961, 211] width 300 height 24
click at [883, 139] on input "Ashely-A" at bounding box center [951, 151] width 266 height 25
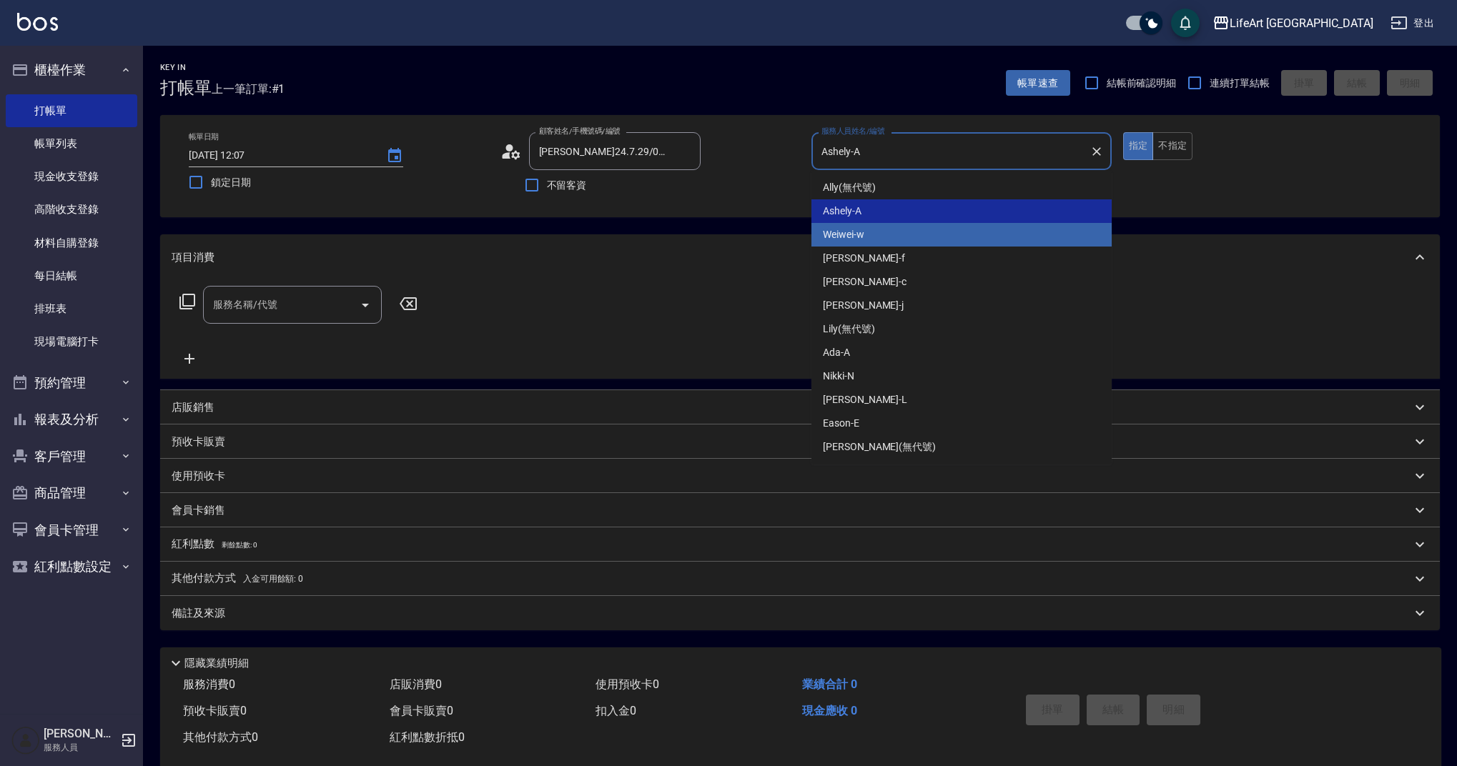
click at [861, 239] on span "Weiwei -w" at bounding box center [843, 234] width 41 height 15
type input "Weiwei-w"
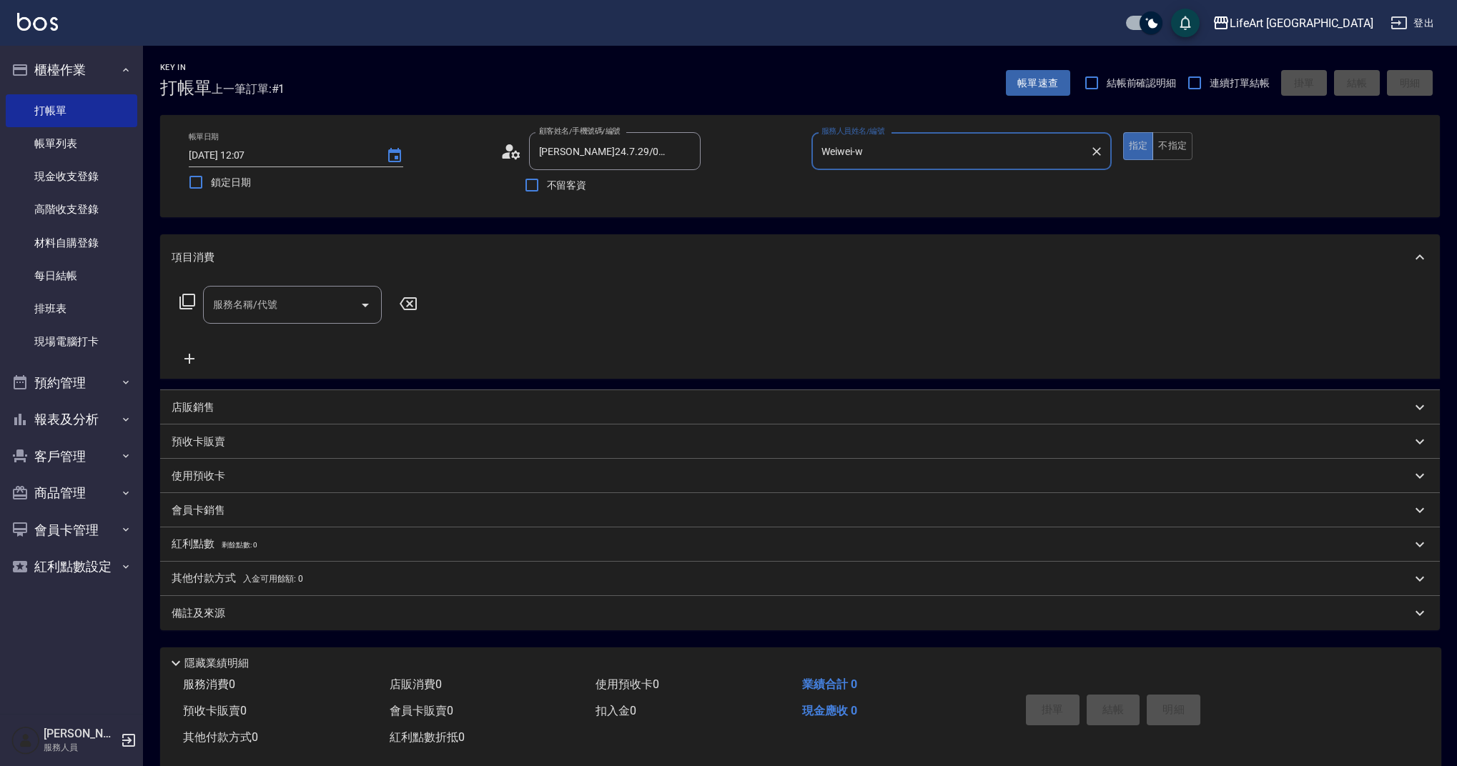
click at [282, 314] on input "服務名稱/代號" at bounding box center [281, 304] width 144 height 25
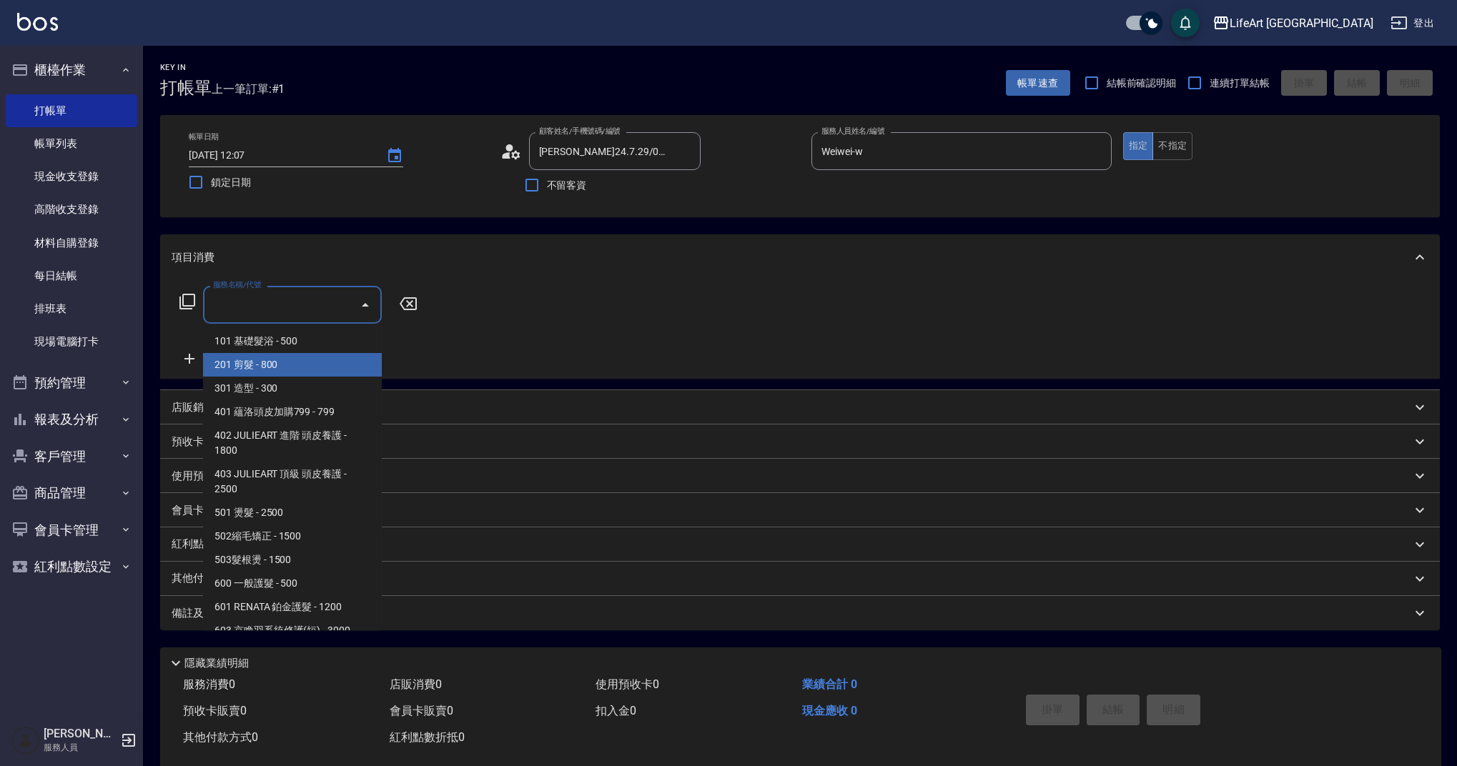
click at [305, 368] on span "201 剪髮 - 800" at bounding box center [292, 365] width 179 height 24
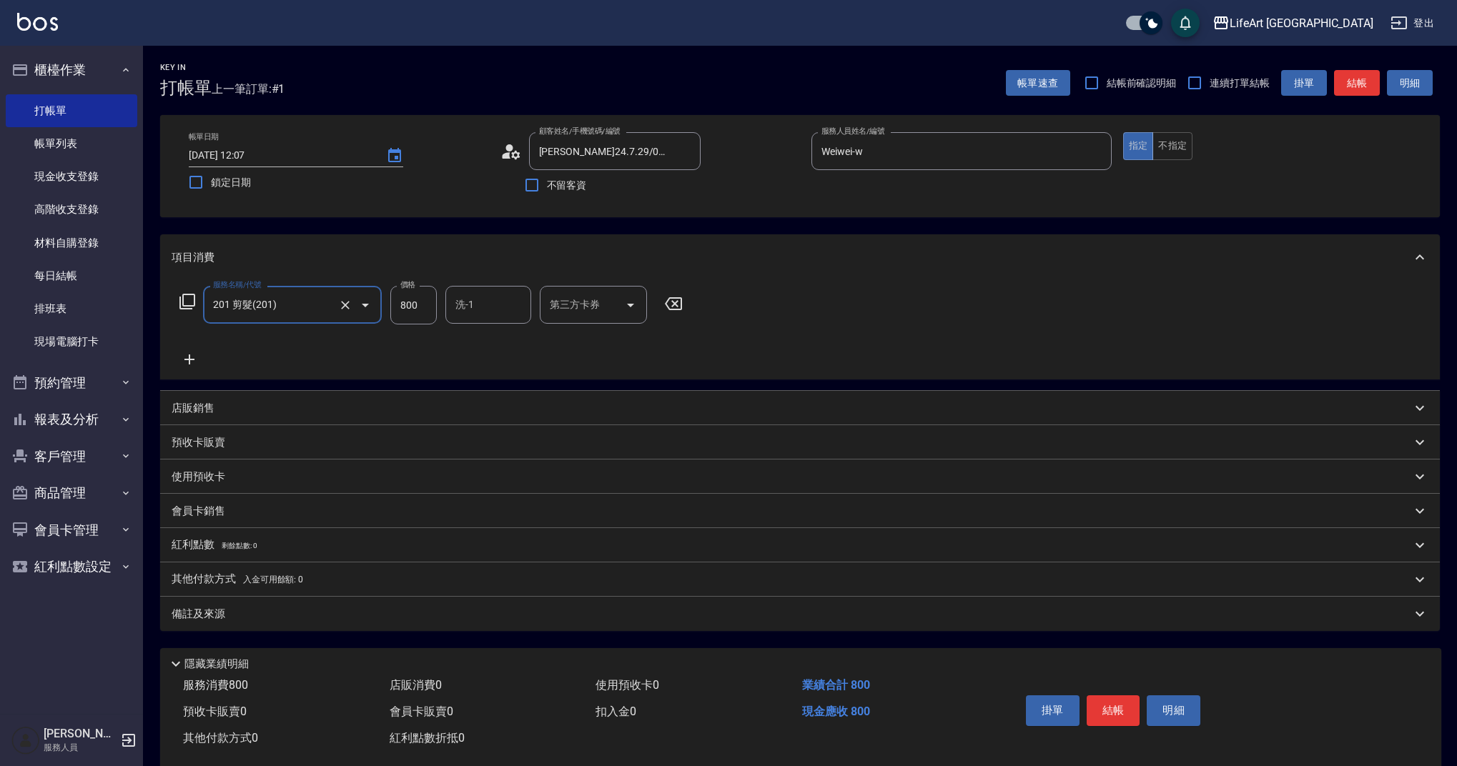
type input "201 剪髮(201)"
click at [200, 360] on icon at bounding box center [190, 359] width 36 height 17
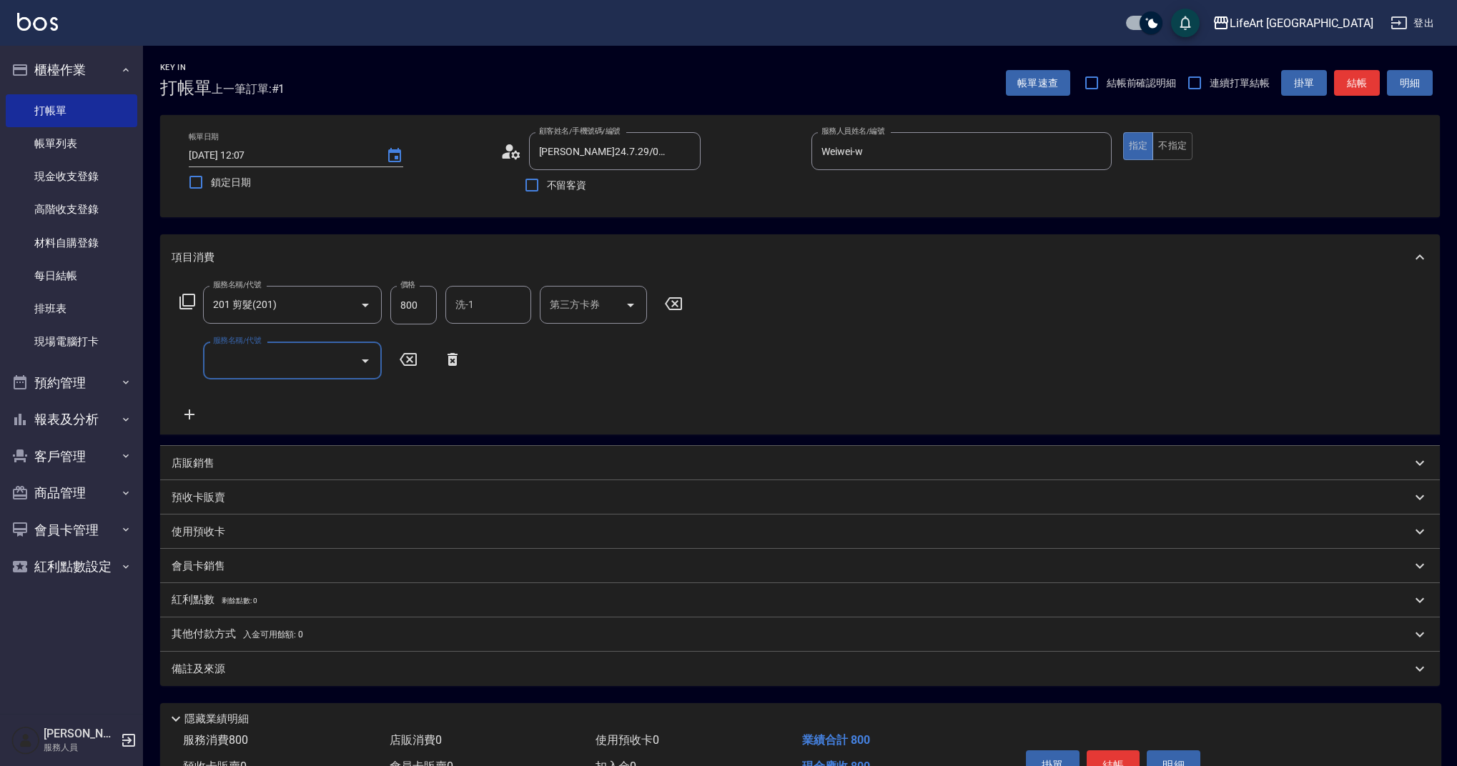
click at [245, 359] on input "服務名稱/代號" at bounding box center [281, 360] width 144 height 25
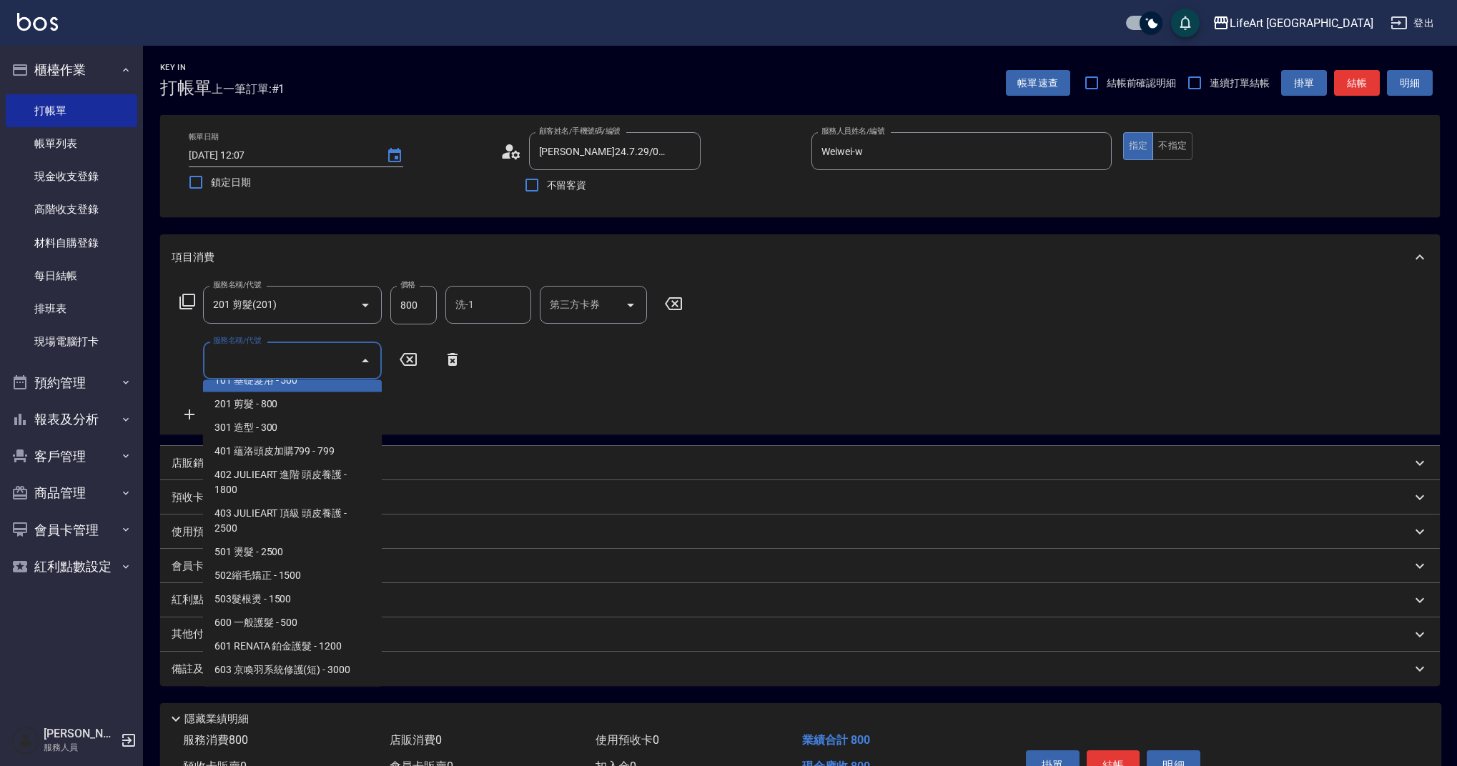
scroll to position [183, 0]
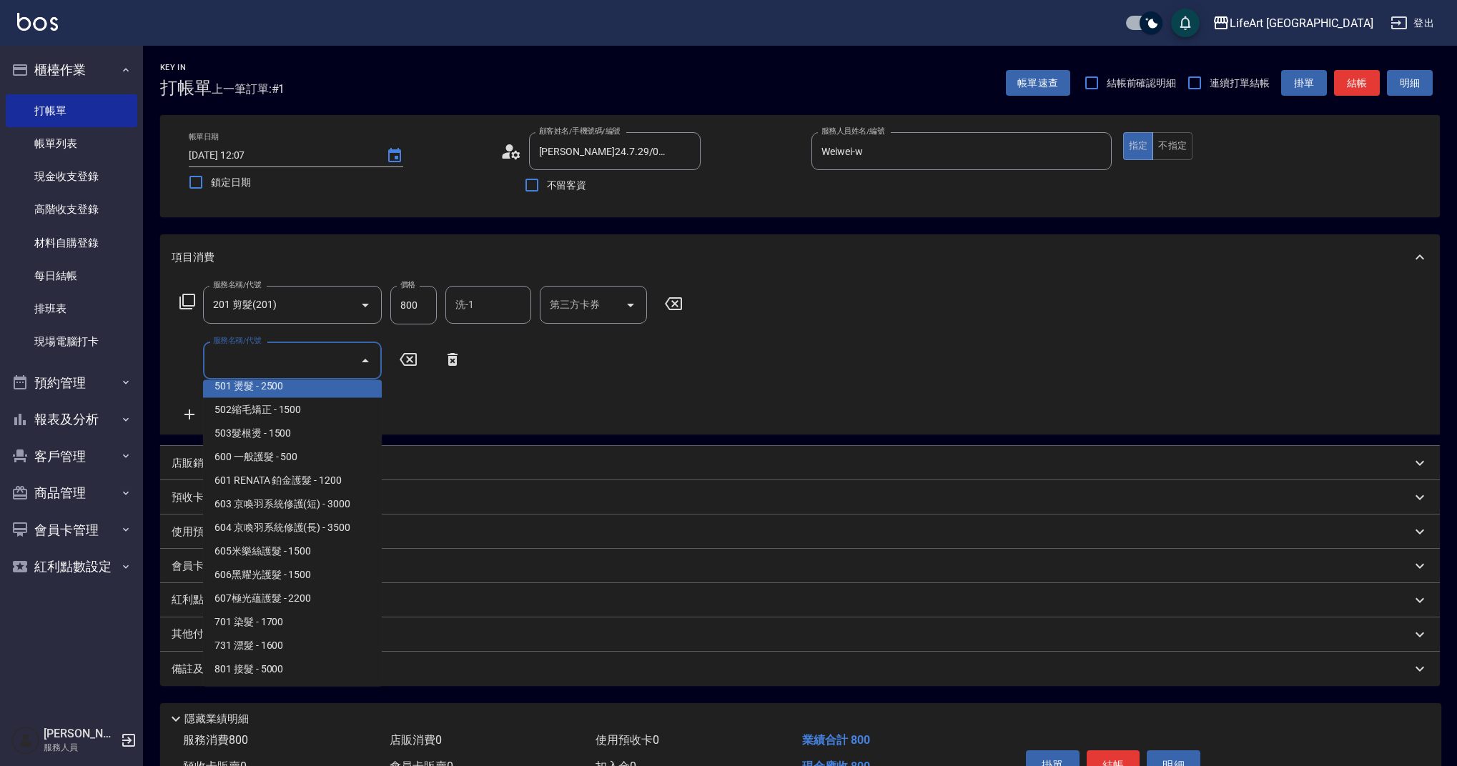
click at [308, 396] on span "501 燙髮 - 2500" at bounding box center [292, 387] width 179 height 24
type input "501 燙髮(501)"
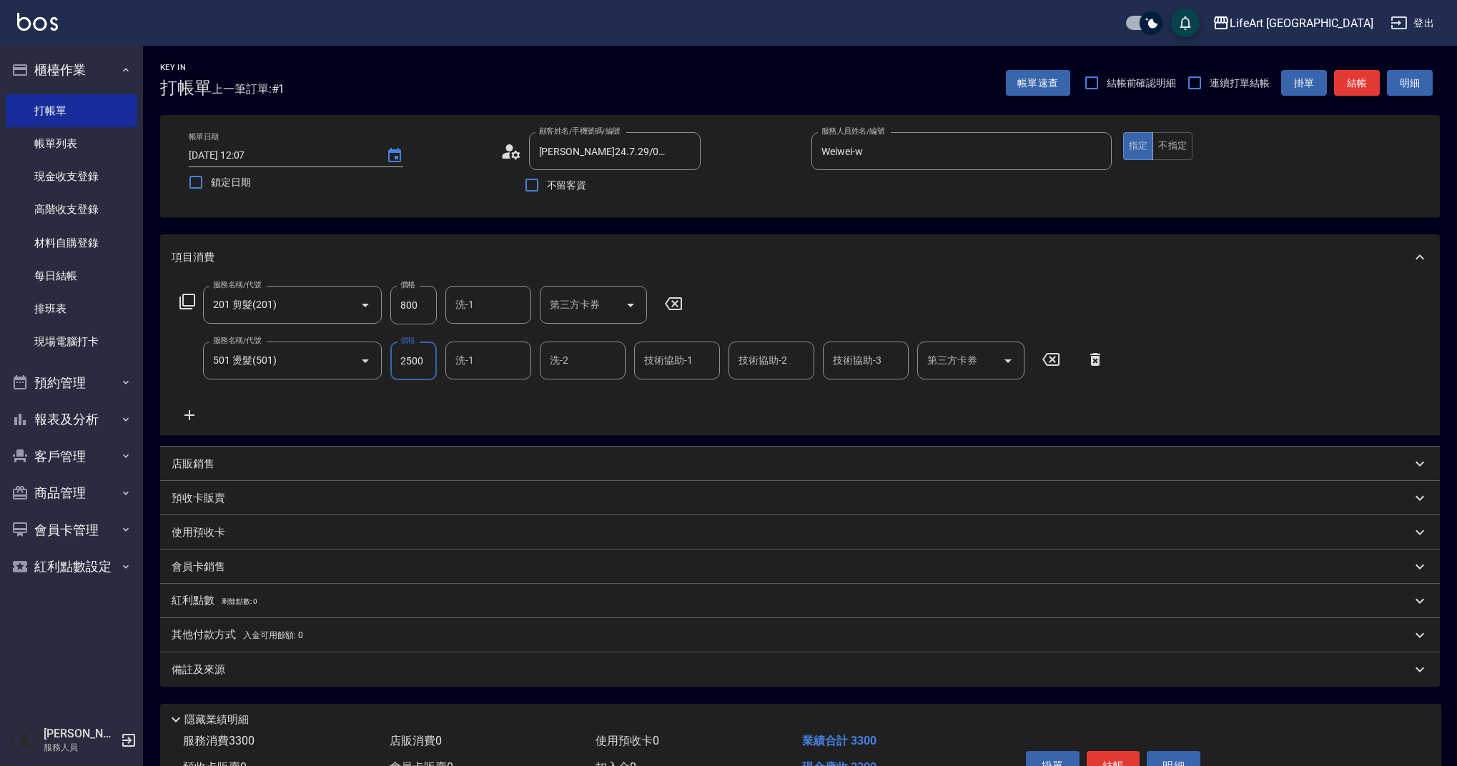
drag, startPoint x: 427, startPoint y: 308, endPoint x: 386, endPoint y: 303, distance: 41.8
click at [386, 303] on div "服務名稱/代號 201 剪髮(201) 服務名稱/代號 價格 800 價格 洗-1 洗-1 第三方卡券 第三方卡券" at bounding box center [432, 305] width 520 height 39
type input "1000"
drag, startPoint x: 423, startPoint y: 304, endPoint x: 392, endPoint y: 304, distance: 31.5
click at [392, 304] on input "800" at bounding box center [413, 305] width 46 height 39
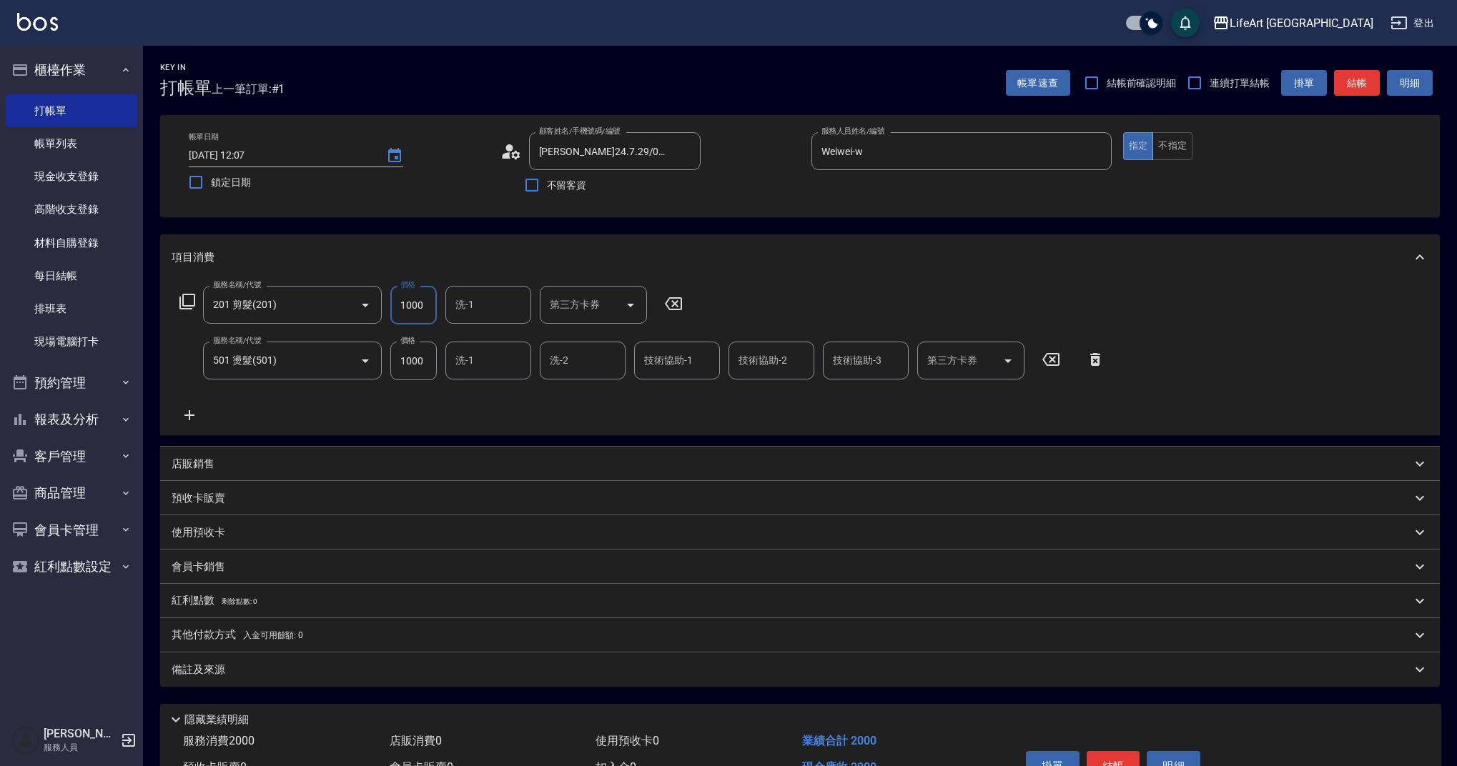
type input "1000"
click at [363, 657] on div "備註及來源" at bounding box center [799, 670] width 1279 height 34
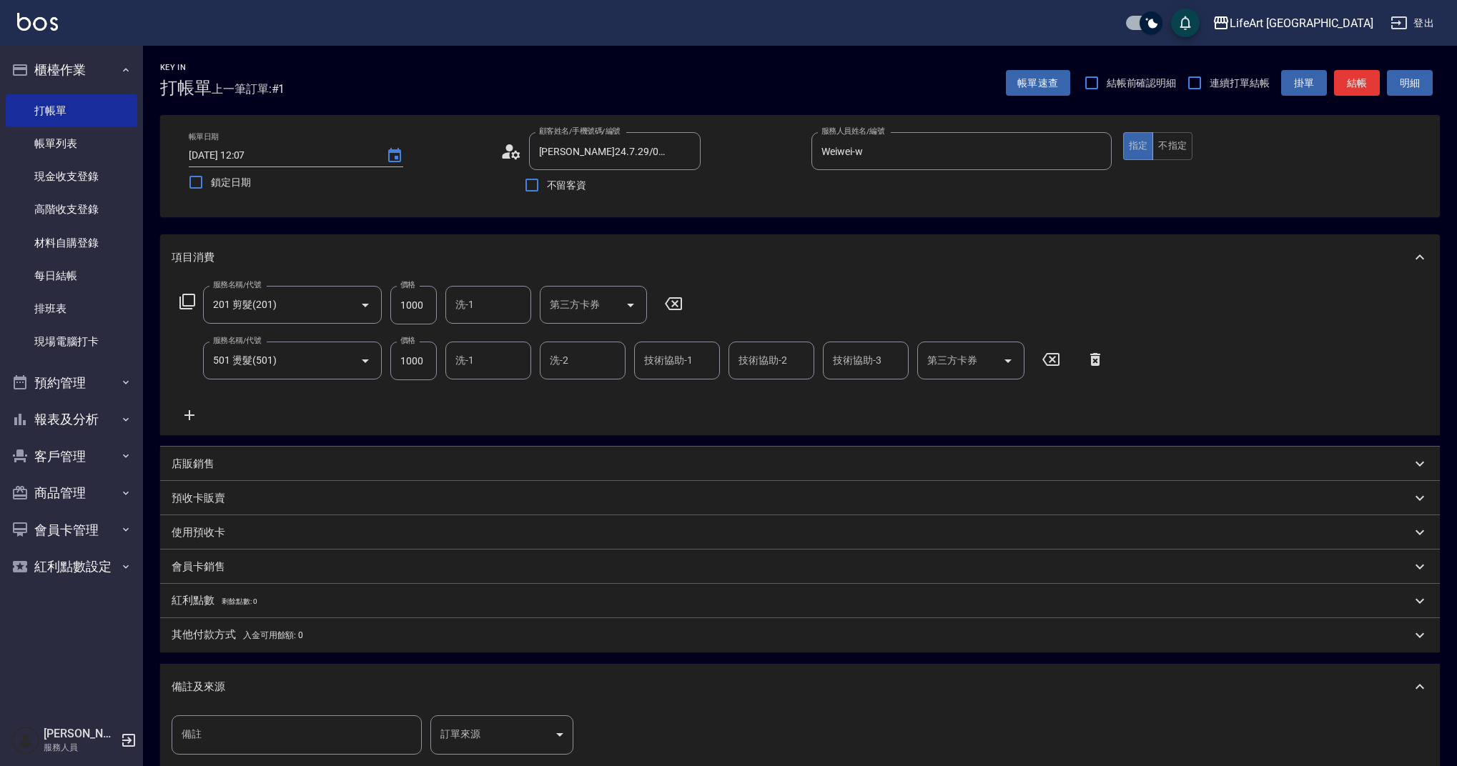
click at [485, 735] on body "LifeArt 蘆洲 登出 櫃檯作業 打帳單 帳單列表 現金收支登錄 高階收支登錄 材料自購登錄 每日結帳 排班表 現場電腦打卡 預約管理 預約管理 單日預約…" at bounding box center [728, 469] width 1457 height 938
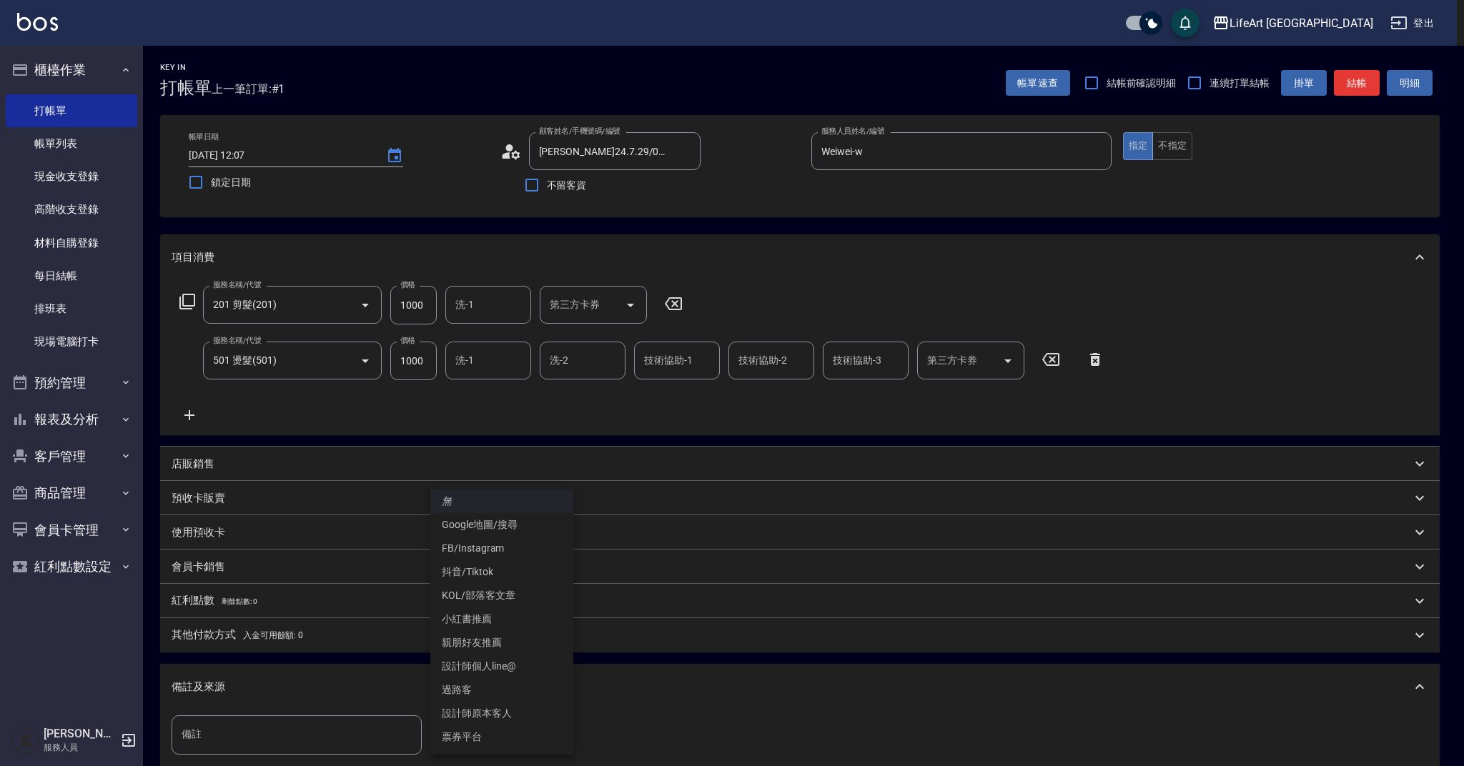
click at [496, 706] on li "設計師原本客人" at bounding box center [501, 714] width 143 height 24
type input "設計師原本客人"
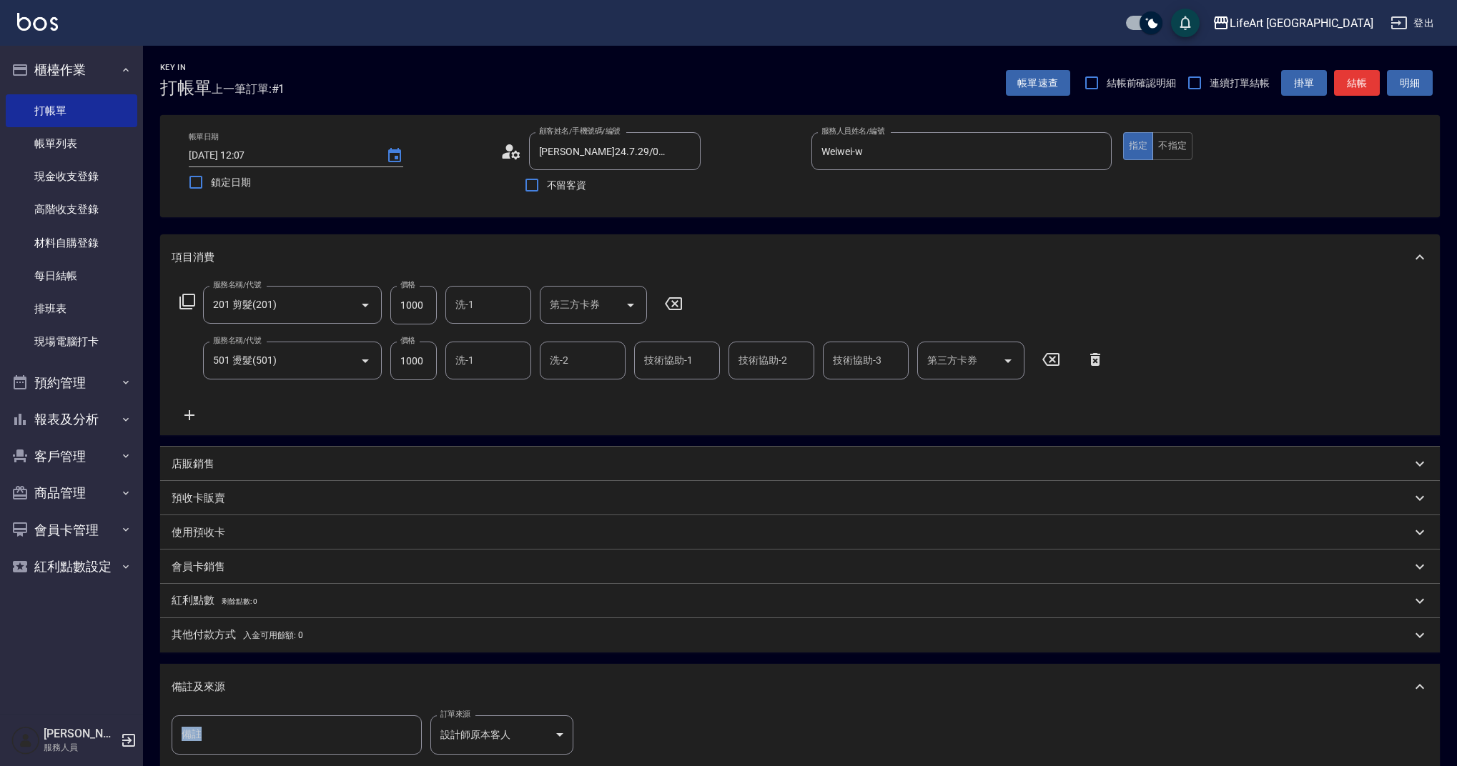
drag, startPoint x: 1384, startPoint y: 490, endPoint x: 1421, endPoint y: 736, distance: 248.7
click at [1437, 740] on div "項目消費 服務名稱/代號 201 剪髮(201) 服務名稱/代號 價格 1000 價格 洗-1 洗-1 第三方卡券 第三方卡券 服務名稱/代號 501 燙髮(…" at bounding box center [799, 508] width 1279 height 548
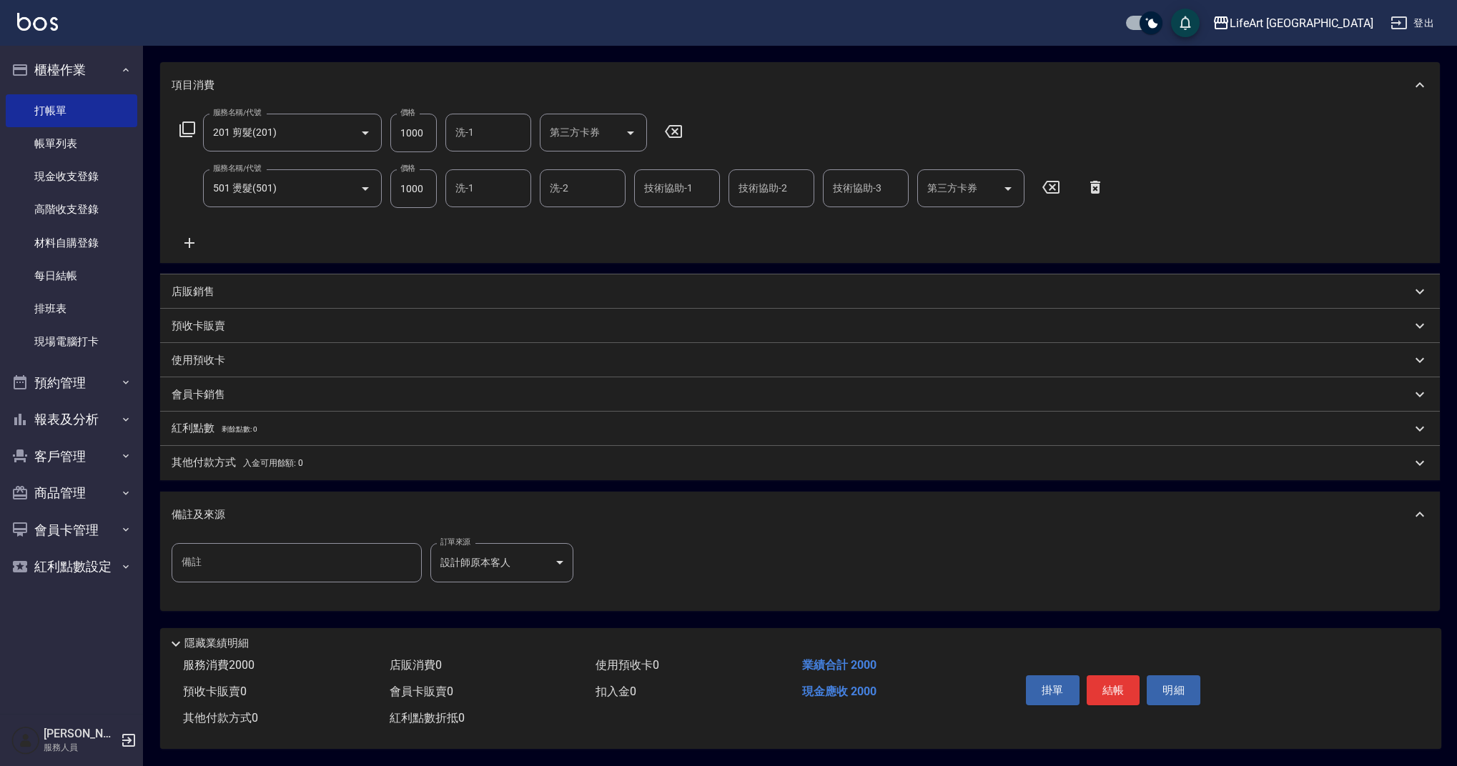
click at [194, 448] on div "其他付款方式 入金可用餘額: 0" at bounding box center [799, 463] width 1279 height 34
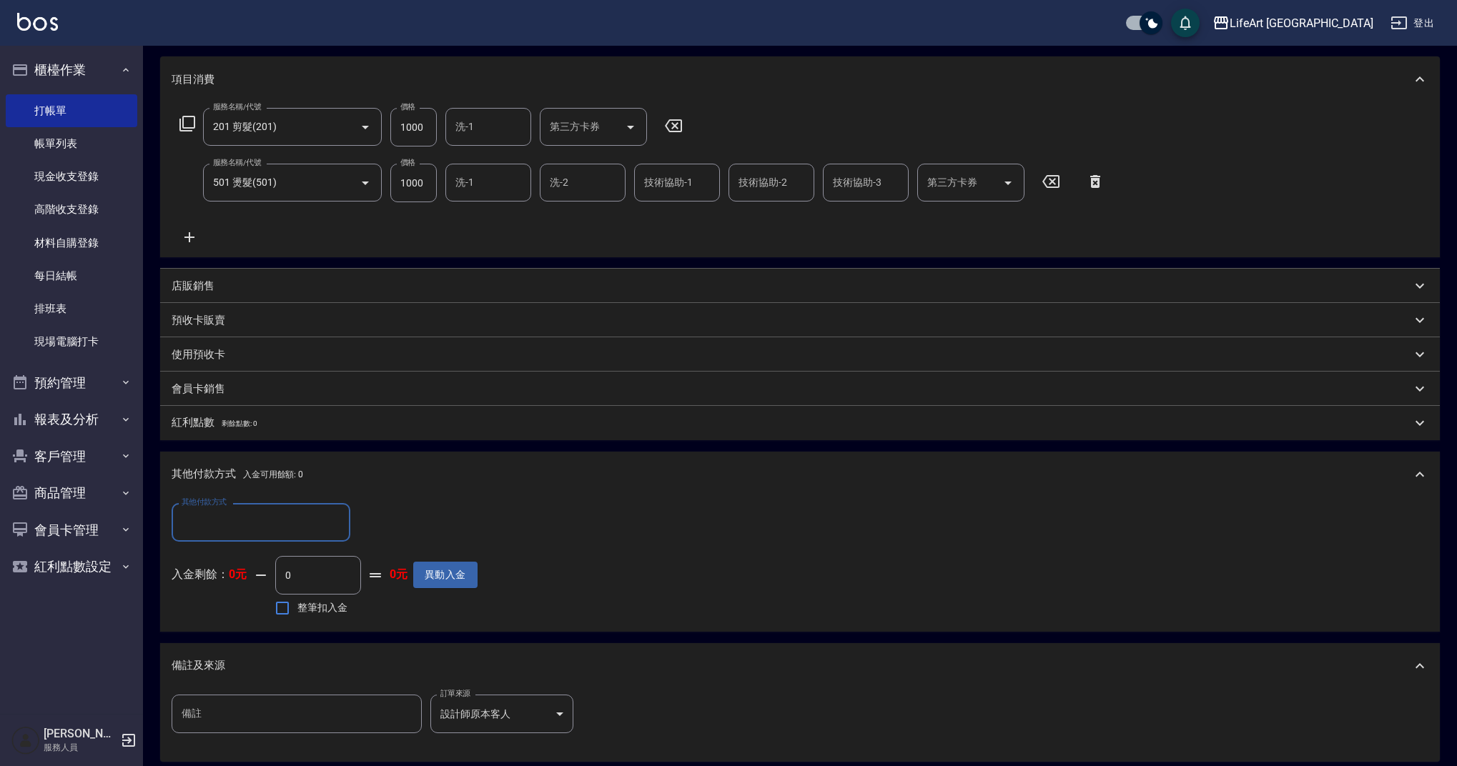
click at [321, 535] on div "其他付款方式" at bounding box center [261, 522] width 179 height 38
click at [259, 562] on span "轉帳" at bounding box center [261, 559] width 179 height 24
type input "轉帳"
drag, startPoint x: 393, startPoint y: 525, endPoint x: 346, endPoint y: 521, distance: 47.4
click at [346, 522] on div "其他付款方式 轉帳 其他付款方式 轉帳金額 0 轉帳金額" at bounding box center [325, 522] width 306 height 39
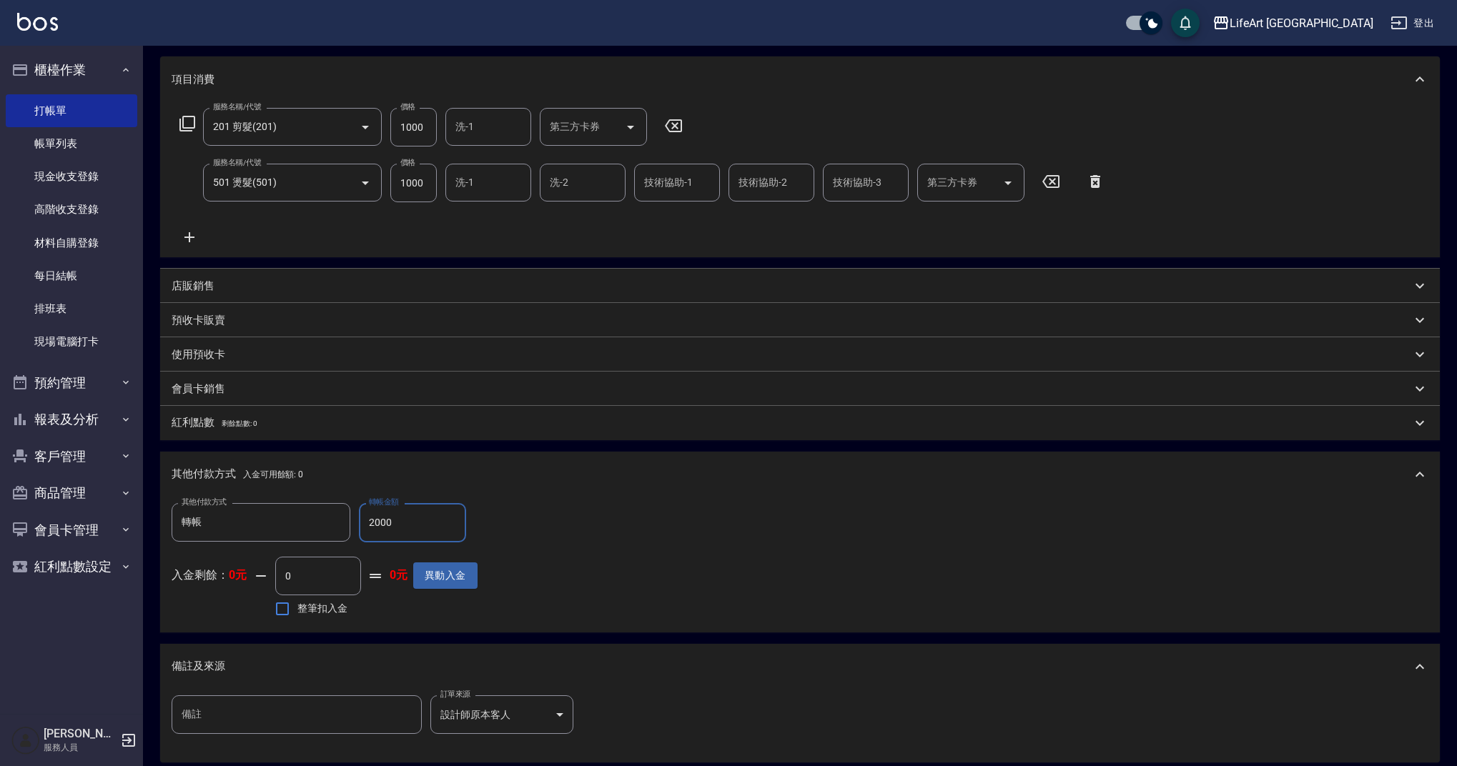
scroll to position [336, 0]
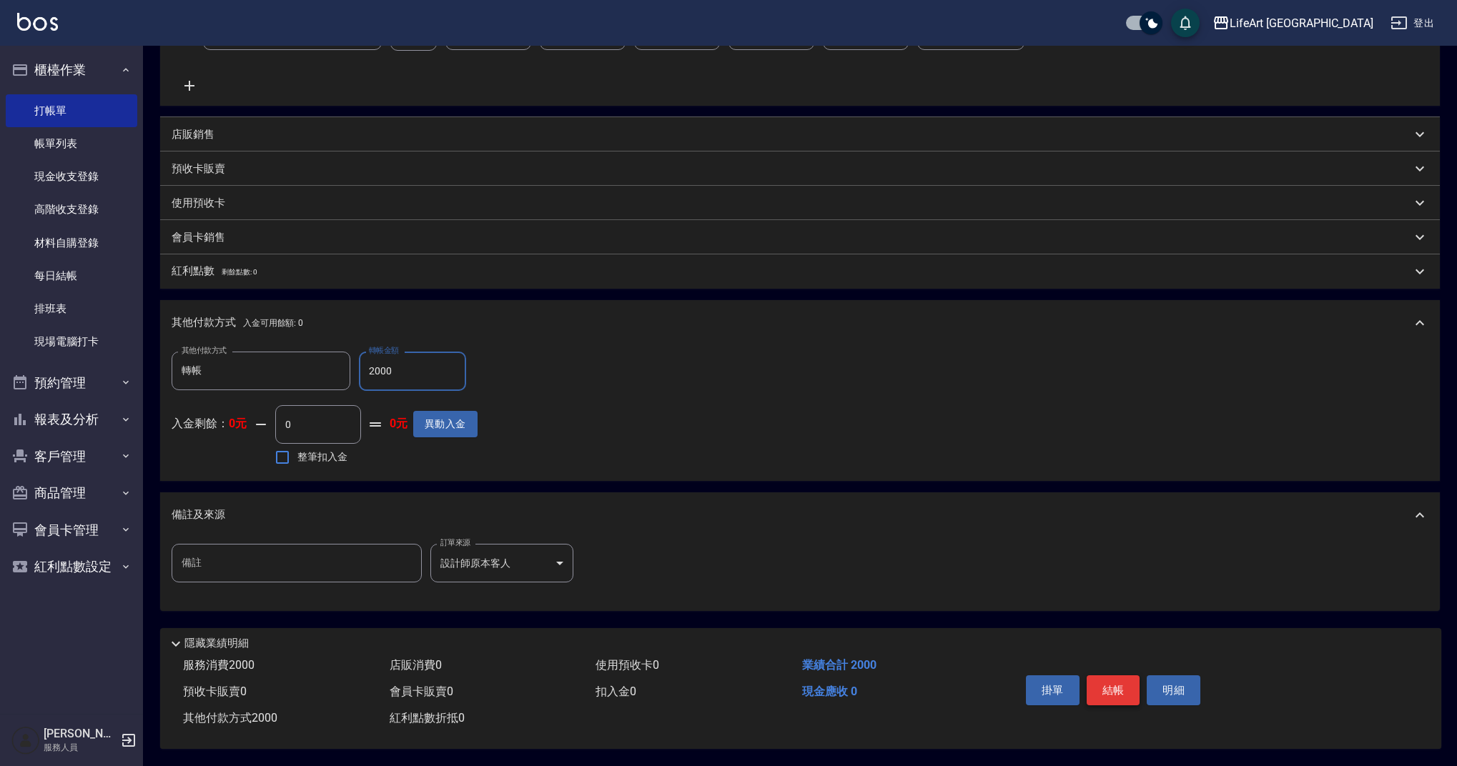
type input "2000"
click at [1104, 675] on button "結帳" at bounding box center [1113, 690] width 54 height 30
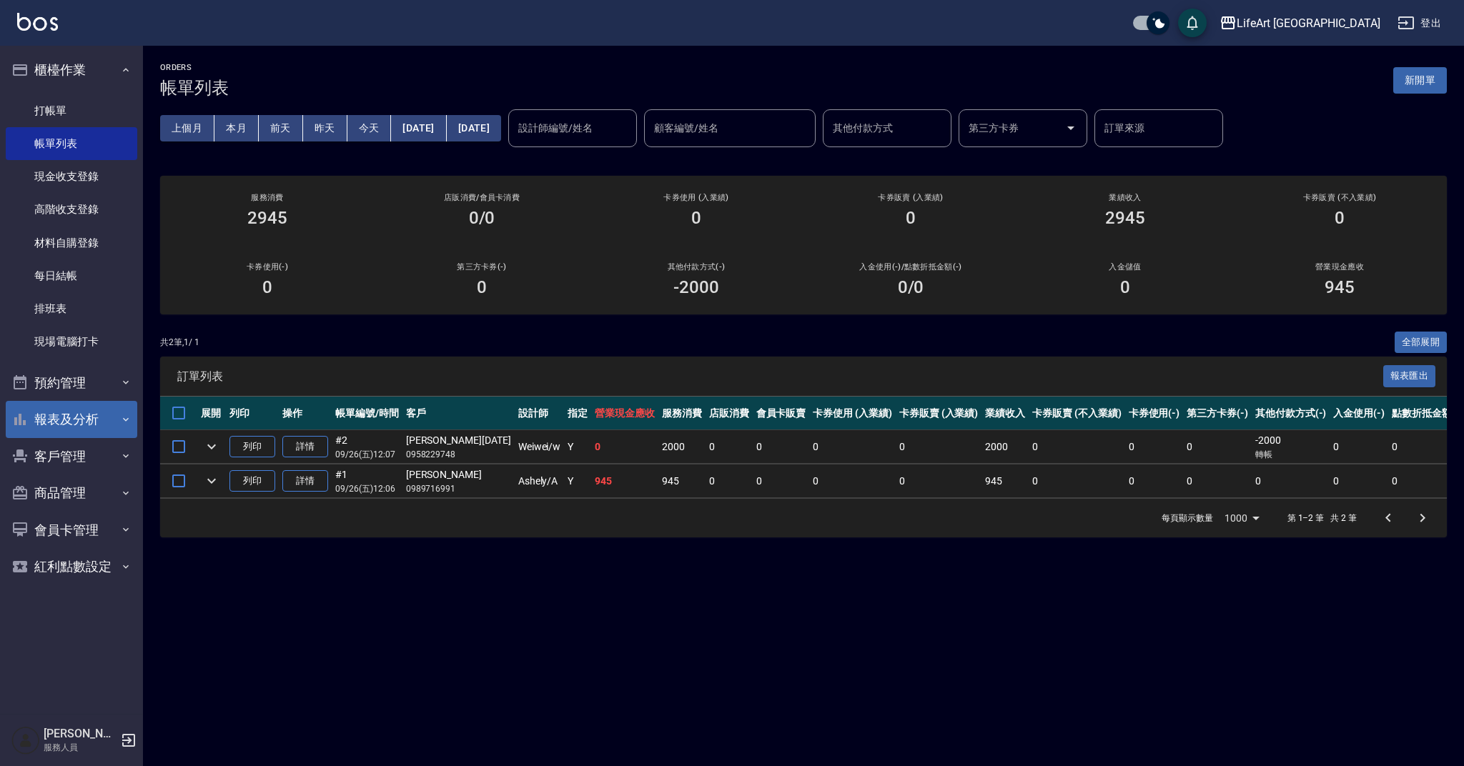
click at [87, 417] on button "報表及分析" at bounding box center [72, 419] width 132 height 37
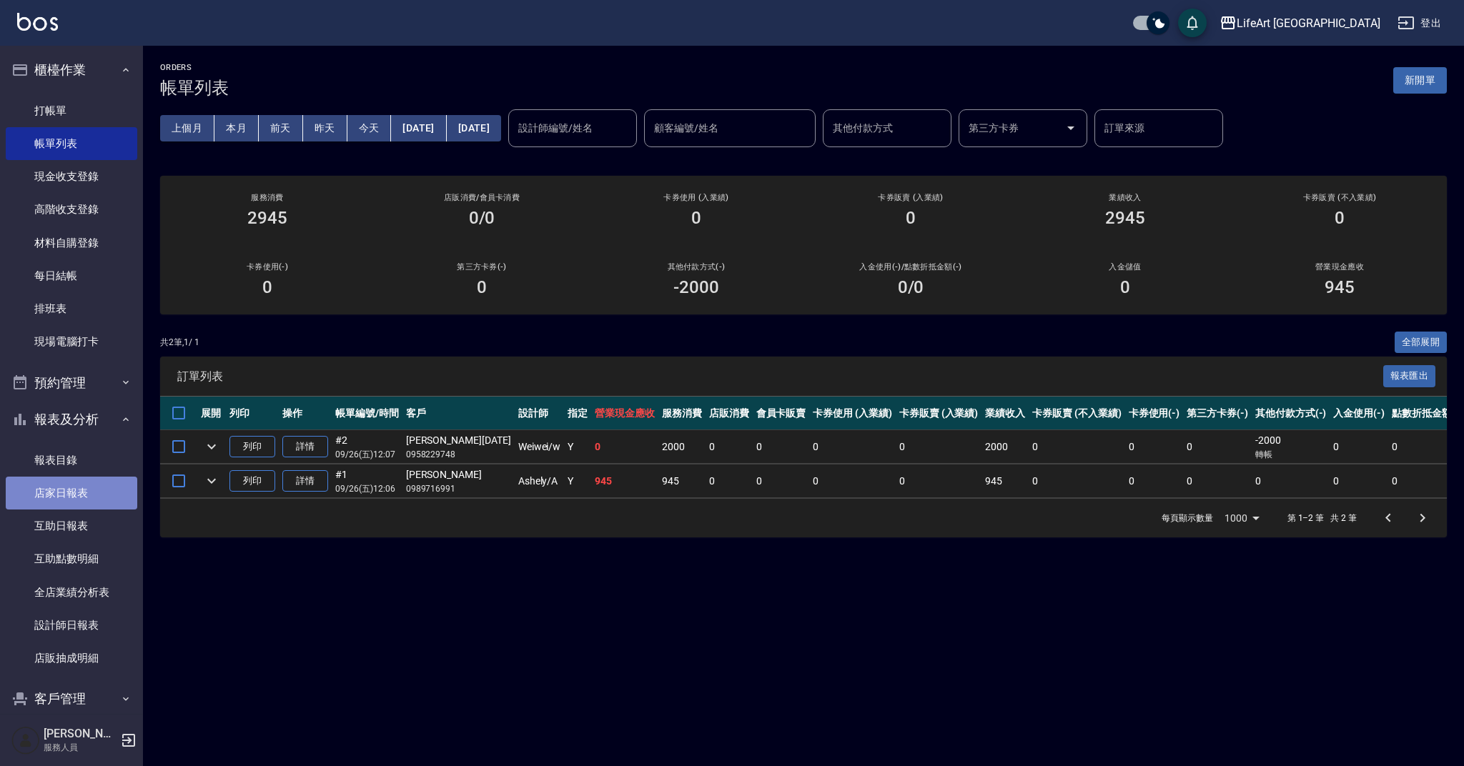
click at [104, 488] on link "店家日報表" at bounding box center [72, 493] width 132 height 33
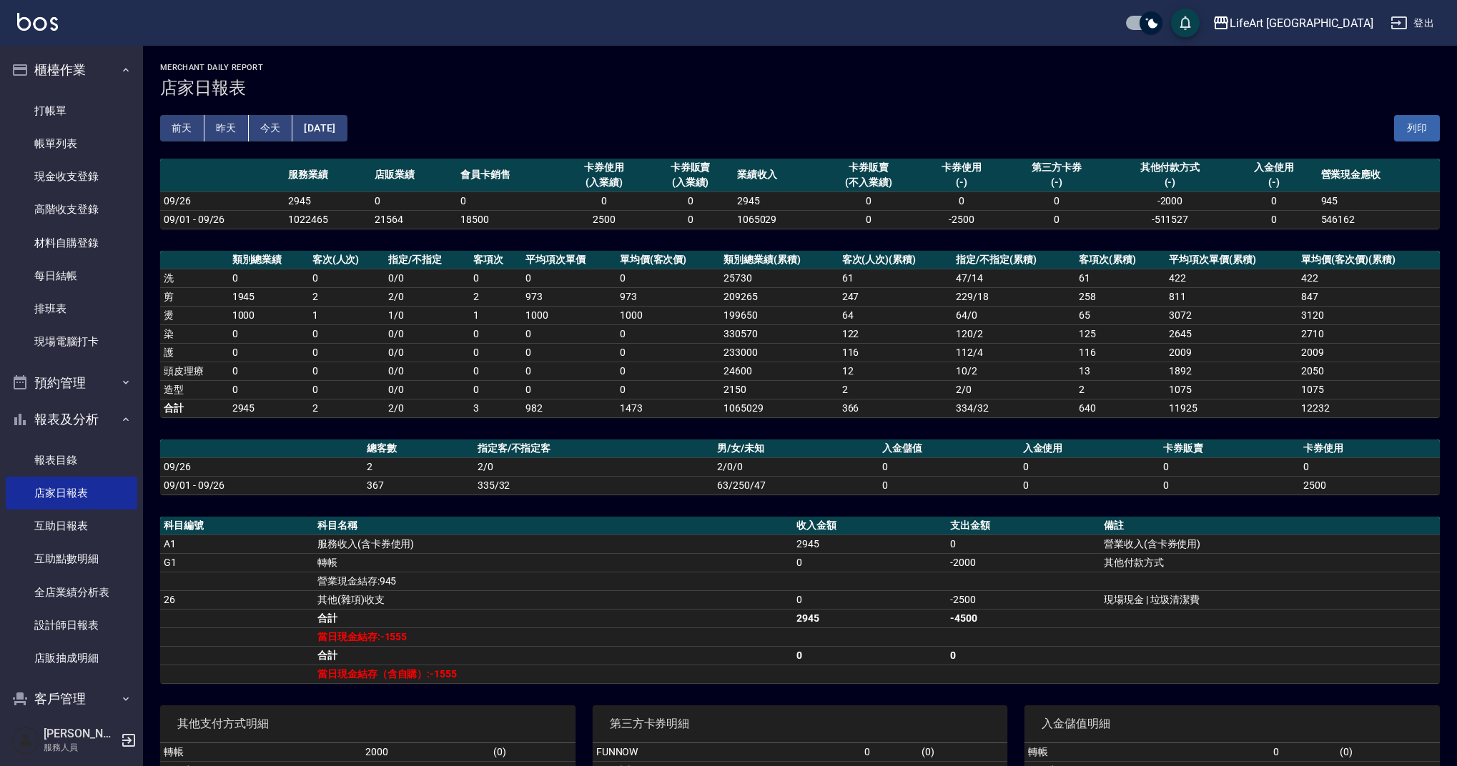
scroll to position [85, 0]
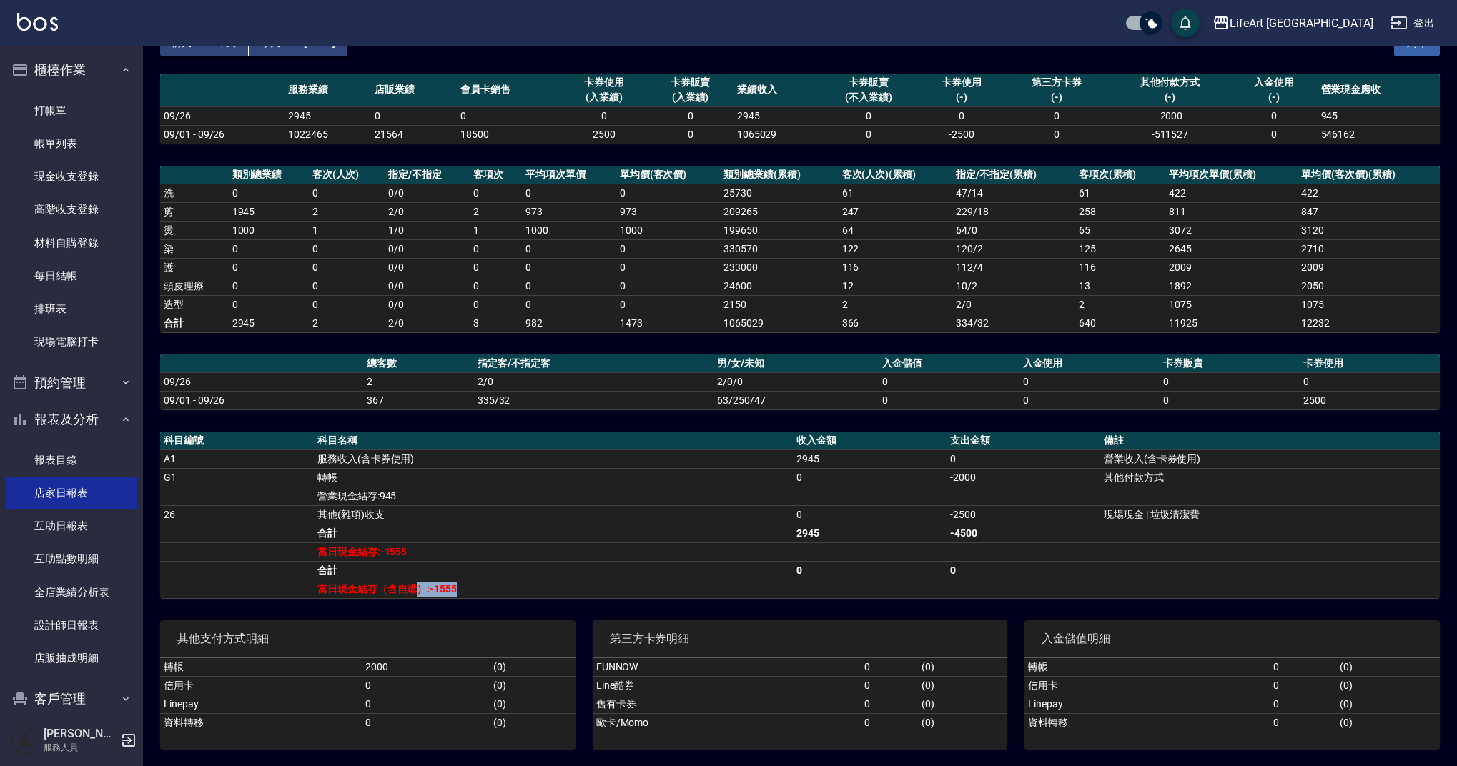
drag, startPoint x: 484, startPoint y: 587, endPoint x: 420, endPoint y: 587, distance: 63.6
click at [420, 587] on td "當日現金結存（含自購）:-1555" at bounding box center [553, 589] width 479 height 19
click at [602, 579] on td "合計" at bounding box center [553, 570] width 479 height 19
drag, startPoint x: 516, startPoint y: 585, endPoint x: 417, endPoint y: 583, distance: 99.4
click at [417, 583] on td "當日現金結存（含自購）:-1555" at bounding box center [553, 589] width 479 height 19
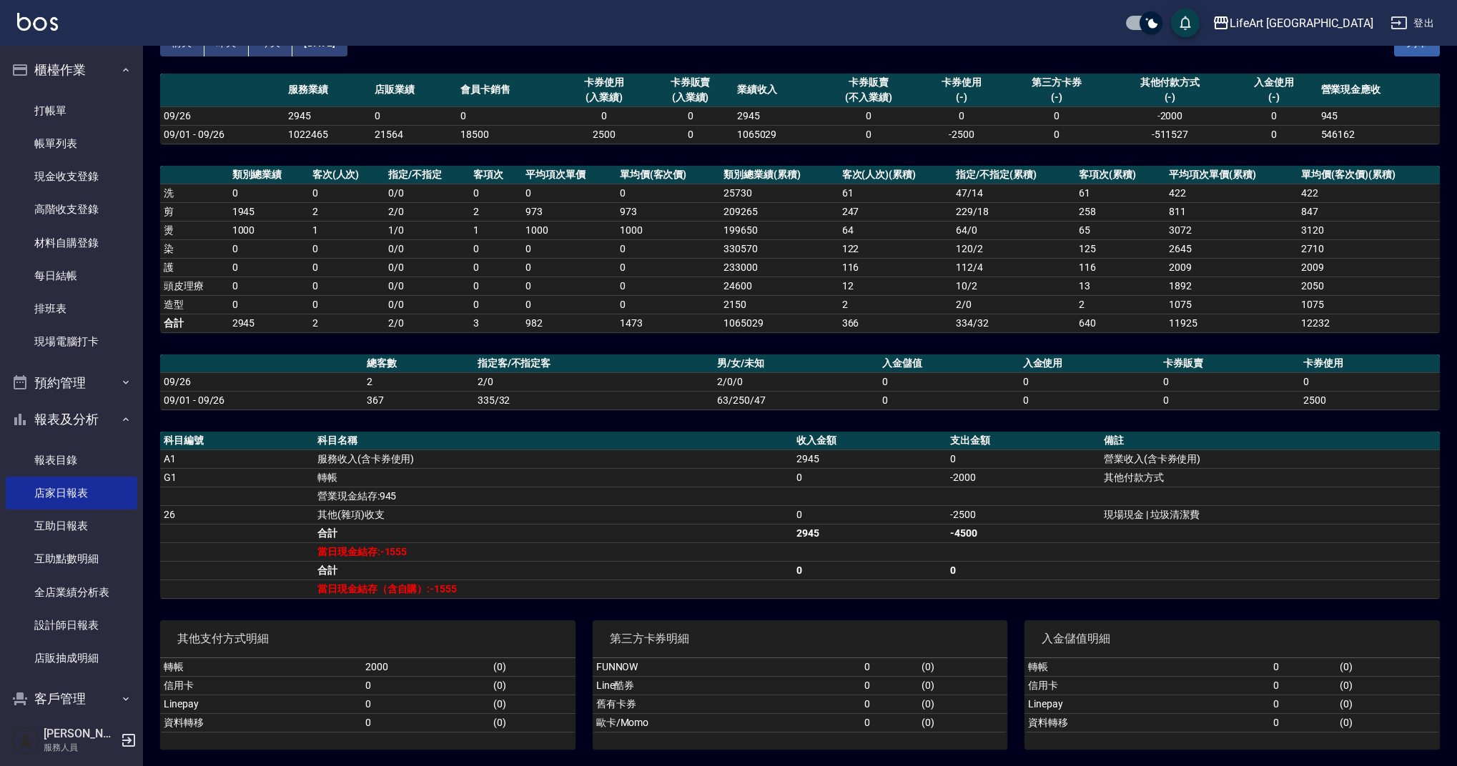
click at [515, 580] on td "當日現金結存（含自購）:-1555" at bounding box center [553, 589] width 479 height 19
drag, startPoint x: 512, startPoint y: 585, endPoint x: 431, endPoint y: 588, distance: 80.8
click at [431, 588] on td "當日現金結存（含自購）:-1555" at bounding box center [553, 589] width 479 height 19
click at [467, 583] on td "當日現金結存（含自購）:-1555" at bounding box center [553, 589] width 479 height 19
click at [724, 588] on td "當日現金結存（含自購）:-1555" at bounding box center [553, 589] width 479 height 19
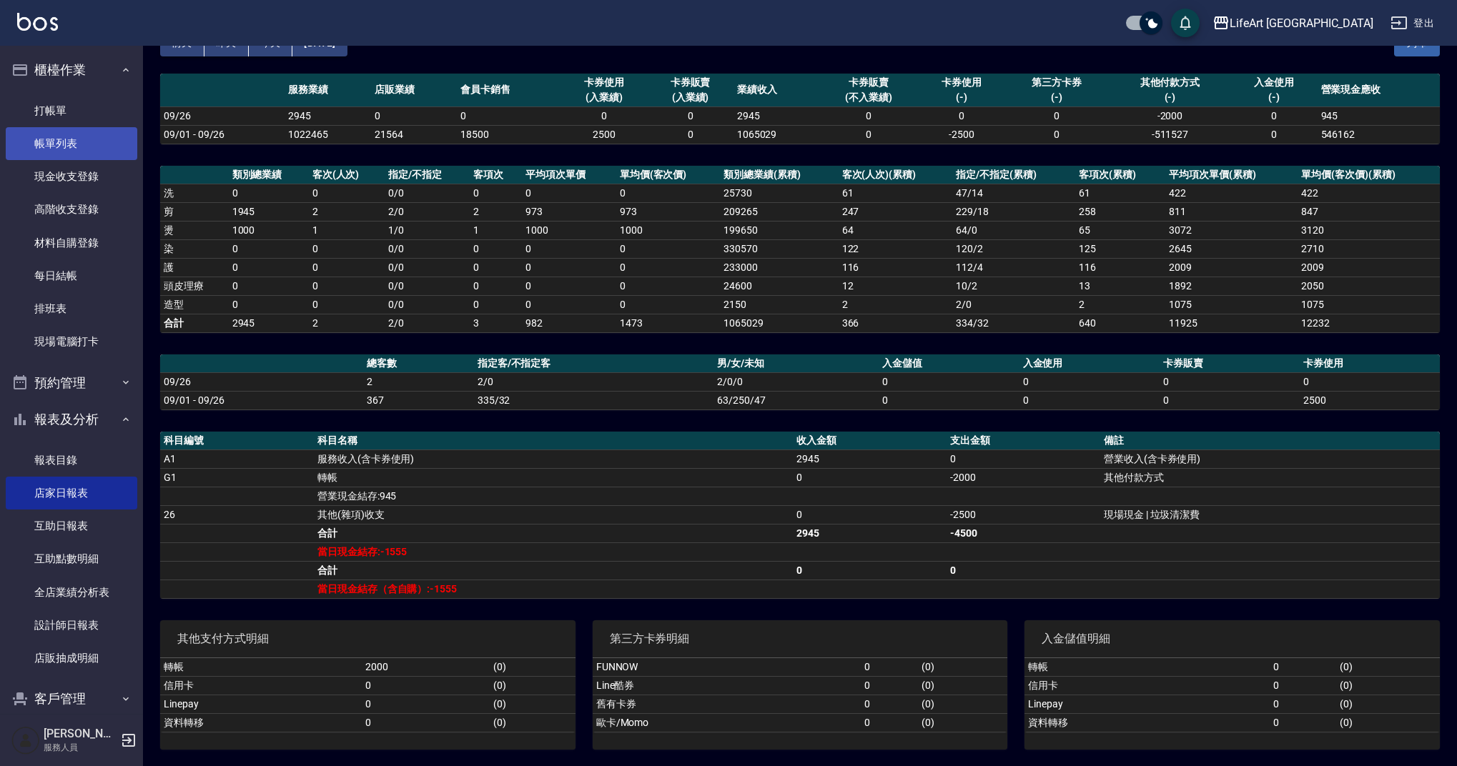
click at [129, 129] on link "帳單列表" at bounding box center [72, 143] width 132 height 33
